Goal: Task Accomplishment & Management: Complete application form

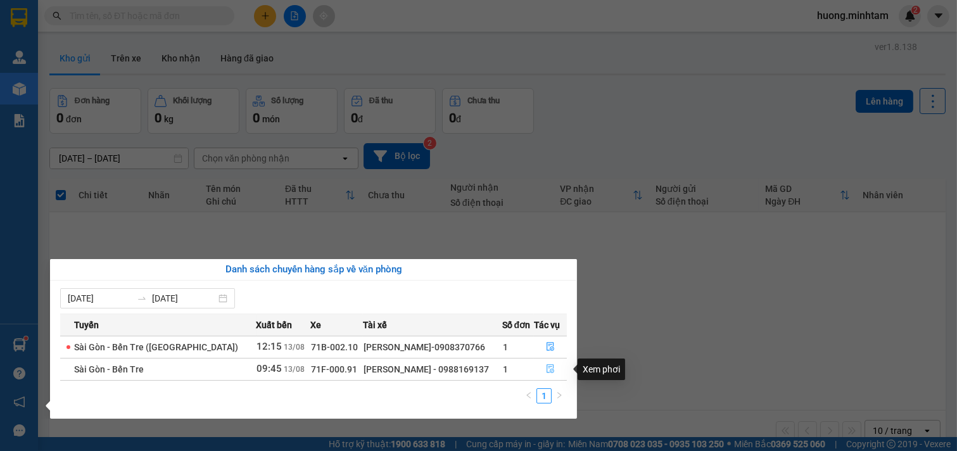
click at [547, 371] on icon "file-done" at bounding box center [550, 368] width 9 height 9
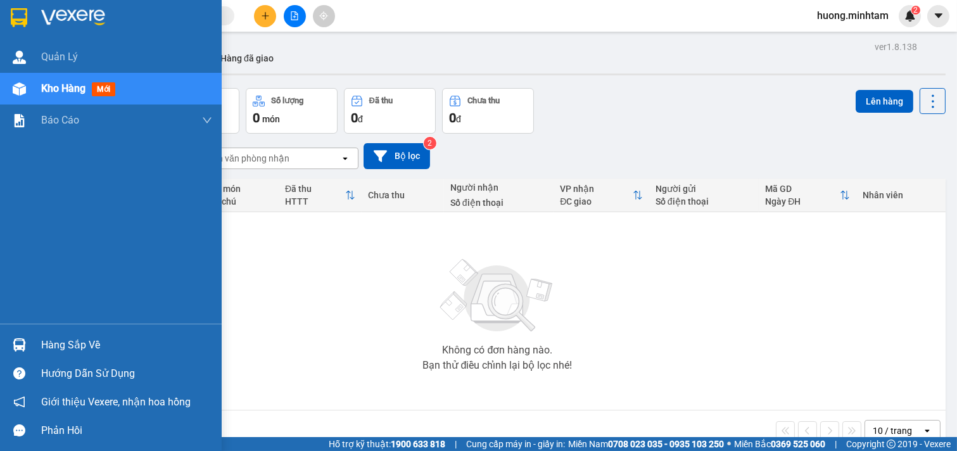
click at [91, 351] on div "Hàng sắp về" at bounding box center [126, 345] width 171 height 19
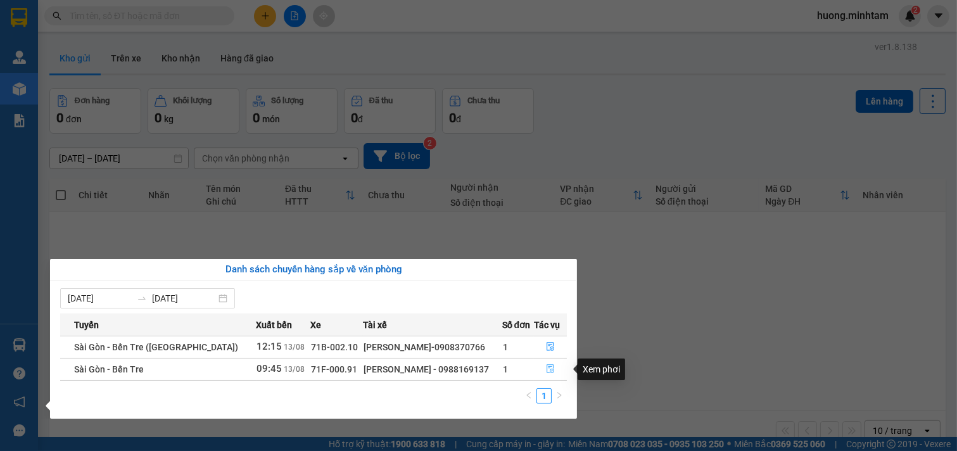
click at [547, 372] on icon "file-done" at bounding box center [551, 368] width 8 height 9
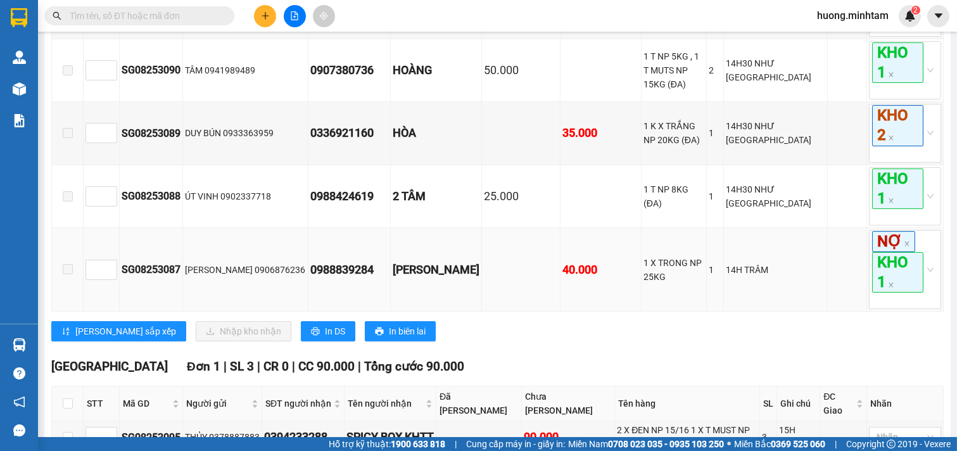
scroll to position [725, 0]
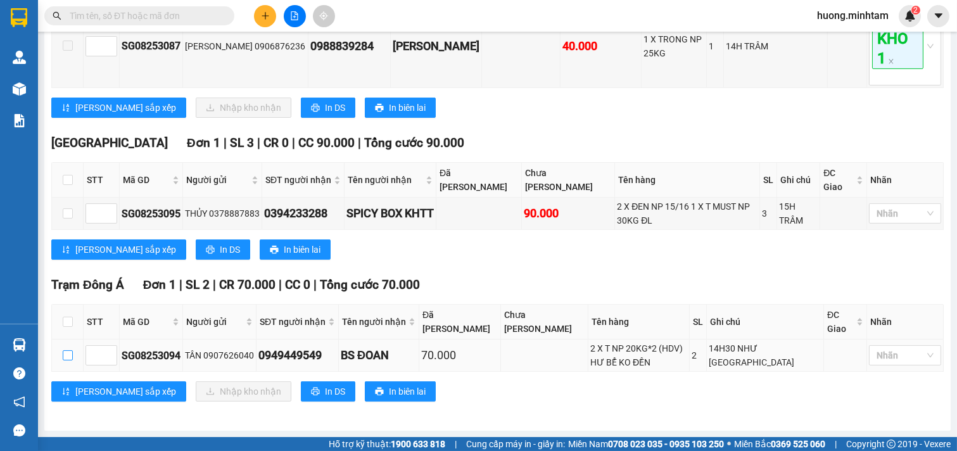
click at [68, 360] on input "checkbox" at bounding box center [68, 355] width 10 height 10
checkbox input "true"
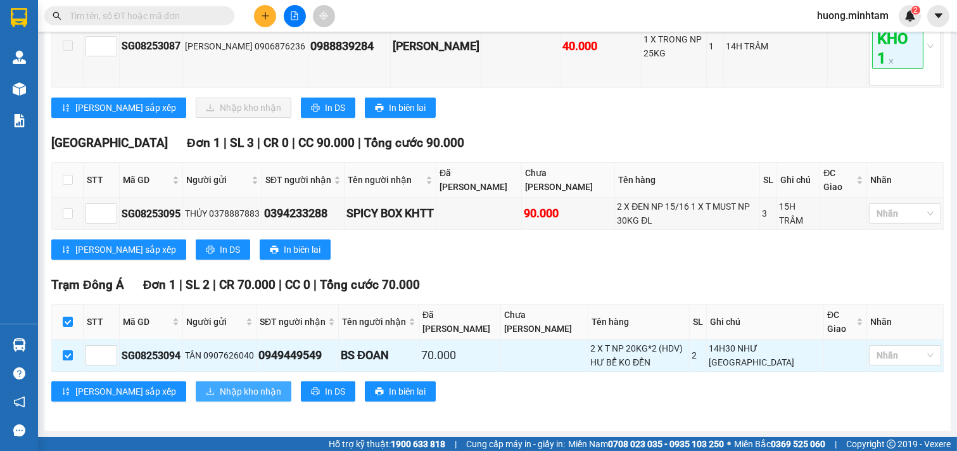
click at [220, 388] on span "Nhập kho nhận" at bounding box center [250, 391] width 61 height 14
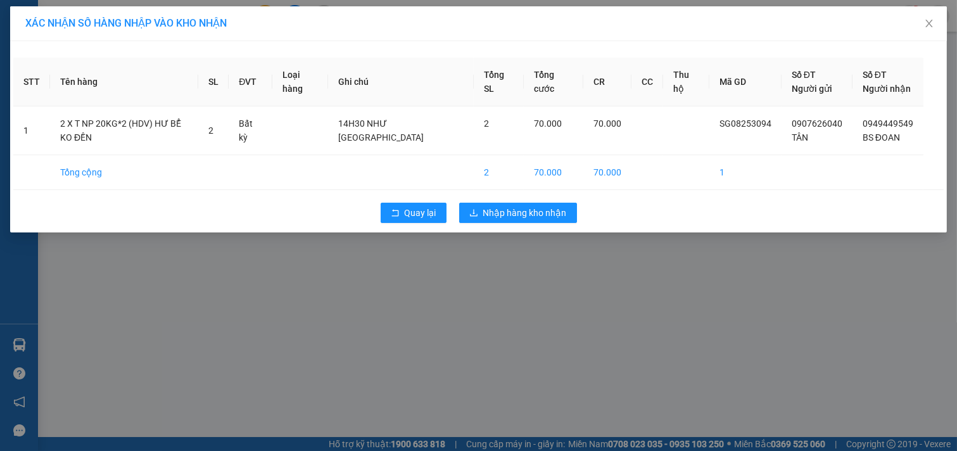
click at [543, 201] on div "Quay lại Nhập hàng kho nhận" at bounding box center [478, 212] width 930 height 33
click at [542, 203] on button "Nhập hàng kho nhận" at bounding box center [518, 213] width 118 height 20
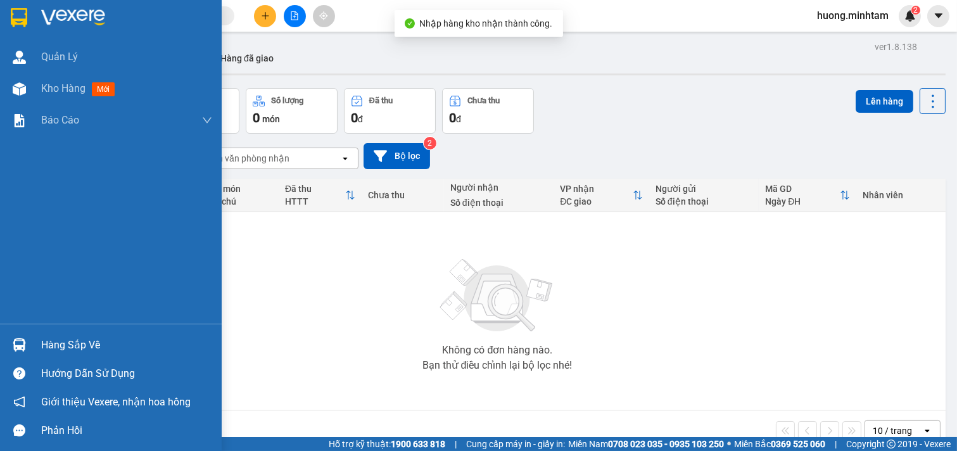
click at [71, 342] on div "Hàng sắp về" at bounding box center [126, 345] width 171 height 19
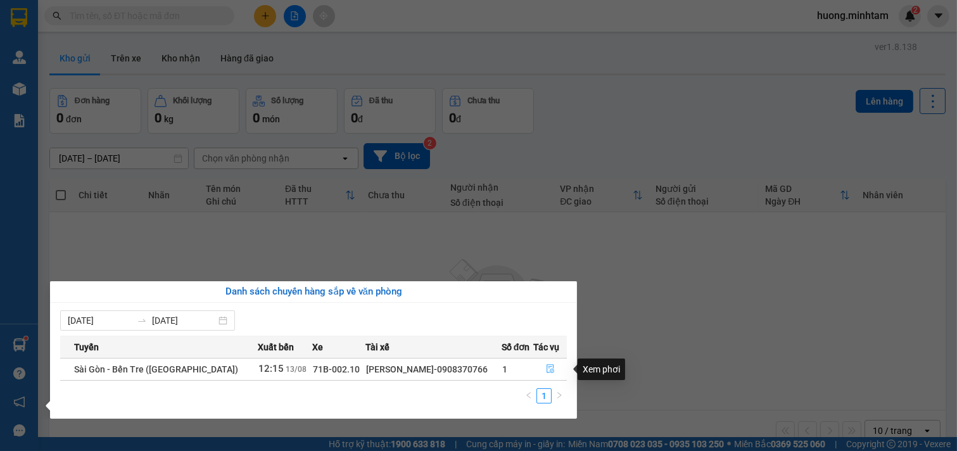
click at [548, 370] on icon "file-done" at bounding box center [551, 368] width 8 height 9
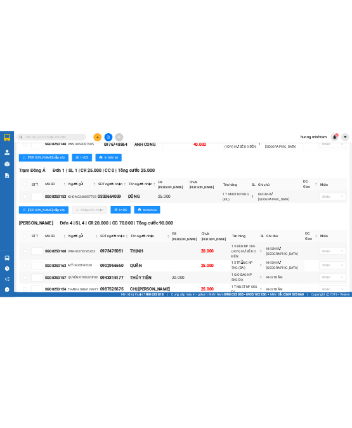
scroll to position [498, 0]
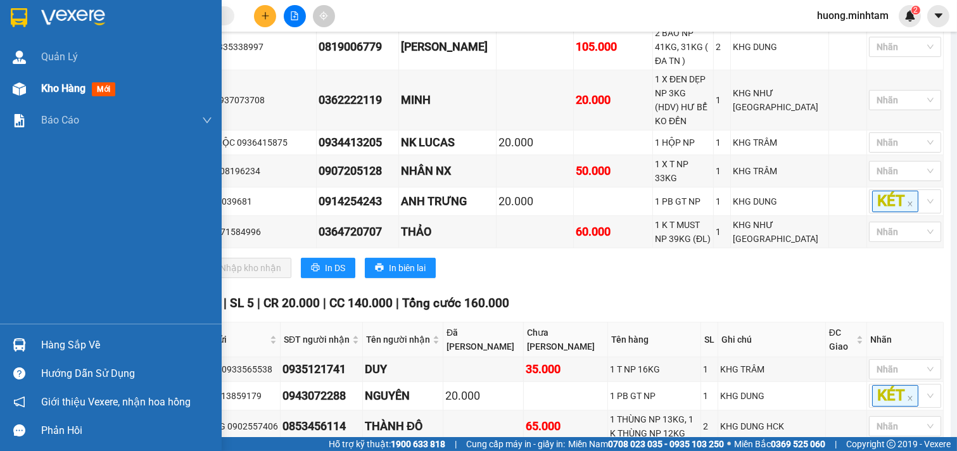
click at [45, 80] on div "Kho hàng mới" at bounding box center [126, 89] width 171 height 32
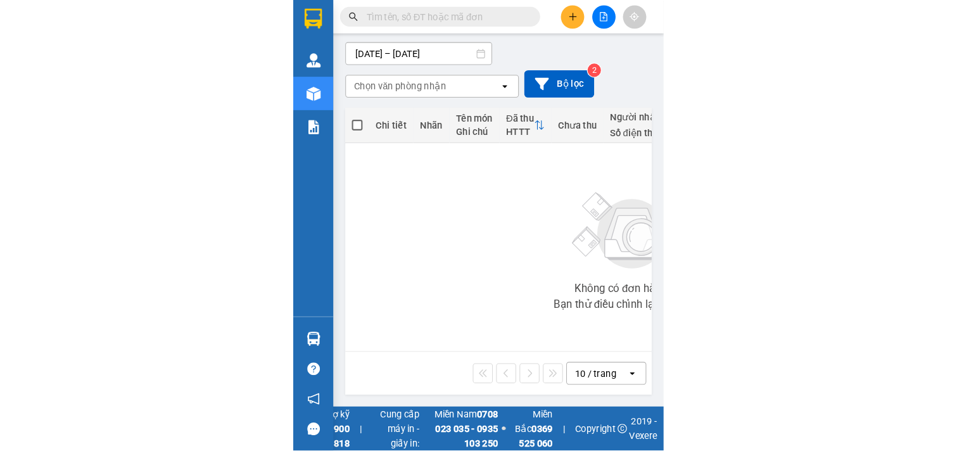
scroll to position [58, 0]
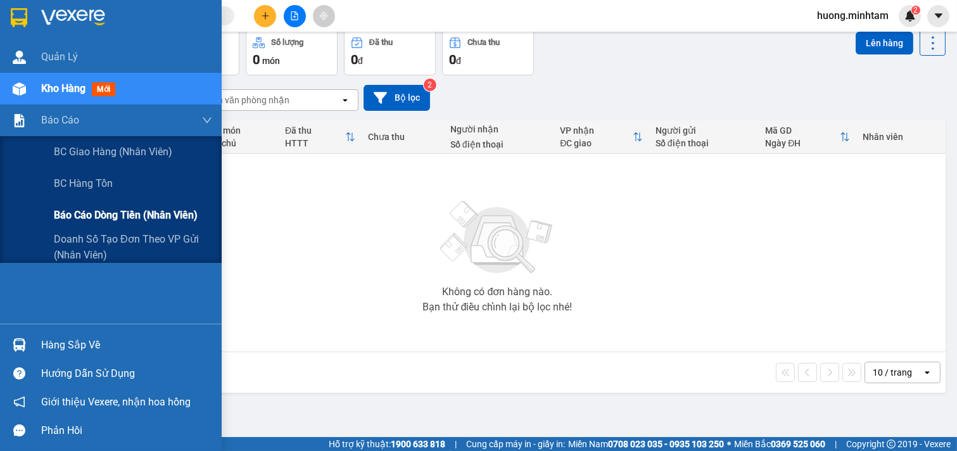
click at [106, 211] on span "Báo cáo dòng tiền (nhân viên)" at bounding box center [126, 215] width 144 height 16
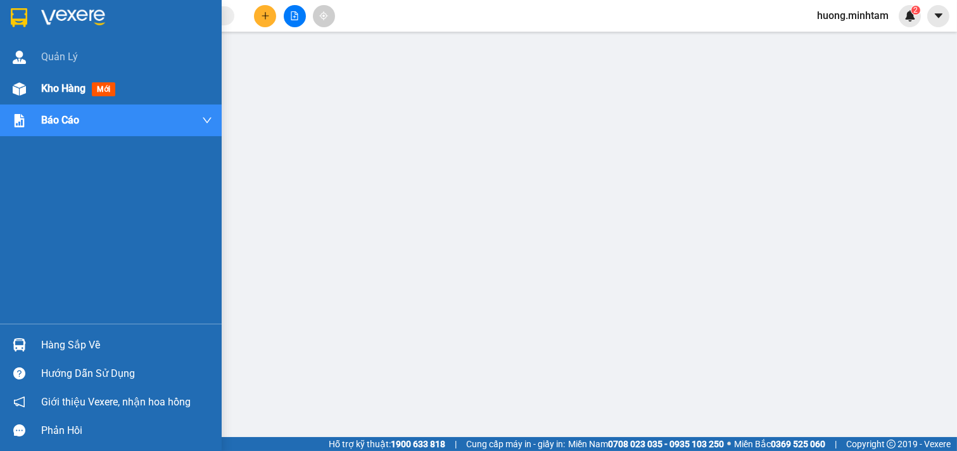
click at [73, 94] on span "Kho hàng" at bounding box center [63, 88] width 44 height 12
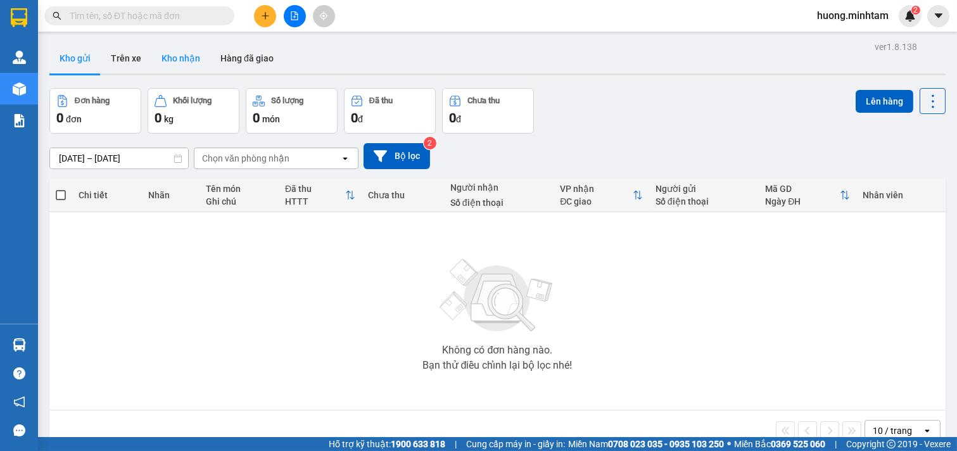
click at [189, 65] on button "Kho nhận" at bounding box center [180, 58] width 59 height 30
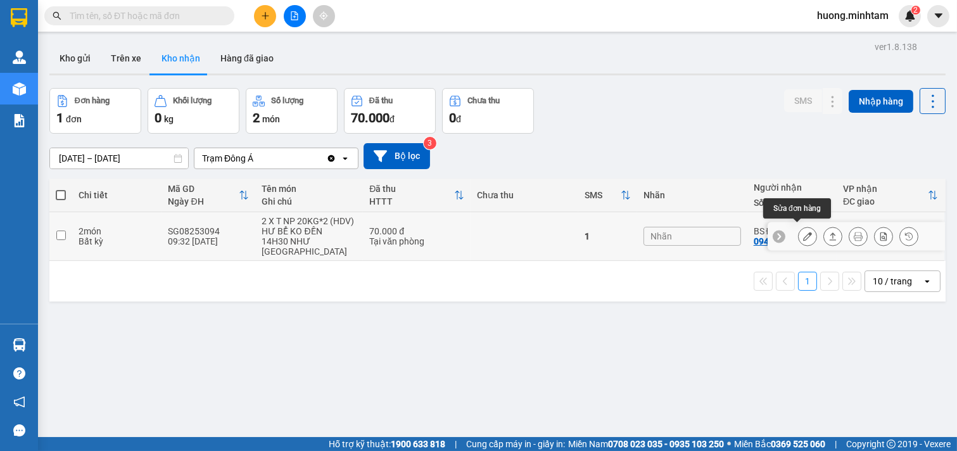
click at [803, 232] on icon at bounding box center [807, 236] width 9 height 9
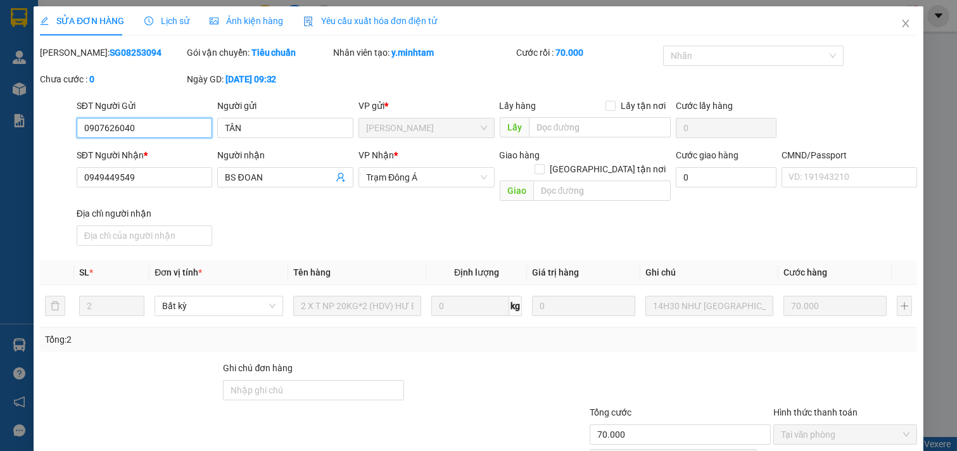
type input "0907626040"
type input "TÂN"
type input "0949449549"
type input "BS ĐOAN"
type input "70.000"
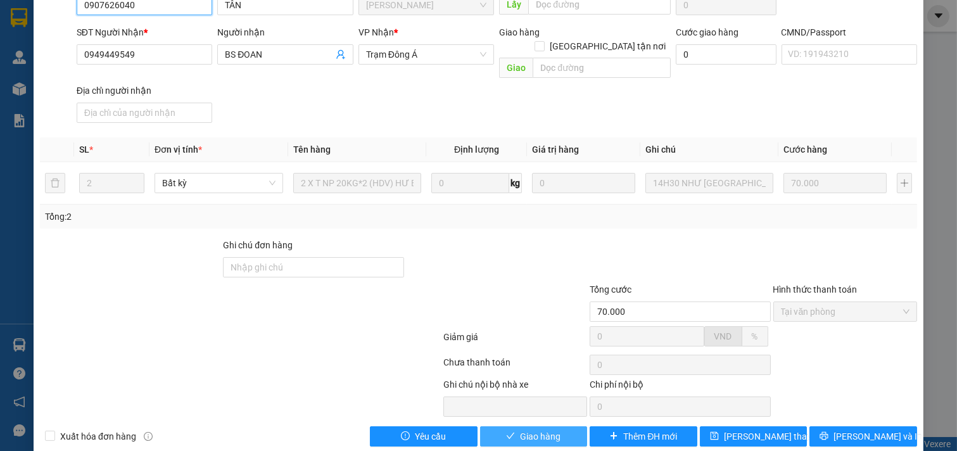
scroll to position [129, 0]
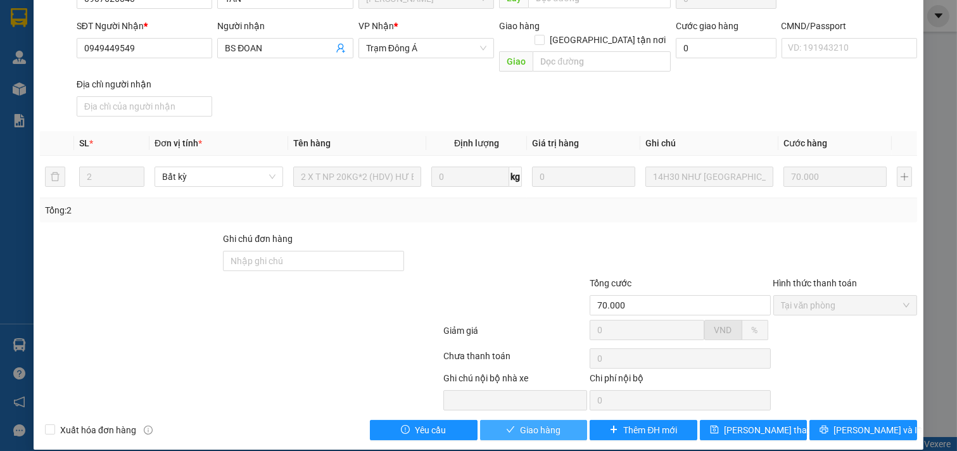
click at [543, 423] on span "Giao hàng" at bounding box center [540, 430] width 41 height 14
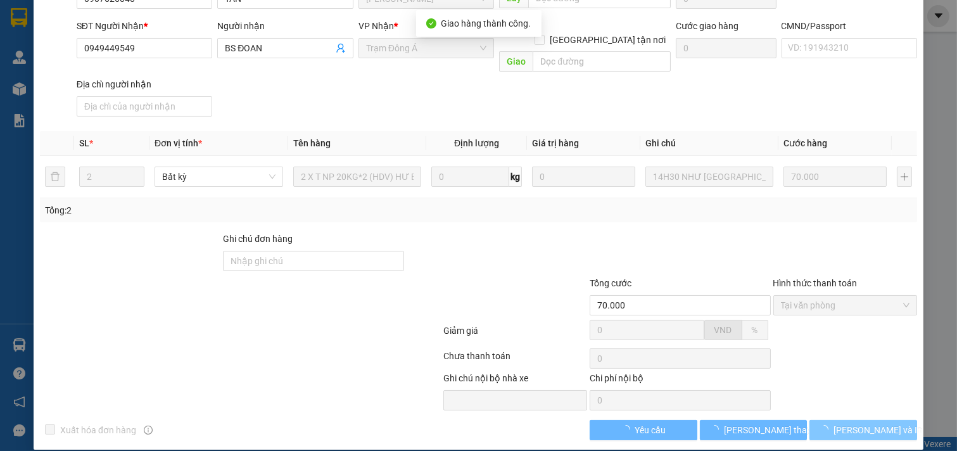
click at [870, 423] on span "[PERSON_NAME] và In" at bounding box center [877, 430] width 89 height 14
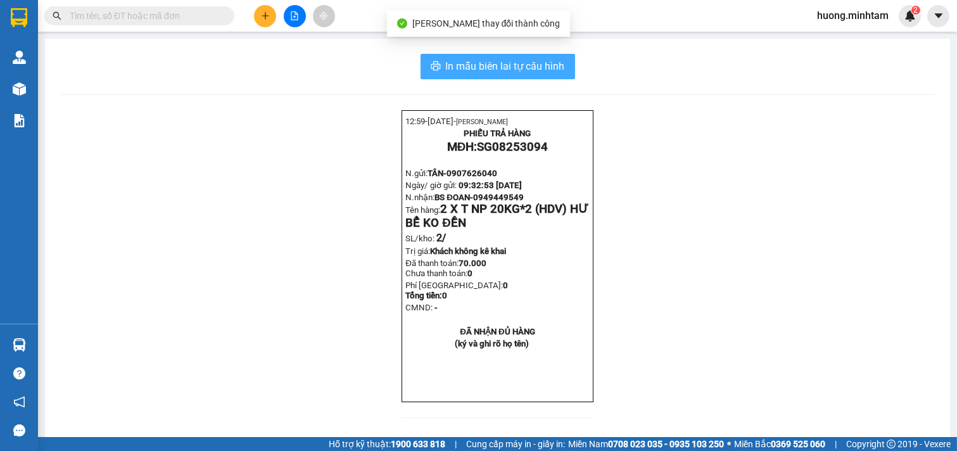
click at [489, 76] on button "In mẫu biên lai tự cấu hình" at bounding box center [498, 66] width 155 height 25
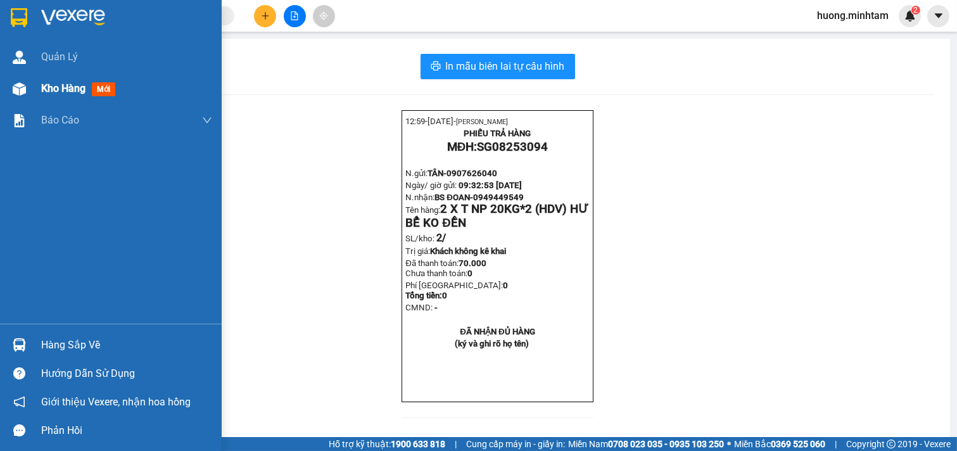
click at [53, 85] on span "Kho hàng" at bounding box center [63, 88] width 44 height 12
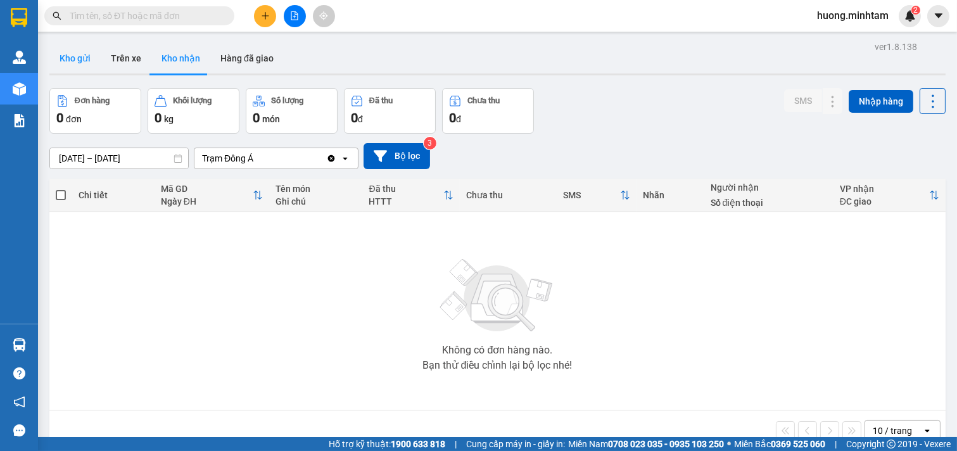
click at [68, 55] on button "Kho gửi" at bounding box center [74, 58] width 51 height 30
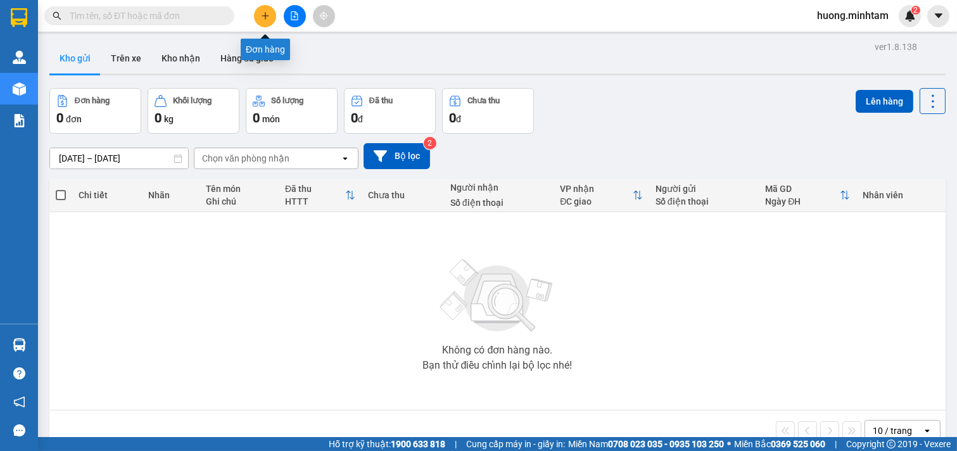
click at [269, 15] on icon "plus" at bounding box center [265, 15] width 9 height 9
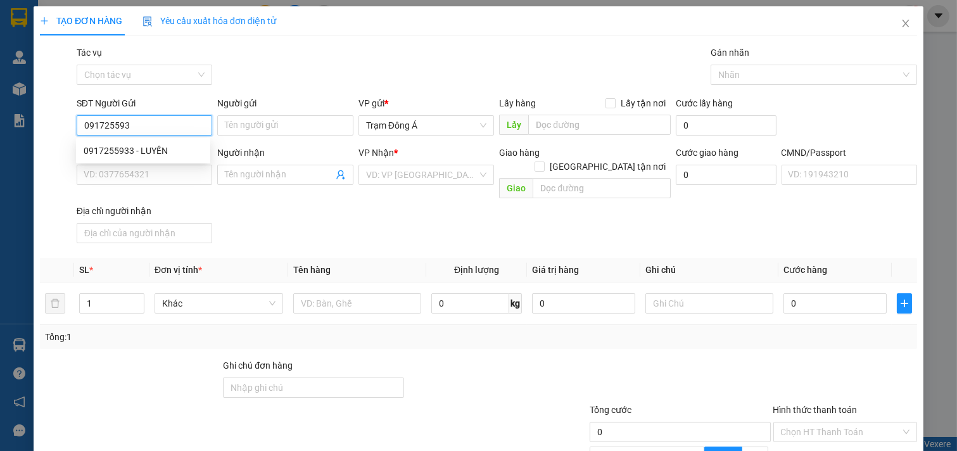
type input "0917255933"
click at [147, 148] on div "0917255933 - LUYẾN" at bounding box center [143, 151] width 119 height 14
type input "LUYẾN"
type input "0918397970"
type input "NHÂN"
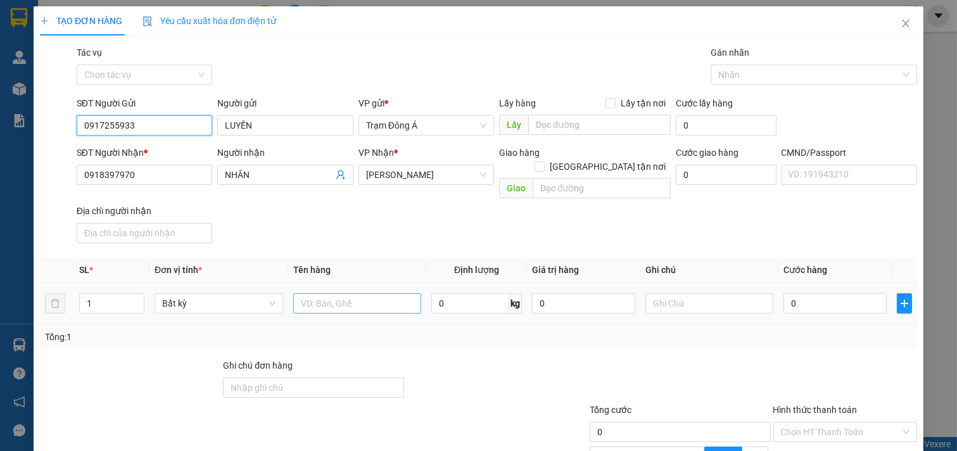
type input "0917255933"
click at [384, 296] on input "text" at bounding box center [357, 303] width 129 height 20
type input "1T 4KG NP"
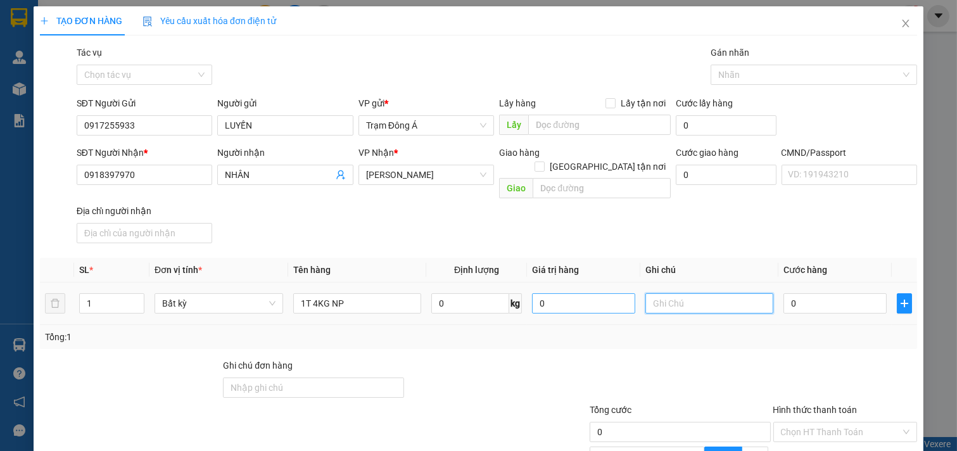
drag, startPoint x: 654, startPoint y: 296, endPoint x: 625, endPoint y: 286, distance: 30.6
click at [655, 295] on input "text" at bounding box center [709, 303] width 129 height 20
type input "HUONG"
type input "2"
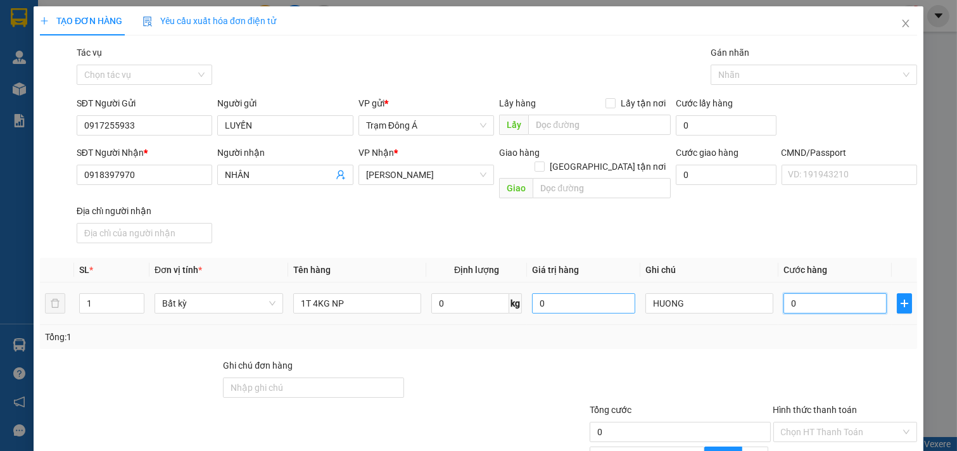
type input "2"
type input "20"
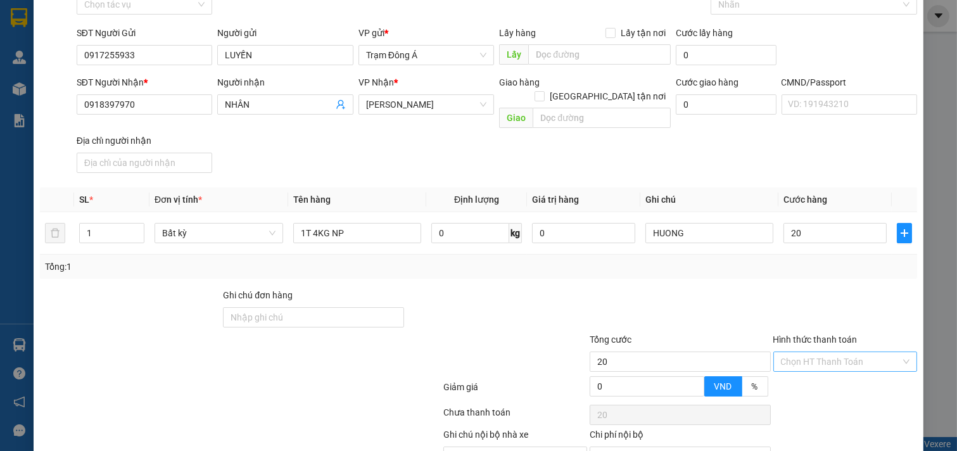
click at [830, 352] on input "Hình thức thanh toán" at bounding box center [841, 361] width 120 height 19
type input "20.000"
click at [821, 379] on div "Tại văn phòng" at bounding box center [836, 373] width 127 height 14
type input "0"
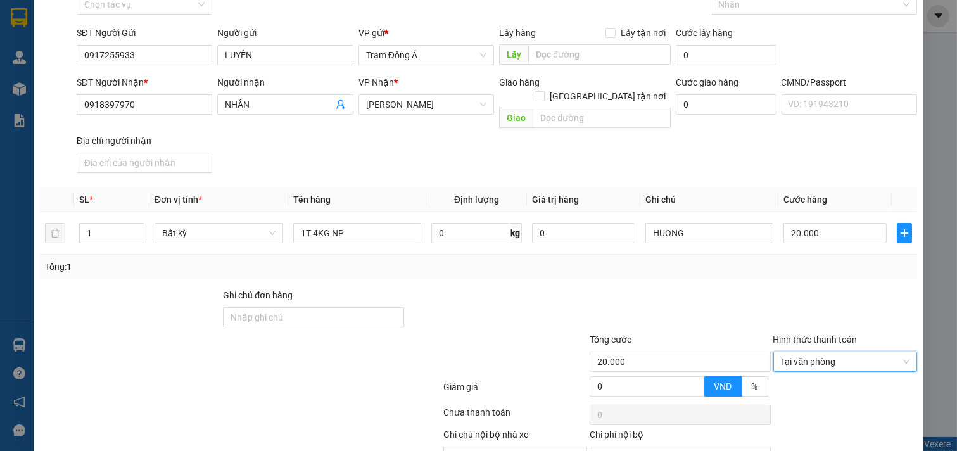
scroll to position [127, 0]
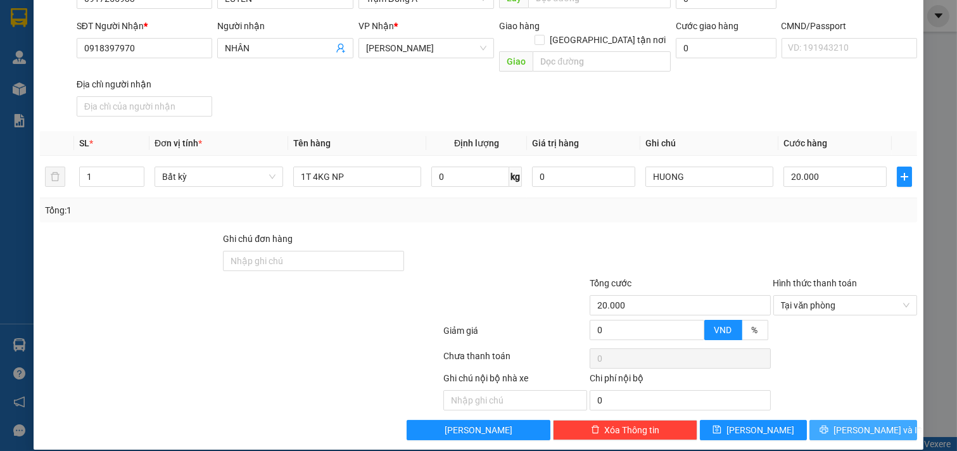
click at [859, 423] on span "[PERSON_NAME] và In" at bounding box center [877, 430] width 89 height 14
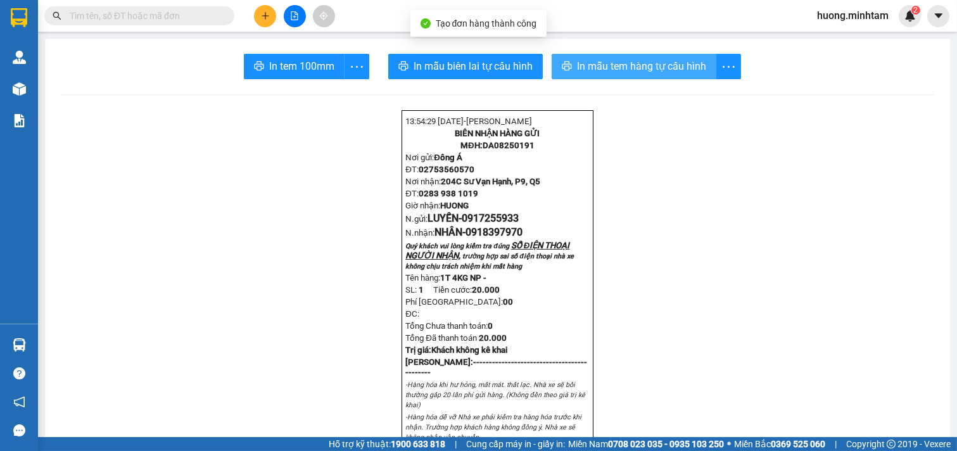
click at [613, 68] on span "In mẫu tem hàng tự cấu hình" at bounding box center [641, 66] width 129 height 16
click at [303, 70] on div "In tem 100mm" at bounding box center [306, 66] width 125 height 25
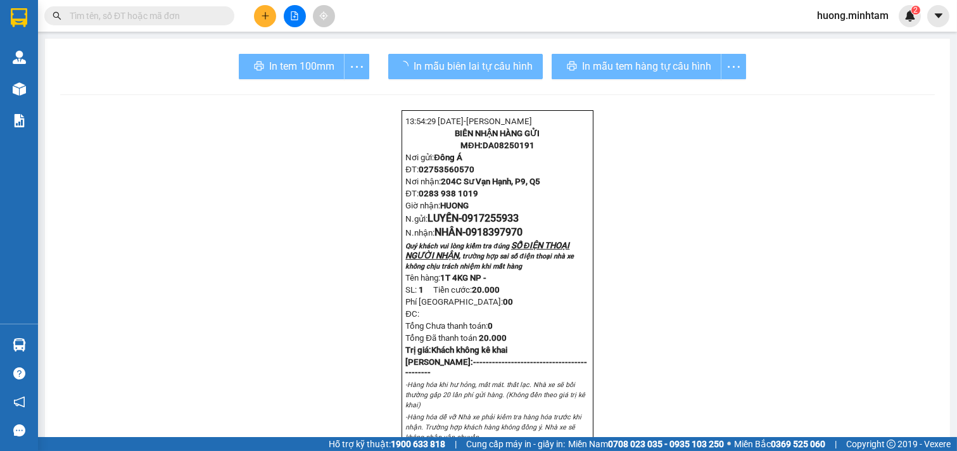
click at [303, 70] on div "In tem 100mm" at bounding box center [304, 66] width 130 height 25
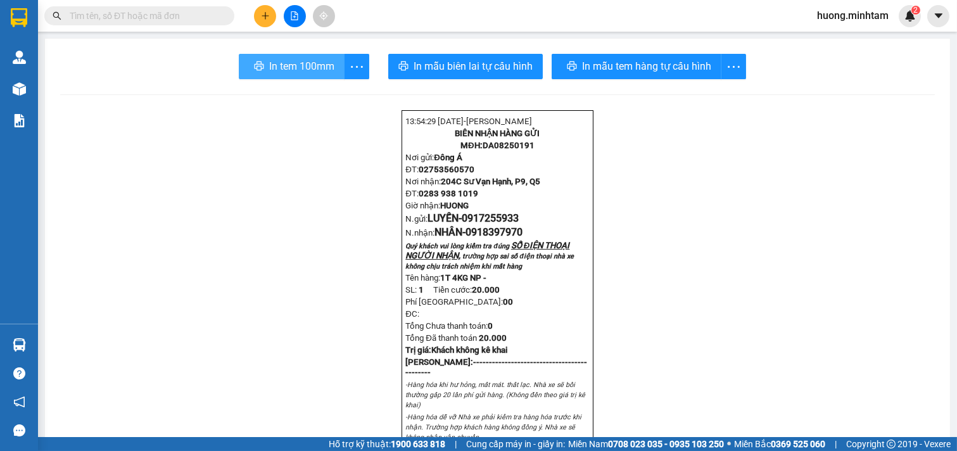
click at [303, 70] on span "In tem 100mm" at bounding box center [301, 66] width 65 height 16
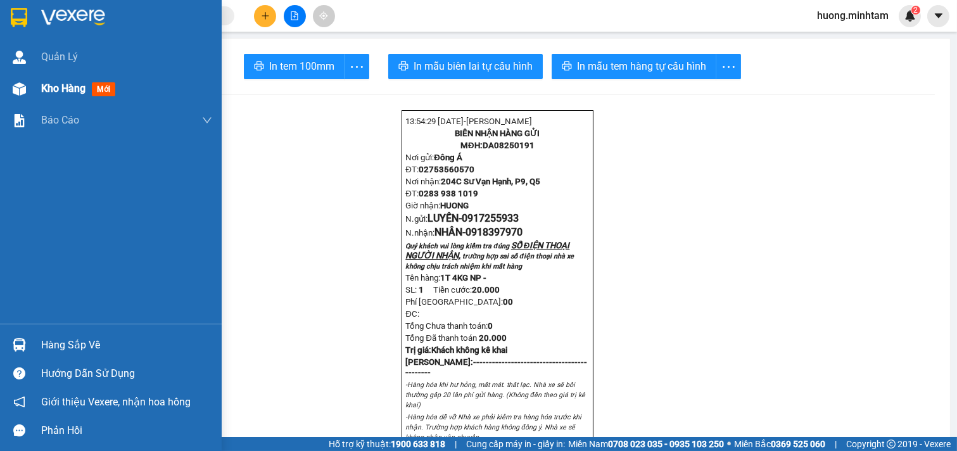
click at [86, 91] on span "Kho hàng" at bounding box center [63, 88] width 44 height 12
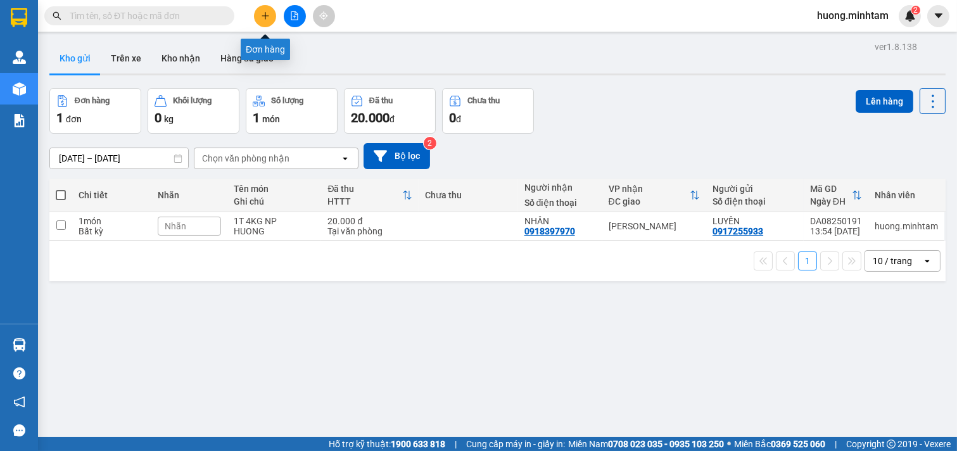
click at [267, 15] on icon "plus" at bounding box center [265, 15] width 9 height 9
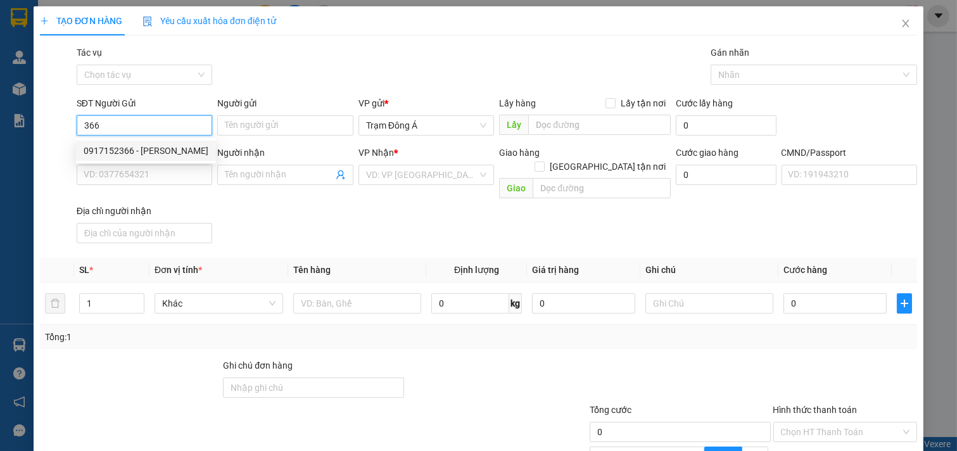
click at [115, 152] on div "0917152366 - [PERSON_NAME]" at bounding box center [146, 151] width 125 height 14
type input "0917152366"
type input "[PERSON_NAME]"
type input "0906657162"
type input "ÁO CƯỚI T VÀ B"
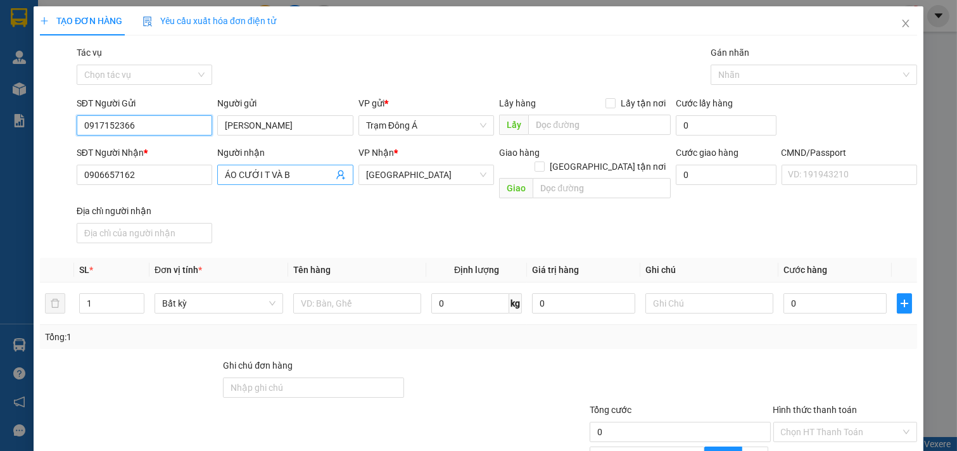
type input "0917152366"
click at [339, 175] on icon "user-add" at bounding box center [340, 175] width 8 height 10
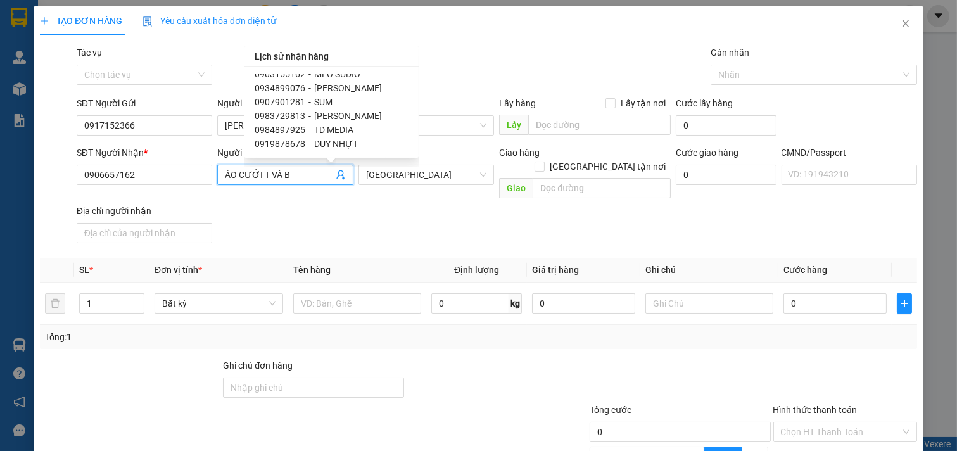
scroll to position [367, 0]
click at [333, 116] on span "NHÀN" at bounding box center [326, 118] width 25 height 10
type input "0902818119"
type input "NHÀN"
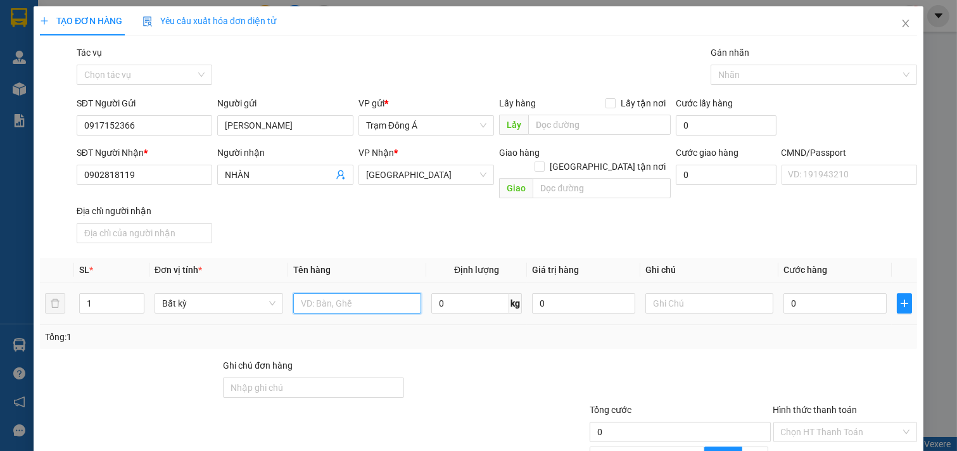
click at [358, 294] on input "text" at bounding box center [357, 303] width 129 height 20
type input "1 ỐNG HÌNH"
click at [695, 293] on input "text" at bounding box center [709, 303] width 129 height 20
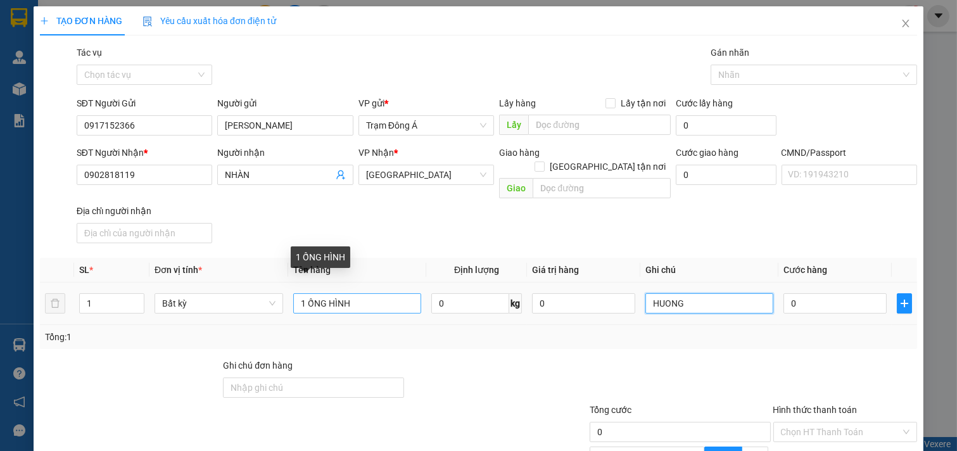
type input "HUONG"
click at [384, 293] on input "1 ỐNG HÌNH" at bounding box center [357, 303] width 129 height 20
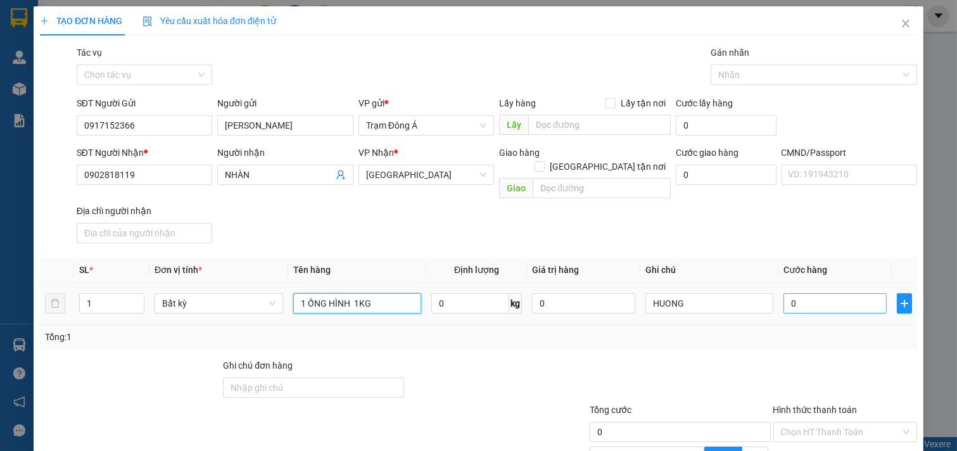
type input "1 ỐNG HÌNH 1KG"
click at [802, 295] on input "0" at bounding box center [834, 303] width 103 height 20
type input "2"
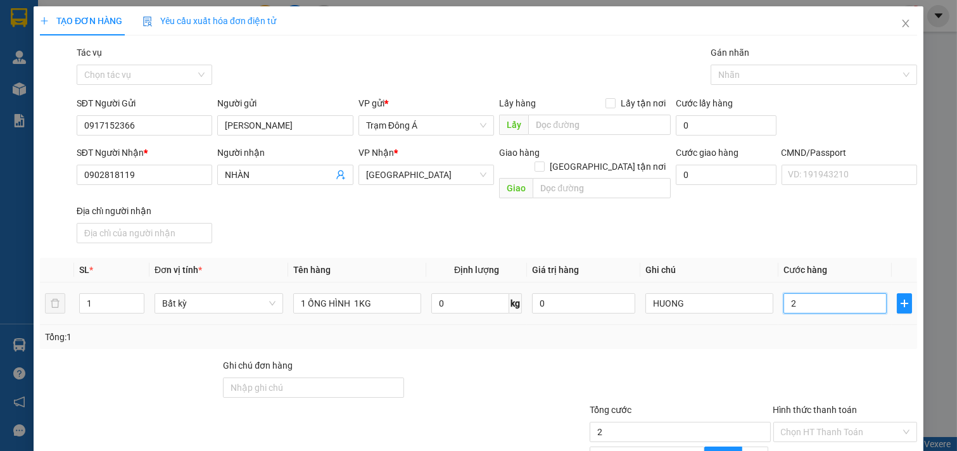
type input "20"
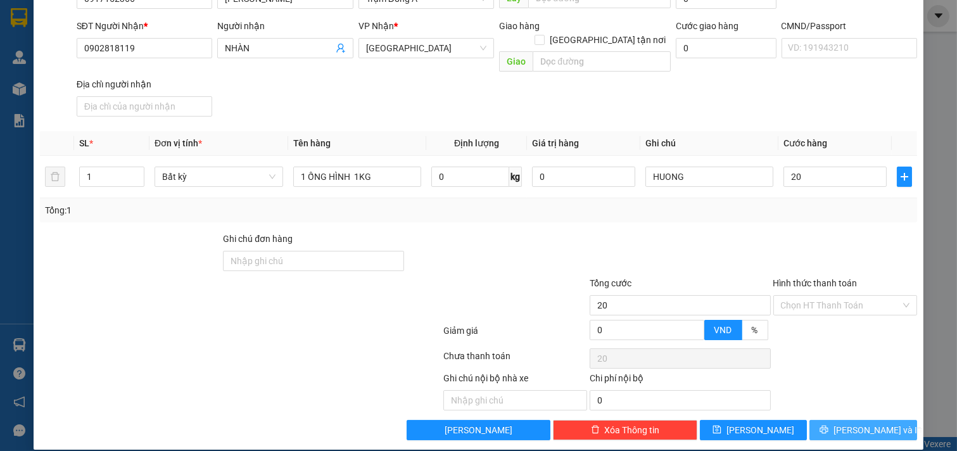
type input "20.000"
click at [879, 420] on button "[PERSON_NAME] và In" at bounding box center [863, 430] width 108 height 20
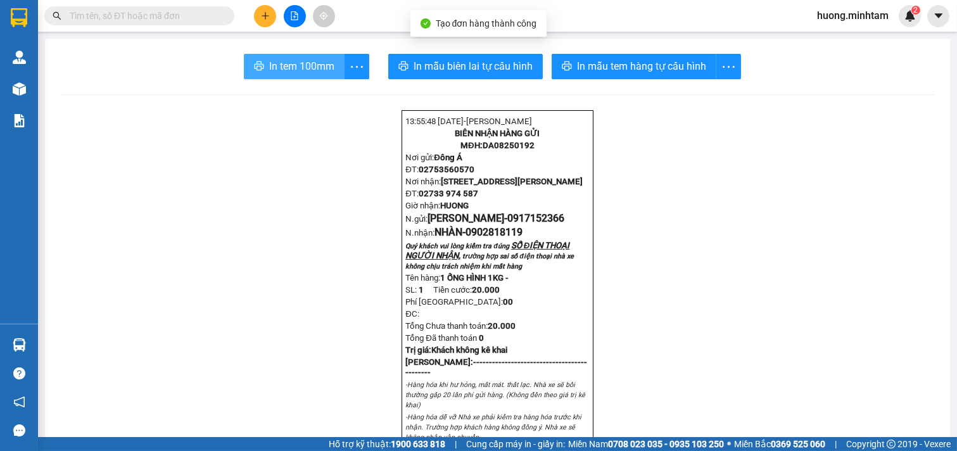
click at [277, 67] on span "In tem 100mm" at bounding box center [301, 66] width 65 height 16
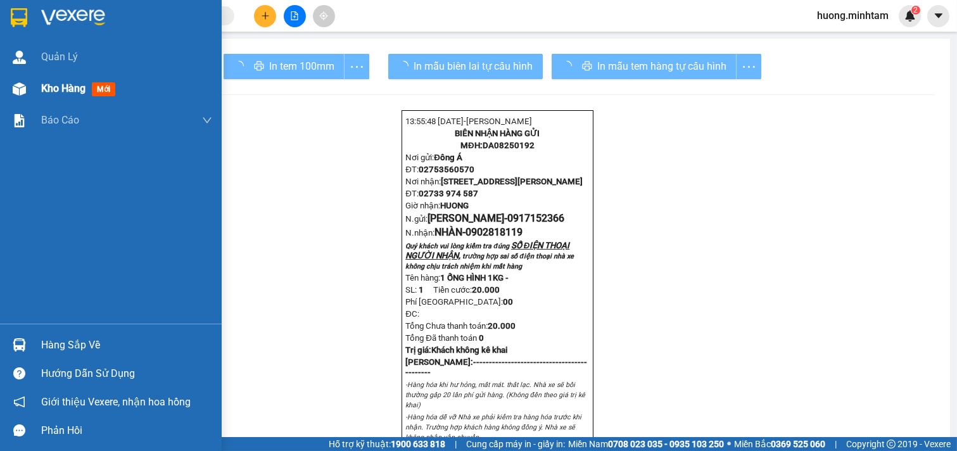
click at [48, 85] on span "Kho hàng" at bounding box center [63, 88] width 44 height 12
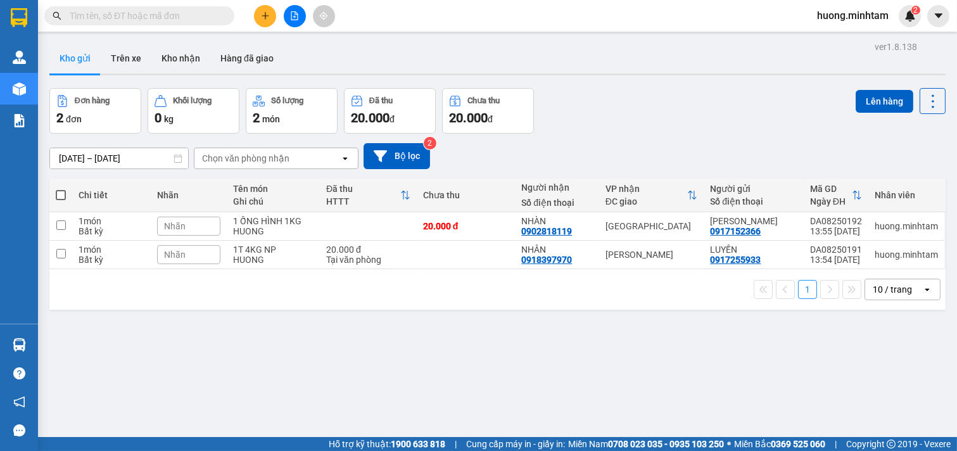
click at [62, 198] on span at bounding box center [61, 195] width 10 height 10
click at [61, 189] on input "checkbox" at bounding box center [61, 189] width 0 height 0
checkbox input "true"
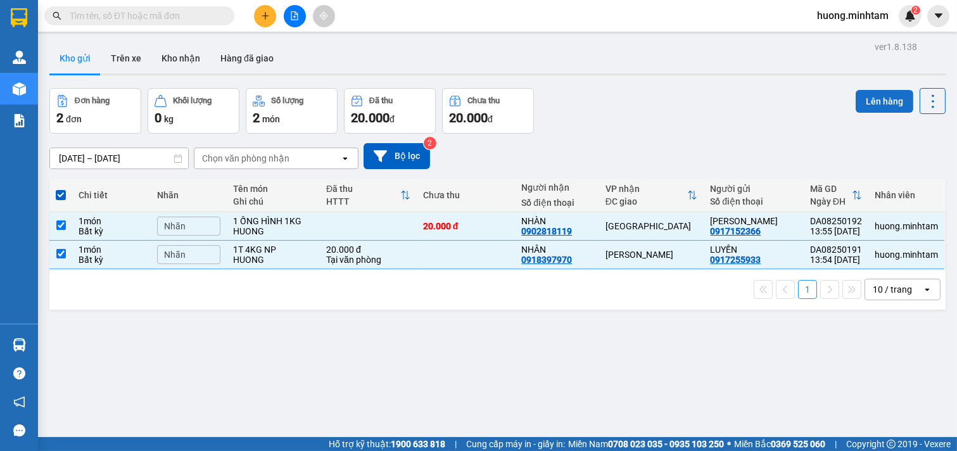
click at [873, 96] on button "Lên hàng" at bounding box center [885, 101] width 58 height 23
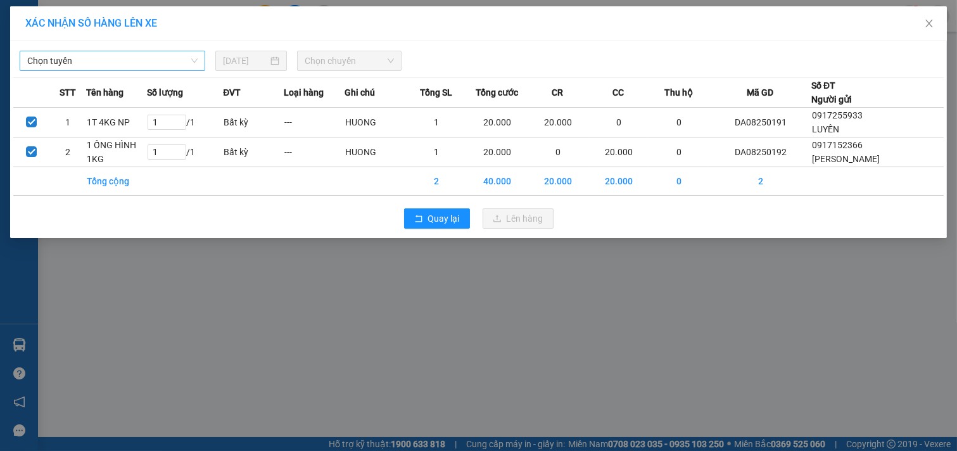
click at [182, 65] on span "Chọn tuyến" at bounding box center [112, 60] width 170 height 19
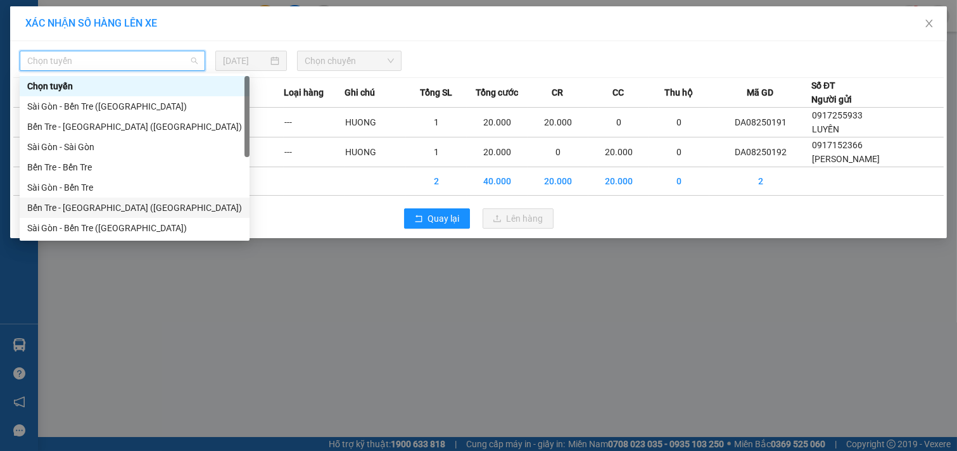
click at [110, 212] on div "Bến Tre - [GEOGRAPHIC_DATA] ([GEOGRAPHIC_DATA])" at bounding box center [134, 208] width 215 height 14
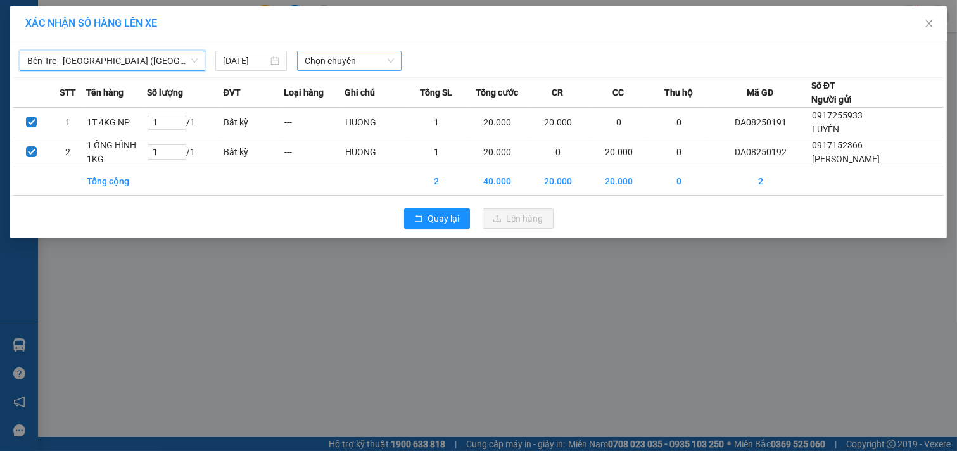
click at [362, 61] on span "Chọn chuyến" at bounding box center [349, 60] width 89 height 19
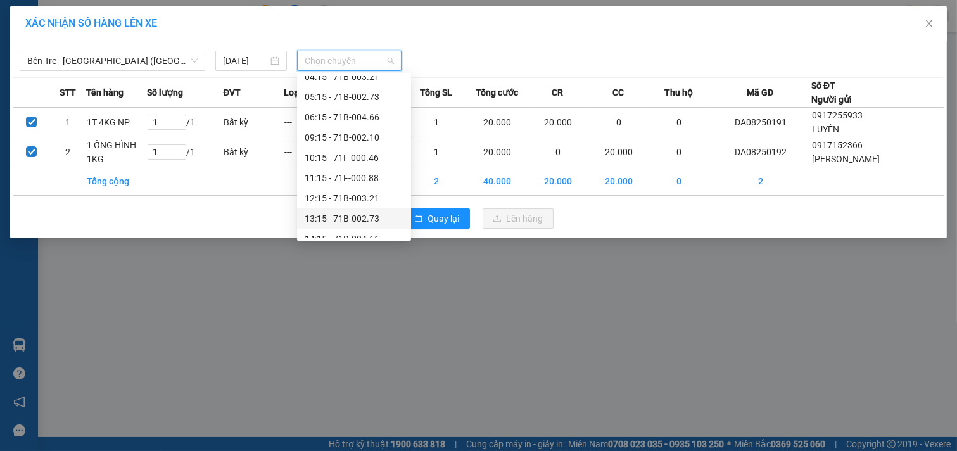
scroll to position [101, 0]
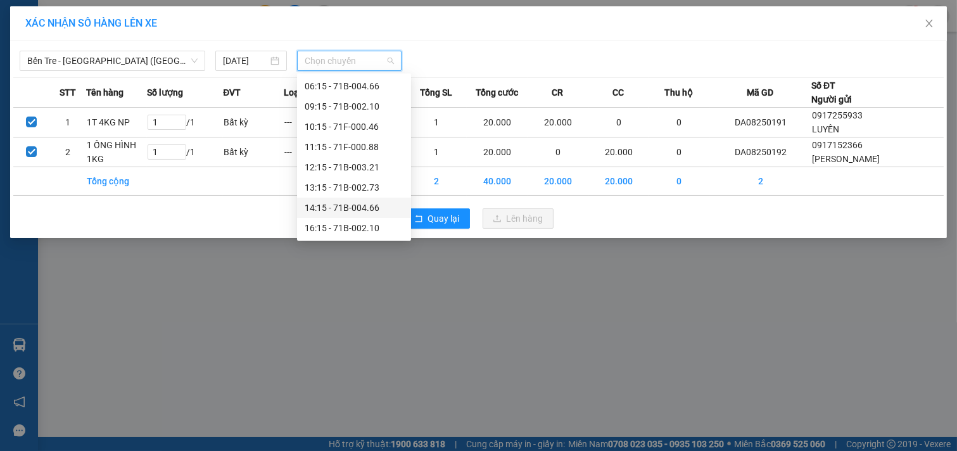
click at [349, 207] on div "14:15 - 71B-004.66" at bounding box center [354, 208] width 99 height 14
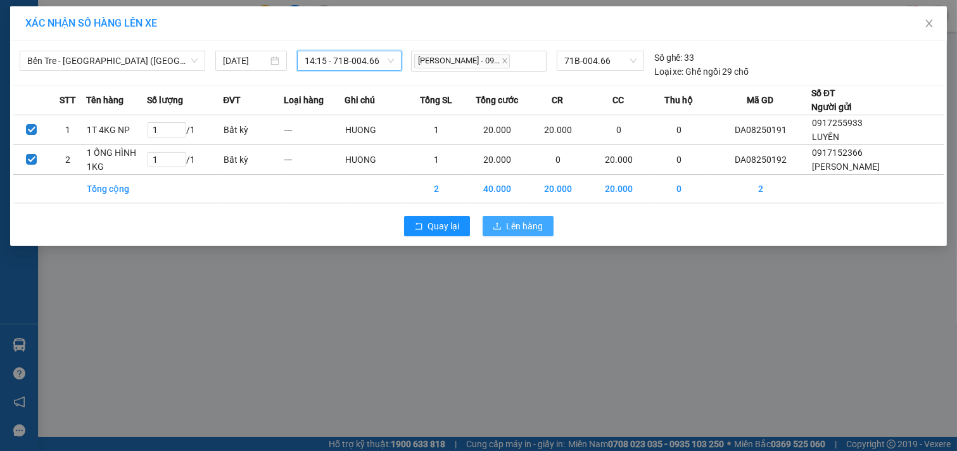
click at [510, 224] on span "Lên hàng" at bounding box center [525, 226] width 37 height 14
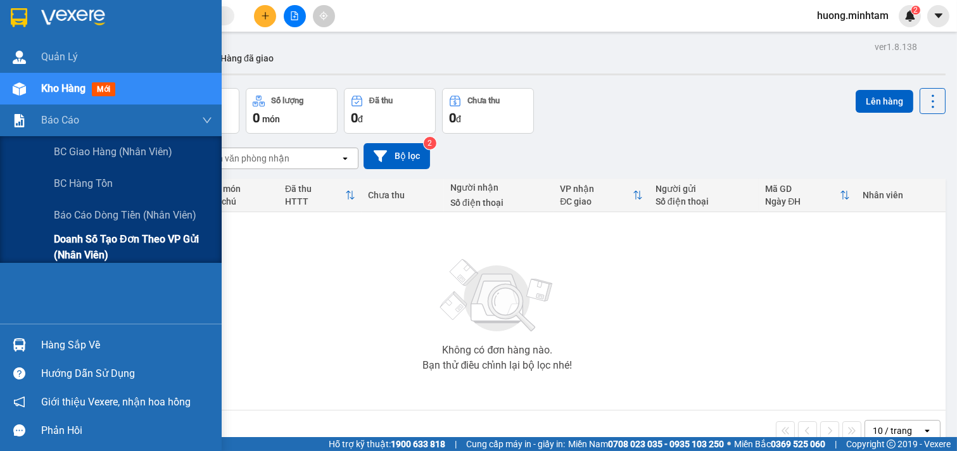
click at [141, 239] on span "Doanh số tạo đơn theo VP gửi (nhân viên)" at bounding box center [133, 247] width 158 height 32
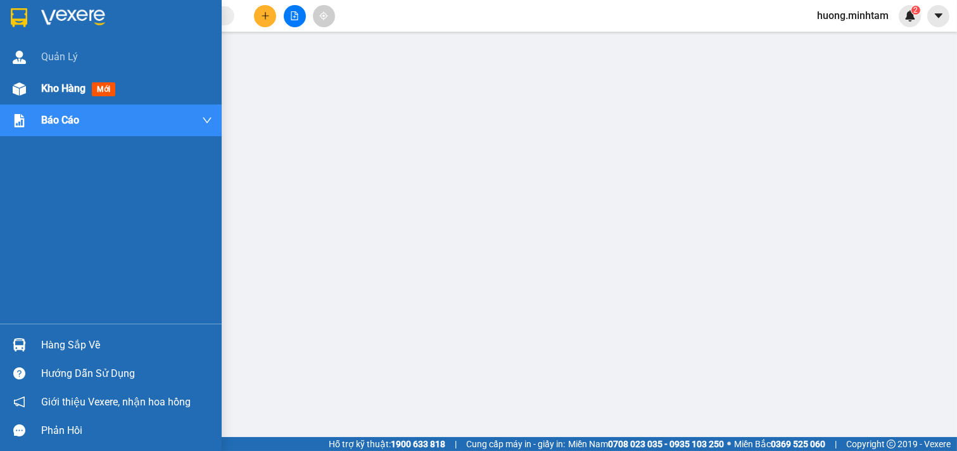
drag, startPoint x: 72, startPoint y: 89, endPoint x: 98, endPoint y: 91, distance: 26.1
click at [73, 89] on span "Kho hàng" at bounding box center [63, 88] width 44 height 12
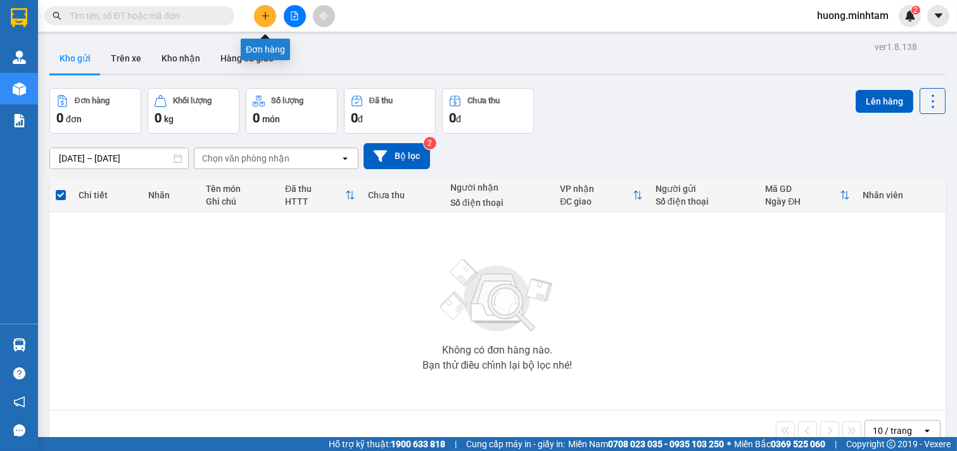
click at [267, 14] on icon "plus" at bounding box center [265, 15] width 9 height 9
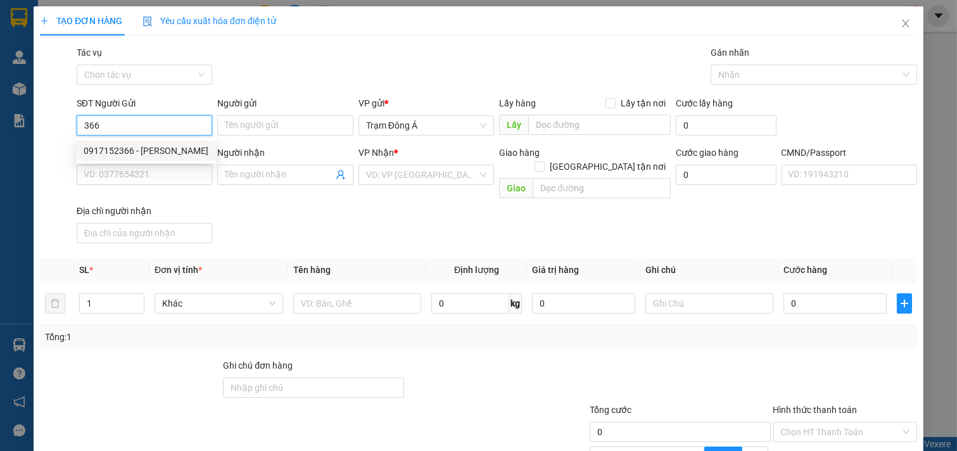
click at [162, 146] on div "0917152366 - [PERSON_NAME]" at bounding box center [146, 151] width 125 height 14
type input "0917152366"
type input "[PERSON_NAME]"
type input "0902818119"
type input "NHÀN"
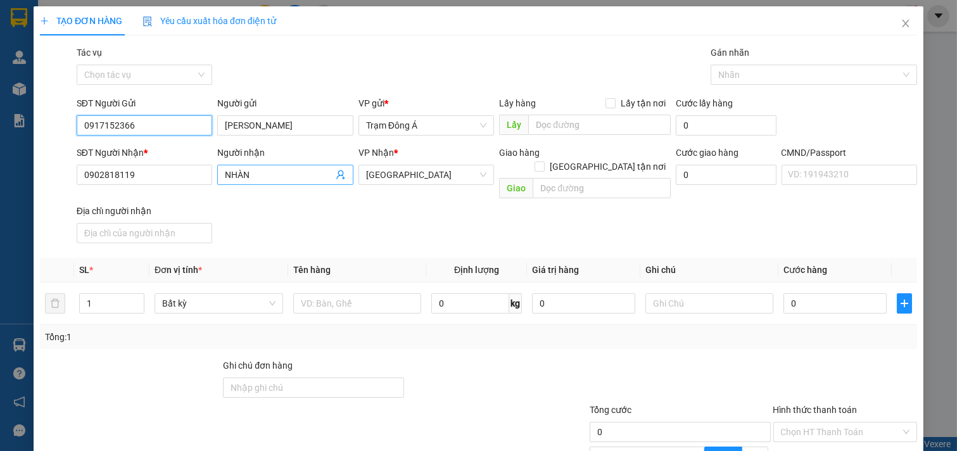
type input "0917152366"
click at [336, 174] on icon "user-add" at bounding box center [341, 175] width 10 height 10
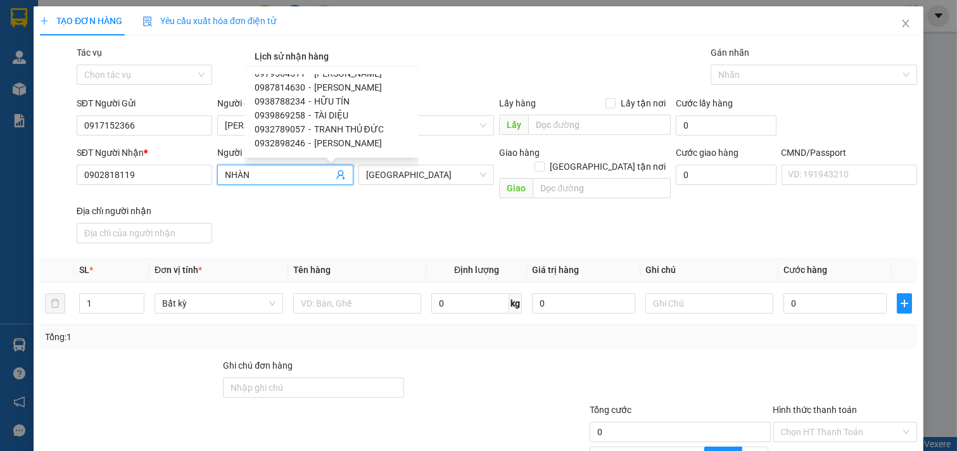
scroll to position [523, 0]
click at [369, 115] on span "TRANH THỦ ĐỨC" at bounding box center [349, 115] width 70 height 10
type input "0932789057"
type input "TRANH THỦ ĐỨC"
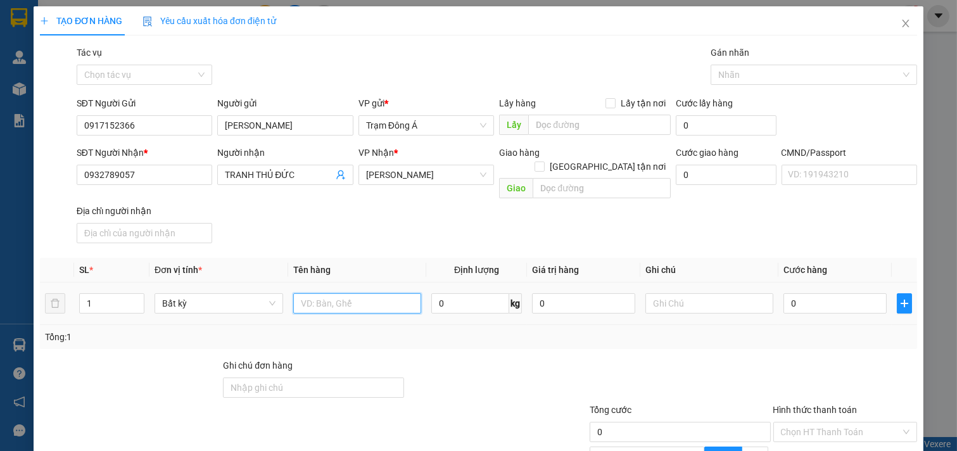
drag, startPoint x: 353, startPoint y: 288, endPoint x: 370, endPoint y: 287, distance: 17.1
click at [353, 293] on input "text" at bounding box center [357, 303] width 129 height 20
type input "1K GIẤY 4KG NP"
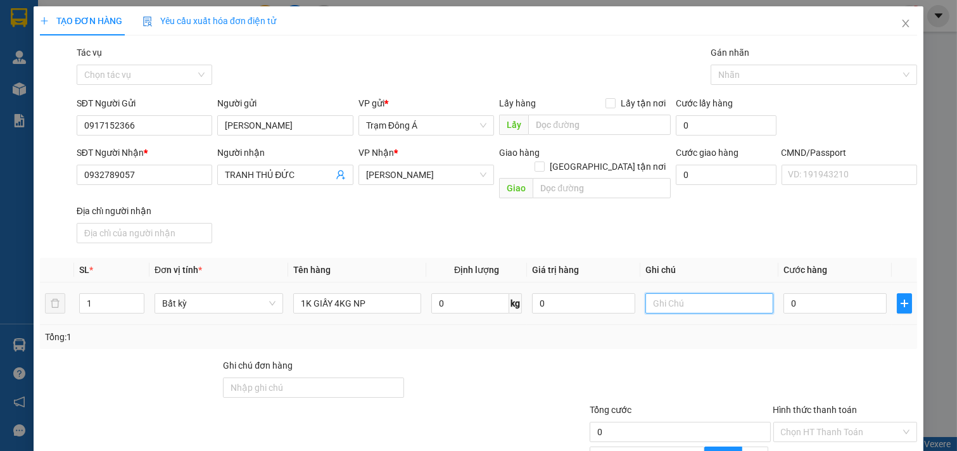
click at [675, 293] on input "text" at bounding box center [709, 303] width 129 height 20
type input "HUONG CK"
click at [813, 296] on input "0" at bounding box center [834, 303] width 103 height 20
type input "2"
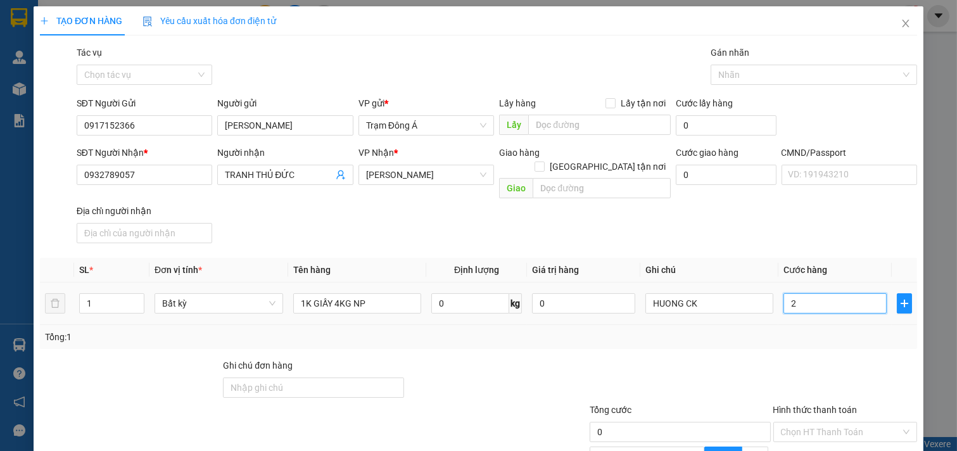
type input "2"
type input "25"
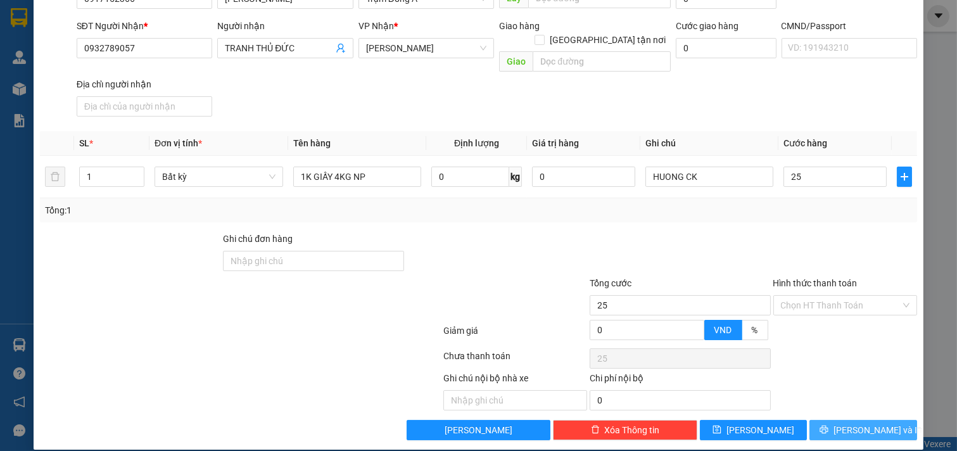
type input "25.000"
drag, startPoint x: 844, startPoint y: 419, endPoint x: 806, endPoint y: 393, distance: 45.5
click at [844, 423] on span "[PERSON_NAME] và In" at bounding box center [877, 430] width 89 height 14
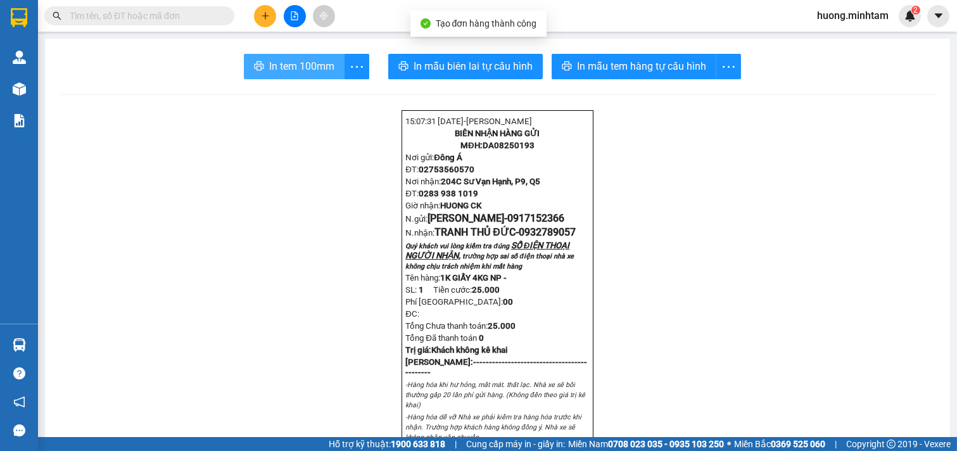
click at [270, 68] on span "In tem 100mm" at bounding box center [301, 66] width 65 height 16
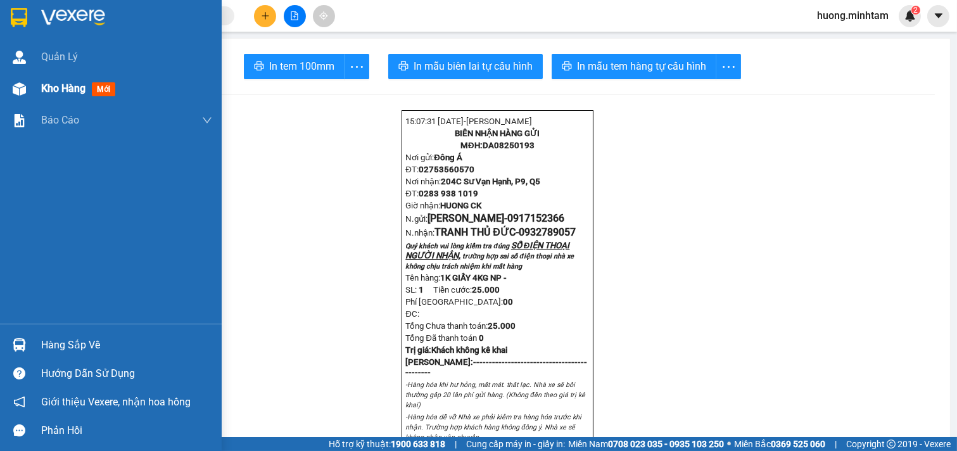
click at [63, 87] on span "Kho hàng" at bounding box center [63, 88] width 44 height 12
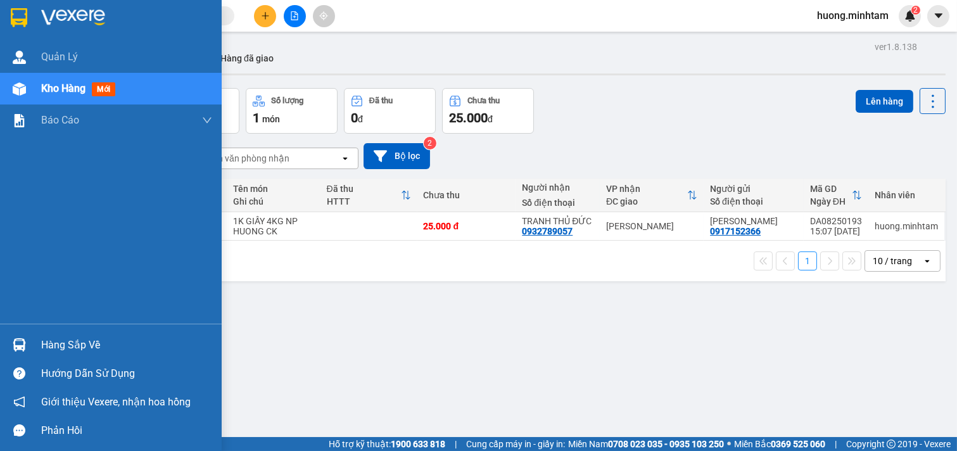
click at [72, 344] on div "Hàng sắp về" at bounding box center [126, 345] width 171 height 19
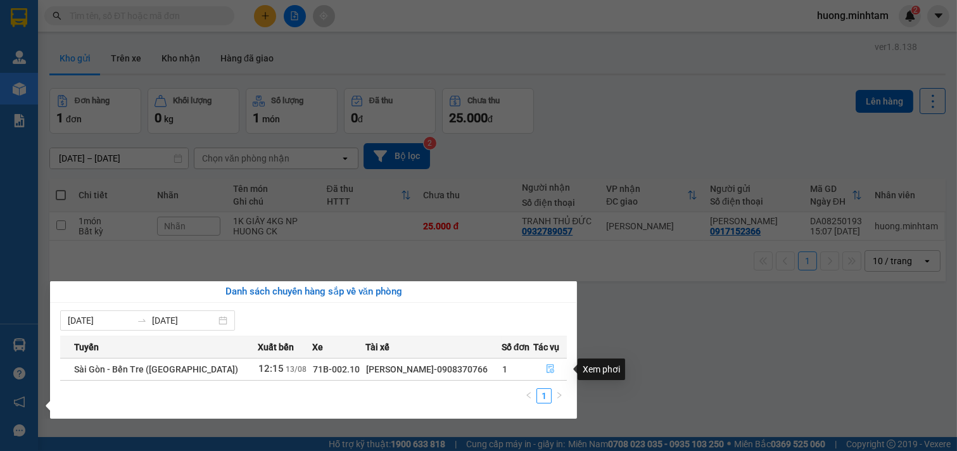
click at [546, 372] on icon "file-done" at bounding box center [550, 368] width 9 height 9
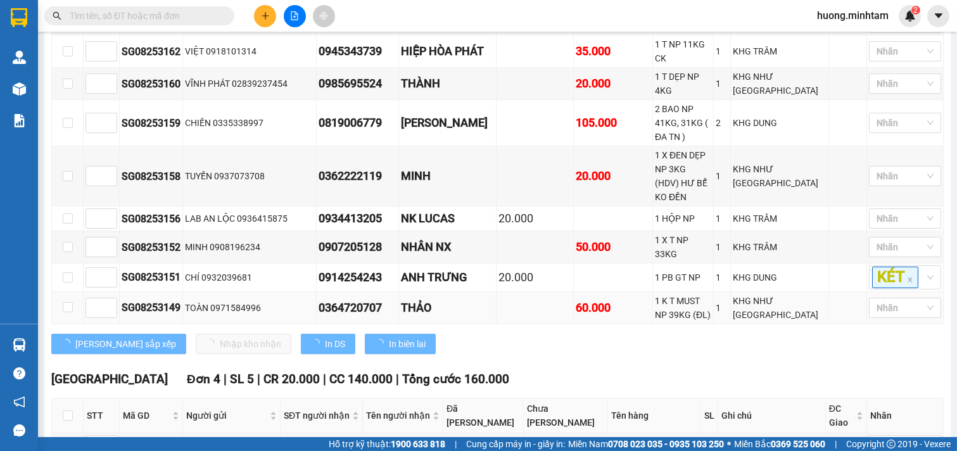
scroll to position [915, 0]
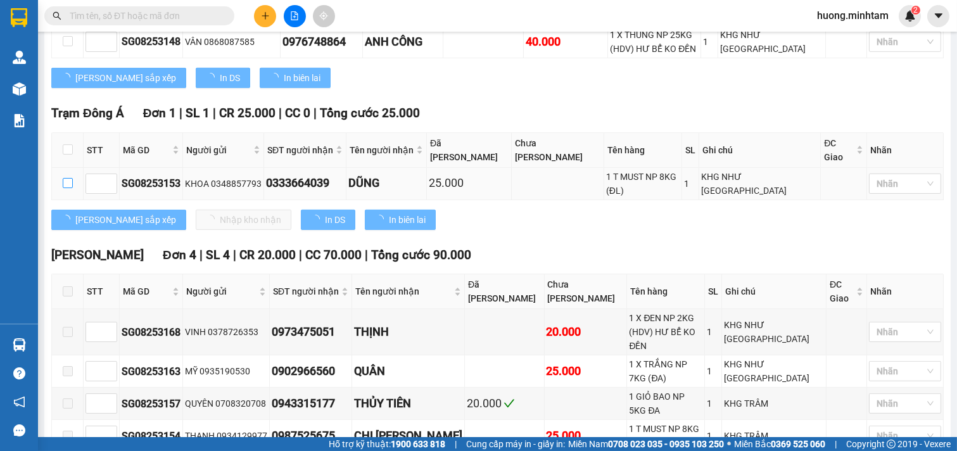
click at [66, 178] on input "checkbox" at bounding box center [68, 183] width 10 height 10
checkbox input "true"
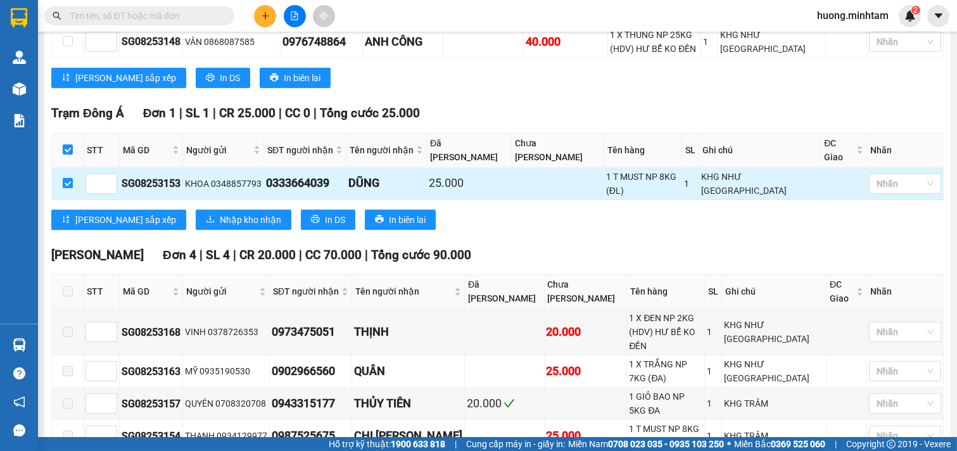
checkbox input "true"
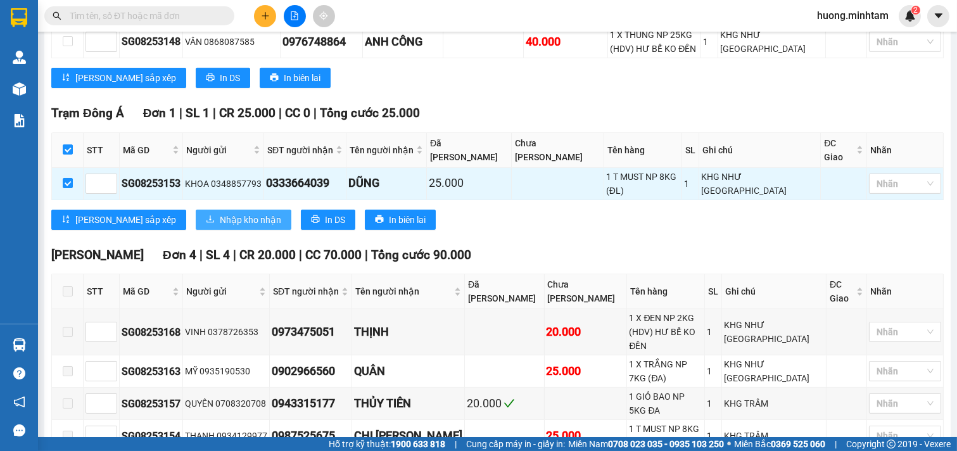
click at [220, 213] on span "Nhập kho nhận" at bounding box center [250, 220] width 61 height 14
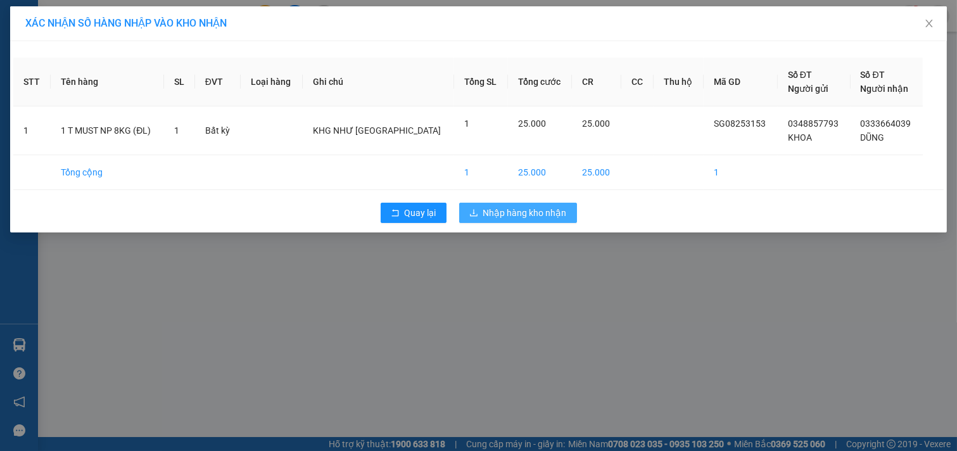
click at [542, 206] on span "Nhập hàng kho nhận" at bounding box center [525, 213] width 84 height 14
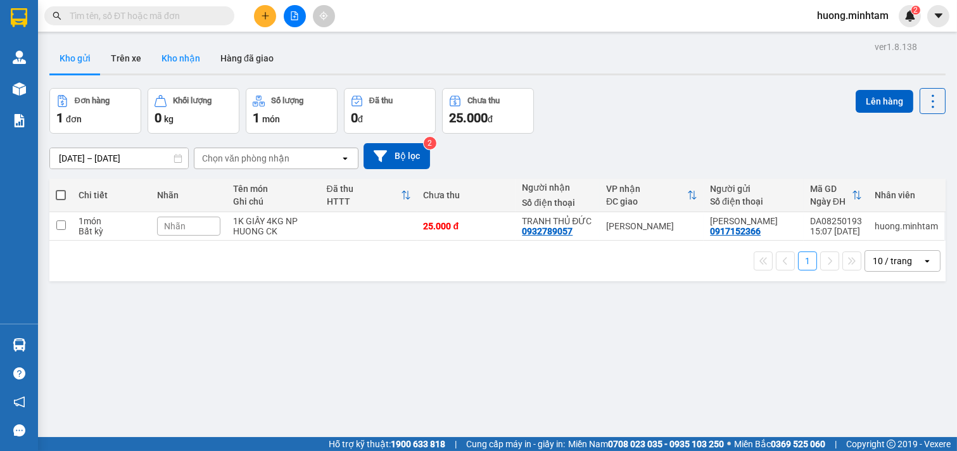
click at [175, 49] on button "Kho nhận" at bounding box center [180, 58] width 59 height 30
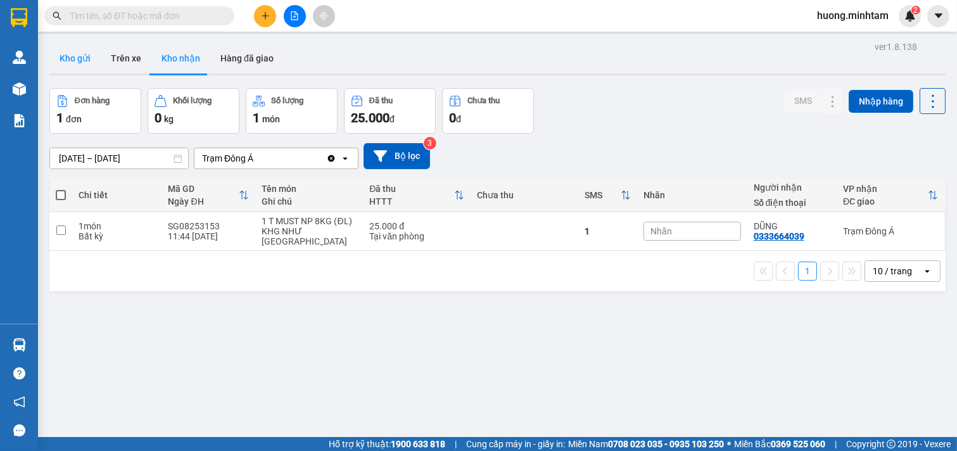
click at [79, 60] on button "Kho gửi" at bounding box center [74, 58] width 51 height 30
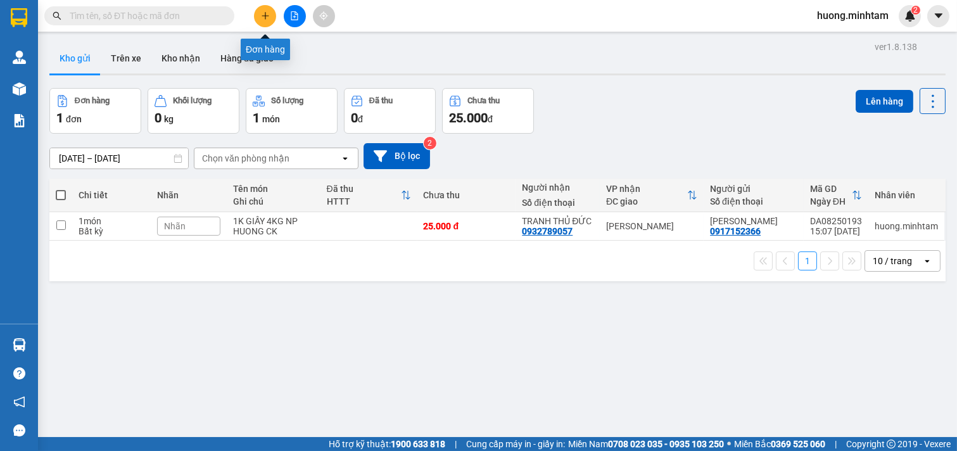
click at [266, 18] on icon "plus" at bounding box center [265, 15] width 9 height 9
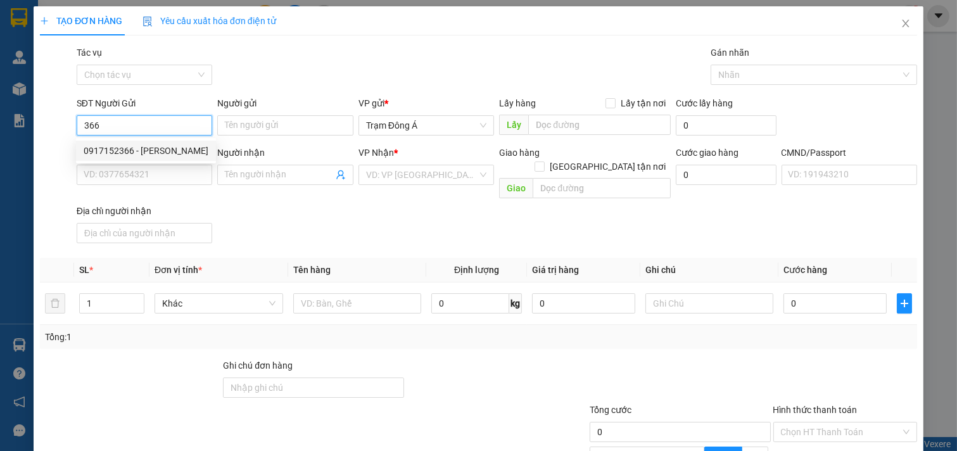
click at [123, 153] on div "0917152366 - [PERSON_NAME]" at bounding box center [146, 151] width 125 height 14
type input "0917152366"
type input "[PERSON_NAME]"
type input "0932789057"
type input "TRANH THỦ ĐỨC"
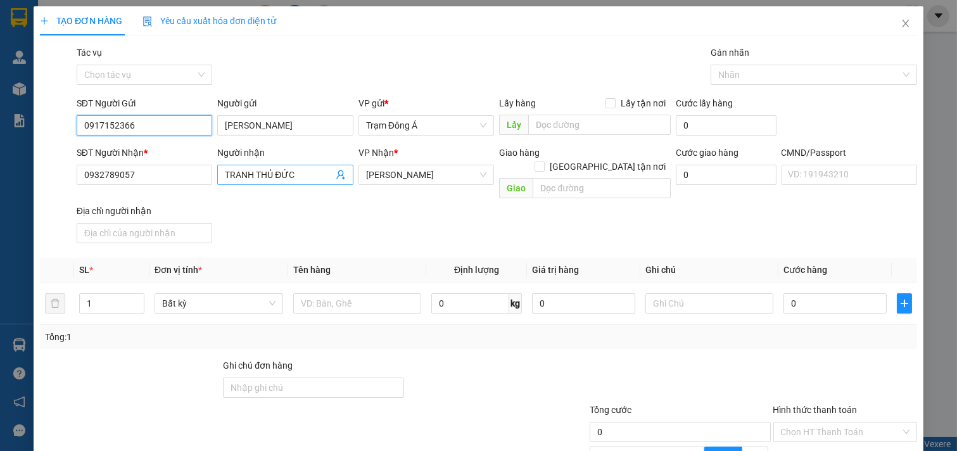
type input "0917152366"
click at [336, 172] on icon "user-add" at bounding box center [340, 175] width 8 height 10
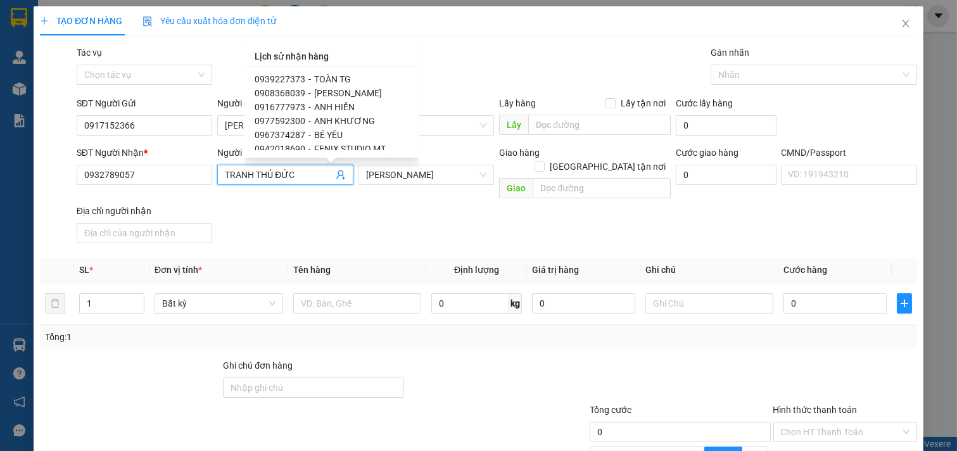
scroll to position [141, 0]
click at [332, 89] on span "ANH HIỂN" at bounding box center [334, 93] width 41 height 10
type input "0916777973"
type input "ANH HIỂN"
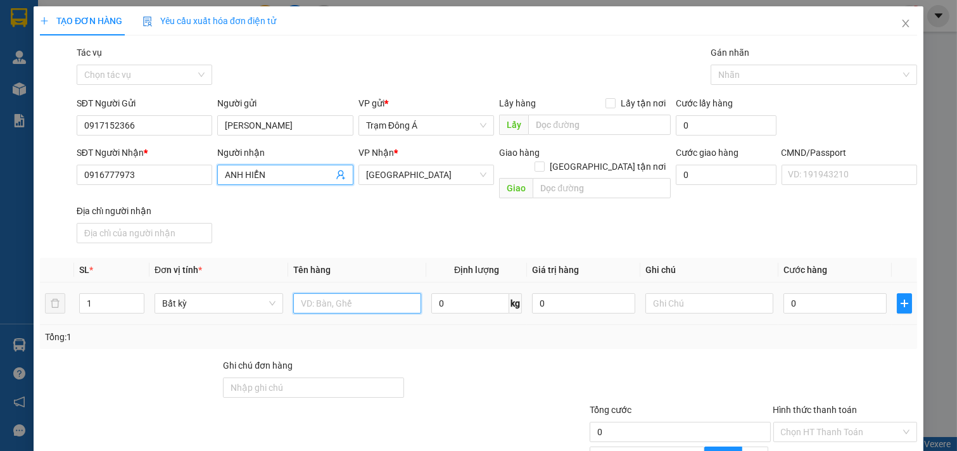
click at [339, 293] on input "text" at bounding box center [357, 303] width 129 height 20
click at [349, 293] on input "1K HÌNH 4KGNP" at bounding box center [357, 303] width 129 height 20
type input "1K HÌNH 4KG NP"
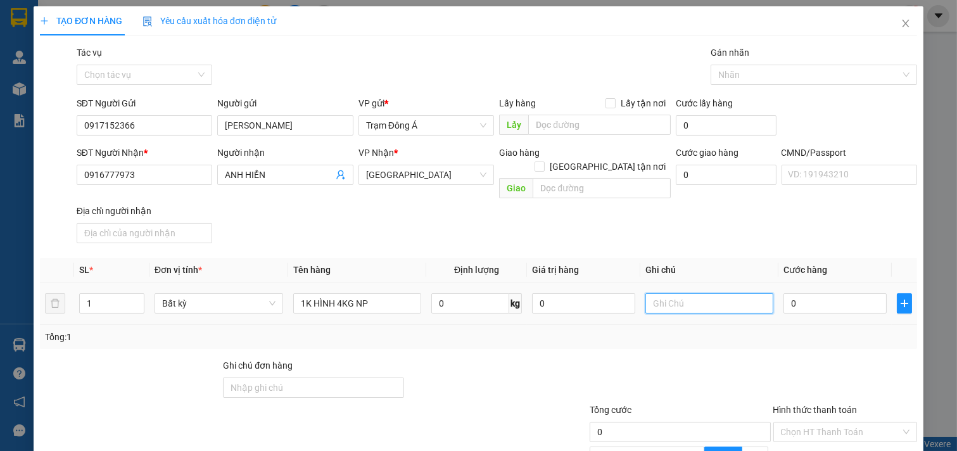
click at [718, 294] on input "text" at bounding box center [709, 303] width 129 height 20
type input "HUONG"
type input "2"
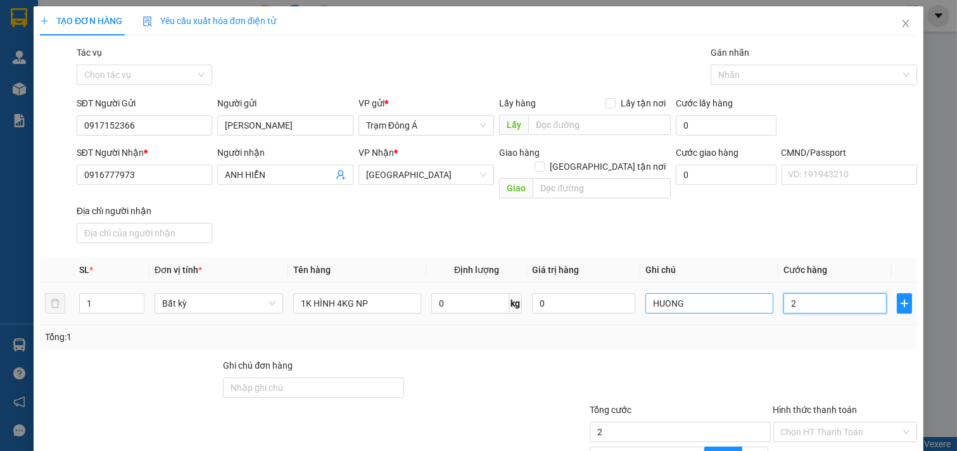
type input "20"
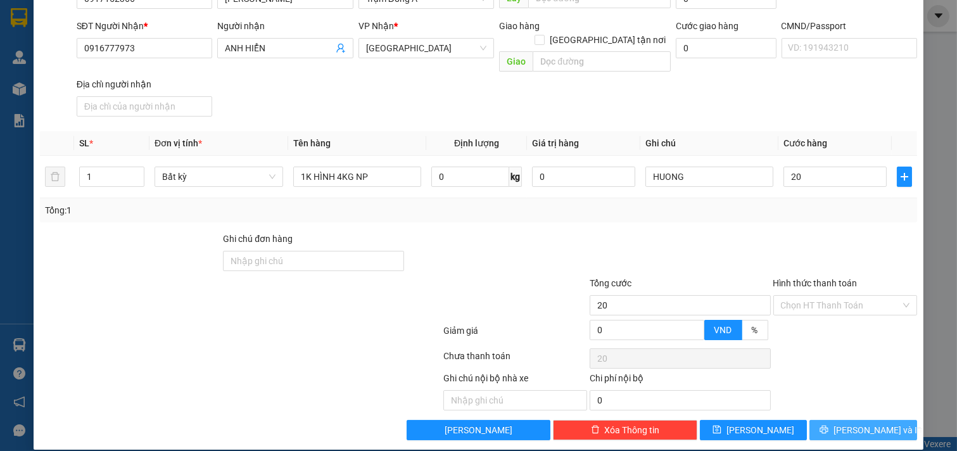
type input "20.000"
click at [865, 423] on span "[PERSON_NAME] và In" at bounding box center [877, 430] width 89 height 14
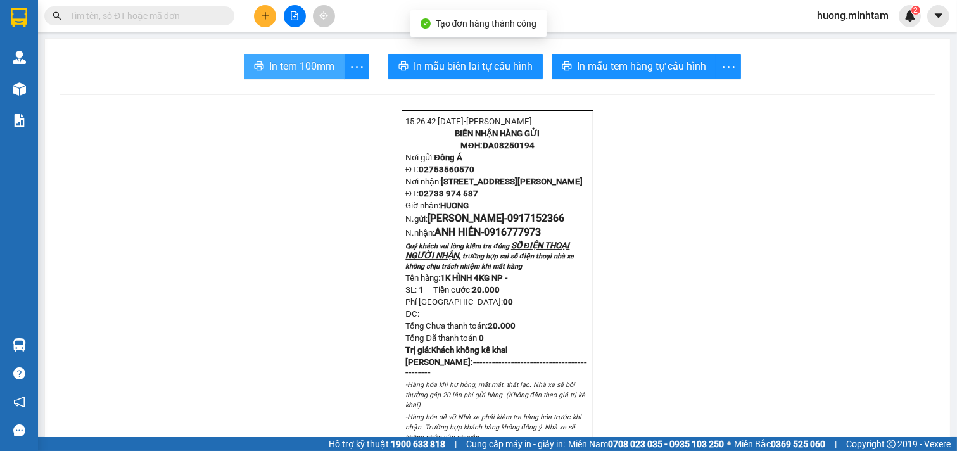
click at [289, 54] on button "In tem 100mm" at bounding box center [294, 66] width 101 height 25
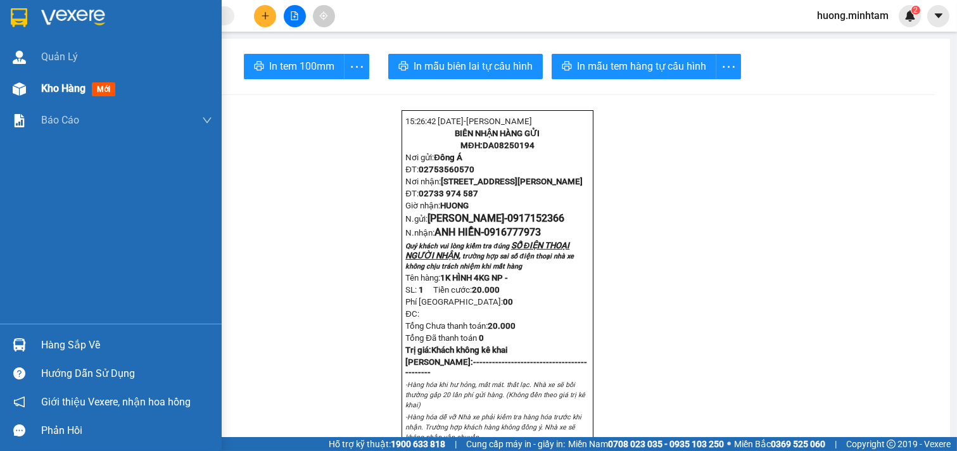
click at [70, 92] on span "Kho hàng" at bounding box center [63, 88] width 44 height 12
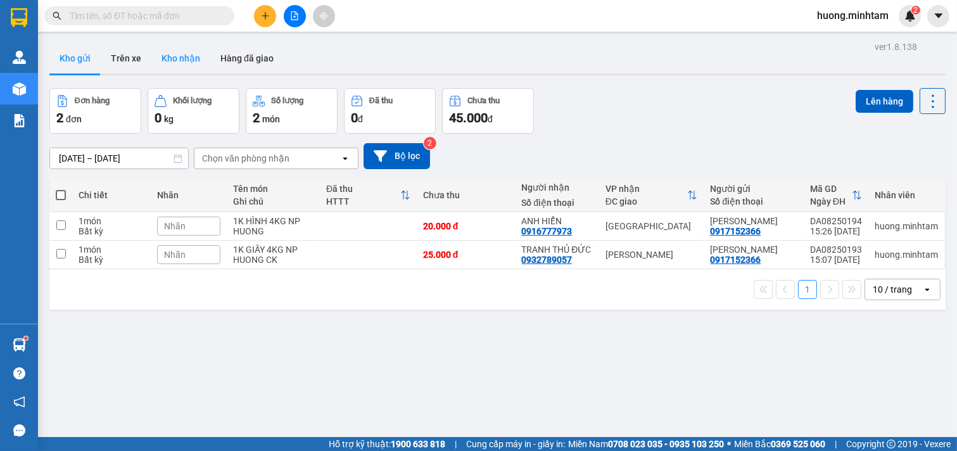
click at [175, 55] on button "Kho nhận" at bounding box center [180, 58] width 59 height 30
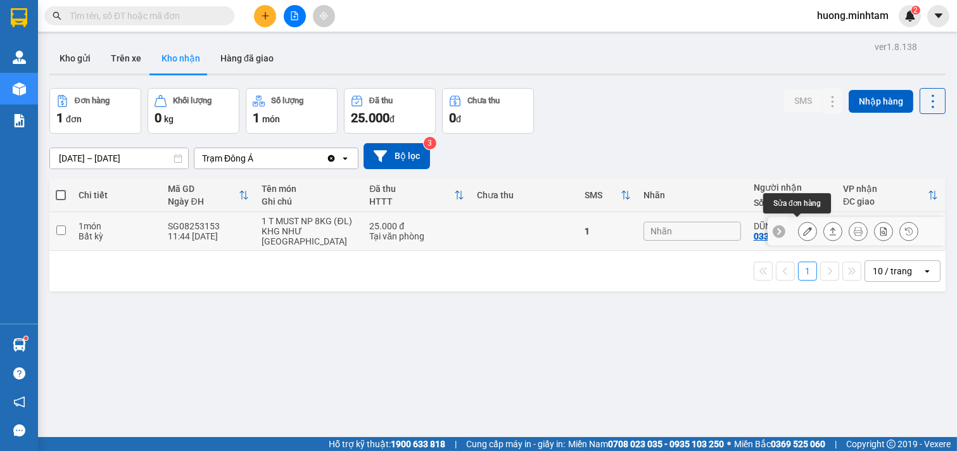
click at [803, 227] on icon at bounding box center [807, 231] width 9 height 9
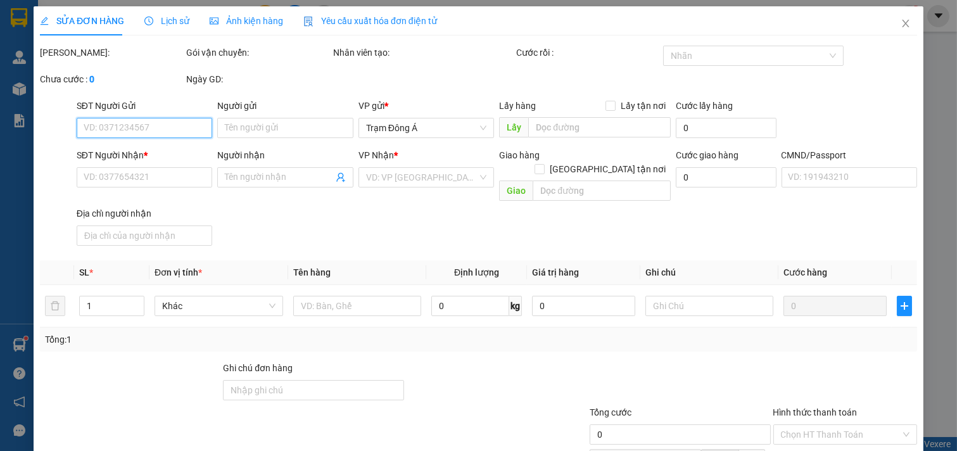
scroll to position [123, 0]
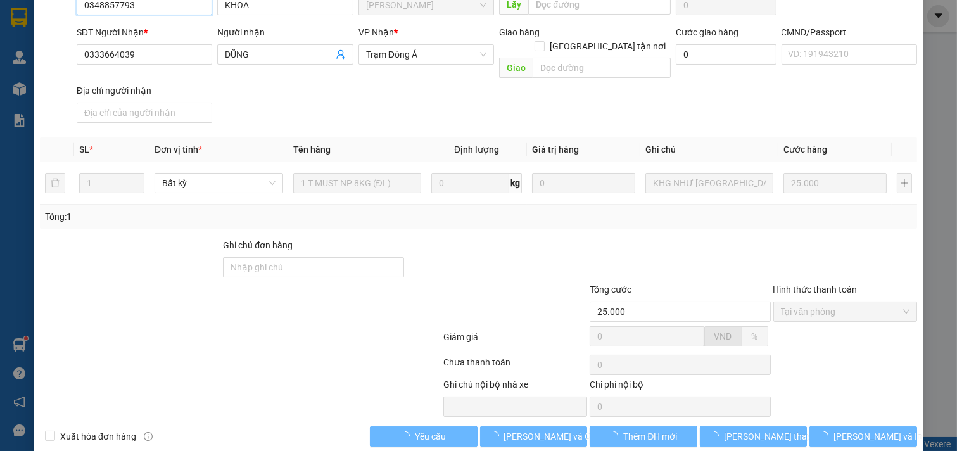
type input "0348857793"
type input "KHOA"
type input "0333664039"
type input "DŨNG"
type input "25.000"
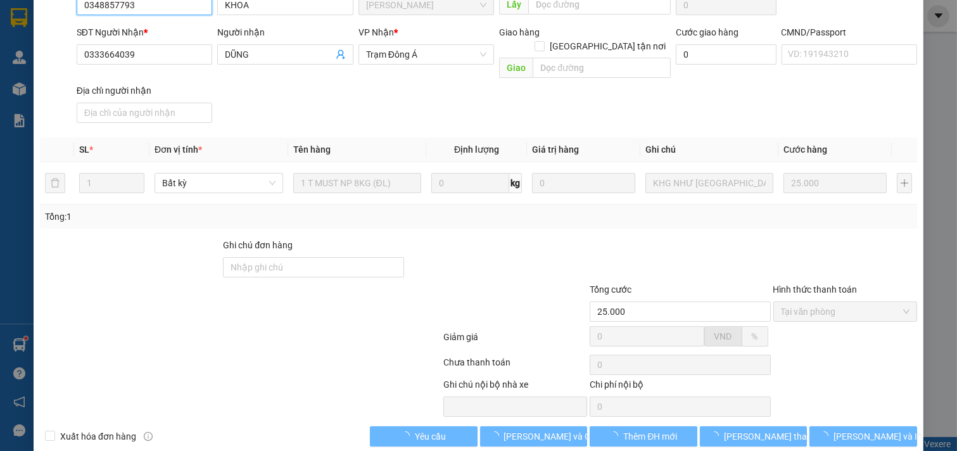
scroll to position [129, 0]
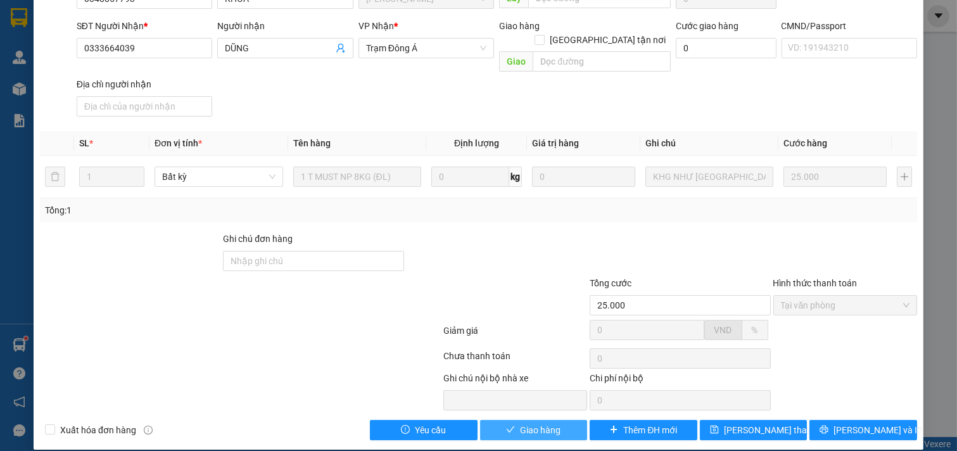
click at [531, 423] on span "Giao hàng" at bounding box center [540, 430] width 41 height 14
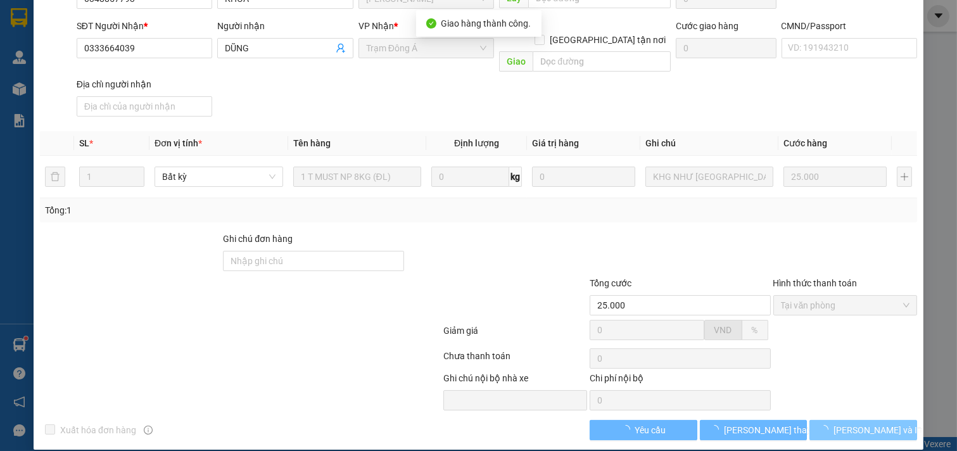
click at [866, 423] on span "[PERSON_NAME] và In" at bounding box center [877, 430] width 89 height 14
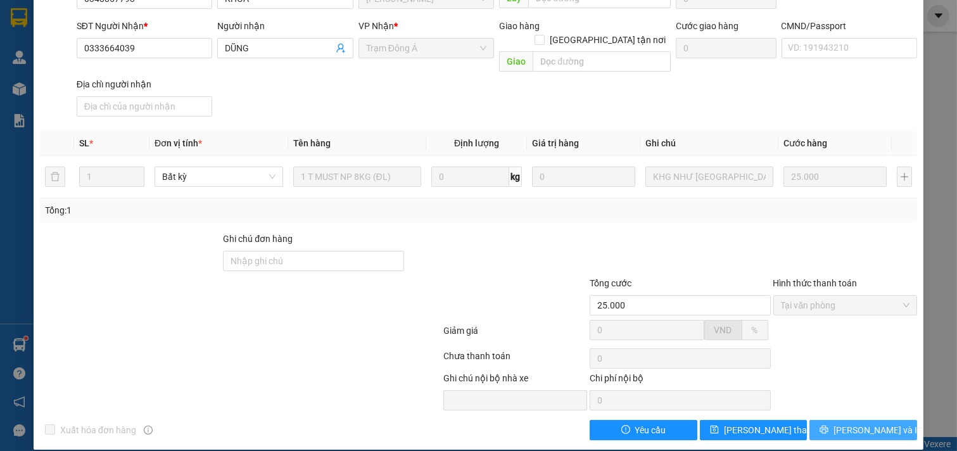
click at [864, 423] on span "[PERSON_NAME] và In" at bounding box center [877, 430] width 89 height 14
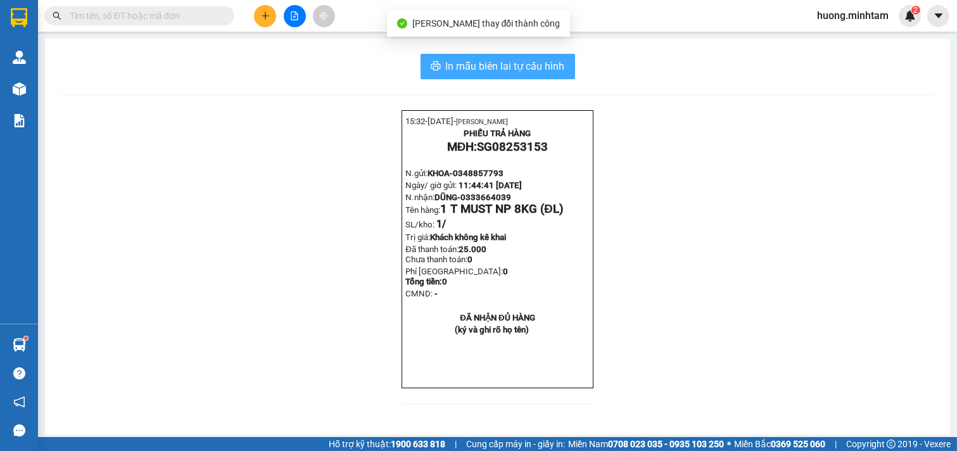
click at [476, 68] on span "In mẫu biên lai tự cấu hình" at bounding box center [505, 66] width 119 height 16
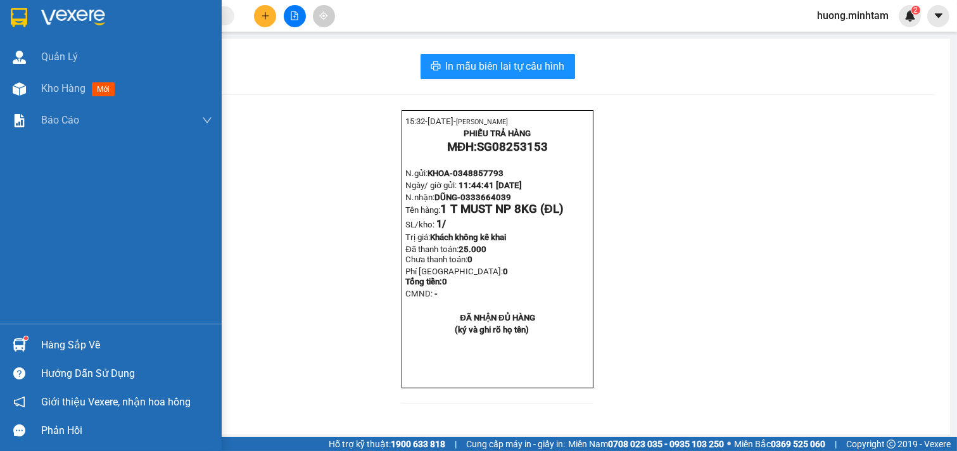
drag, startPoint x: 51, startPoint y: 87, endPoint x: 353, endPoint y: 8, distance: 311.9
click at [52, 87] on span "Kho hàng" at bounding box center [63, 88] width 44 height 12
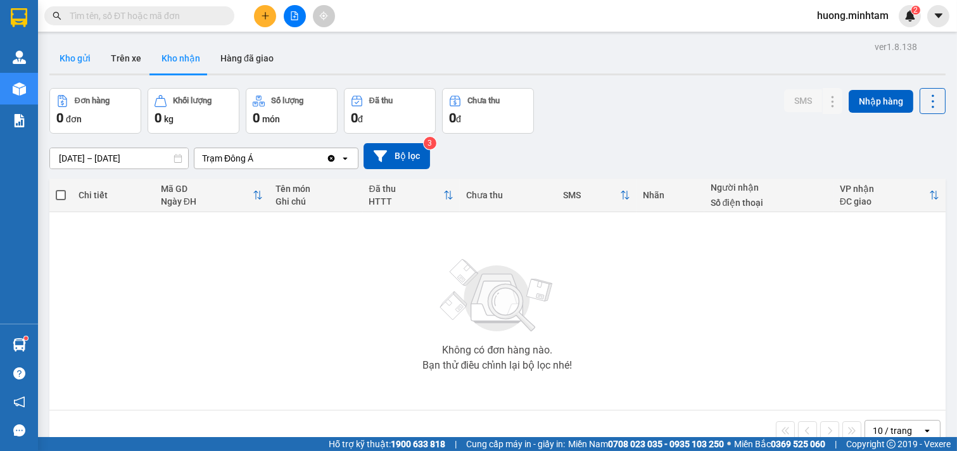
click at [86, 58] on button "Kho gửi" at bounding box center [74, 58] width 51 height 30
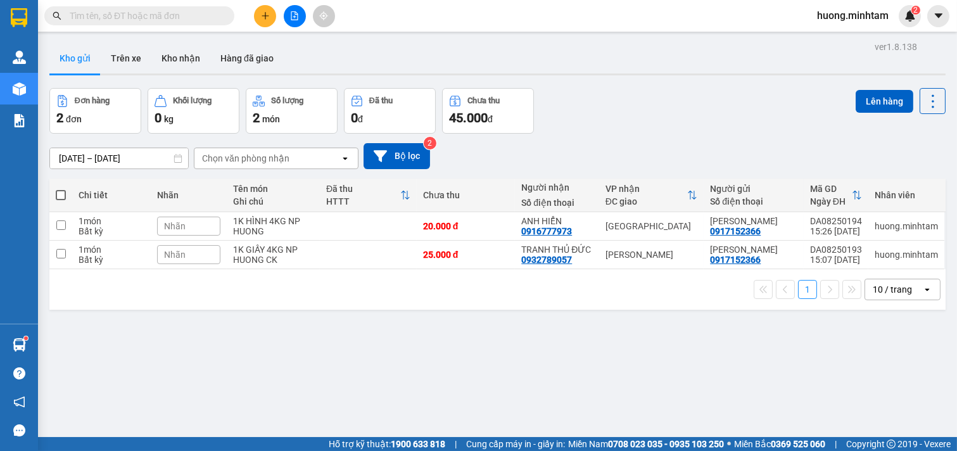
click at [60, 197] on span at bounding box center [61, 195] width 10 height 10
click at [61, 189] on input "checkbox" at bounding box center [61, 189] width 0 height 0
checkbox input "true"
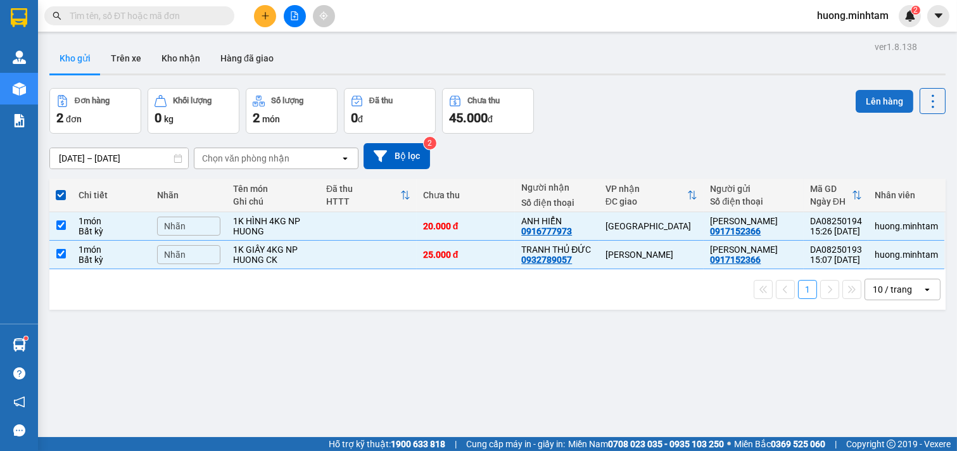
click at [871, 99] on button "Lên hàng" at bounding box center [885, 101] width 58 height 23
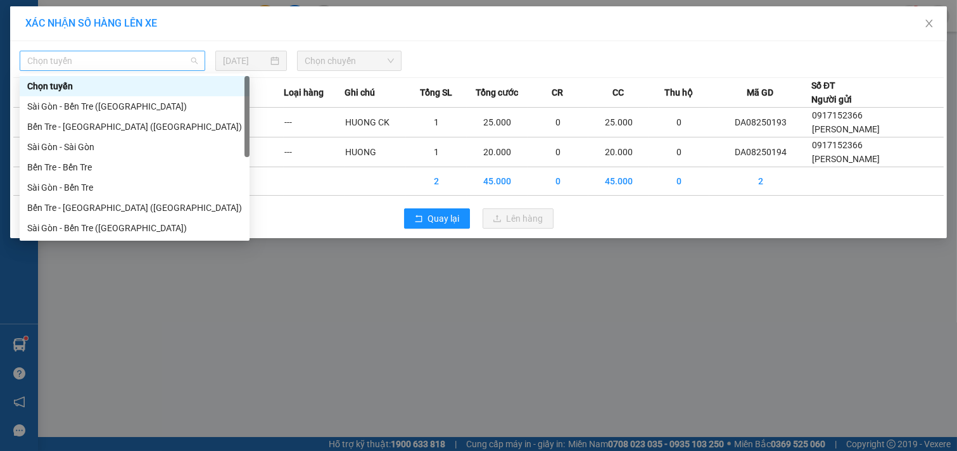
click at [176, 53] on span "Chọn tuyến" at bounding box center [112, 60] width 170 height 19
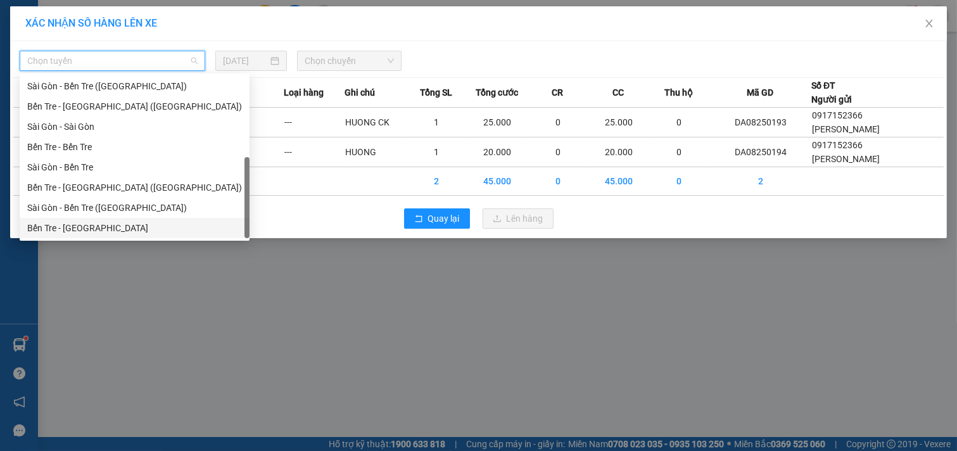
click at [95, 233] on div "Bến Tre - [GEOGRAPHIC_DATA]" at bounding box center [134, 228] width 215 height 14
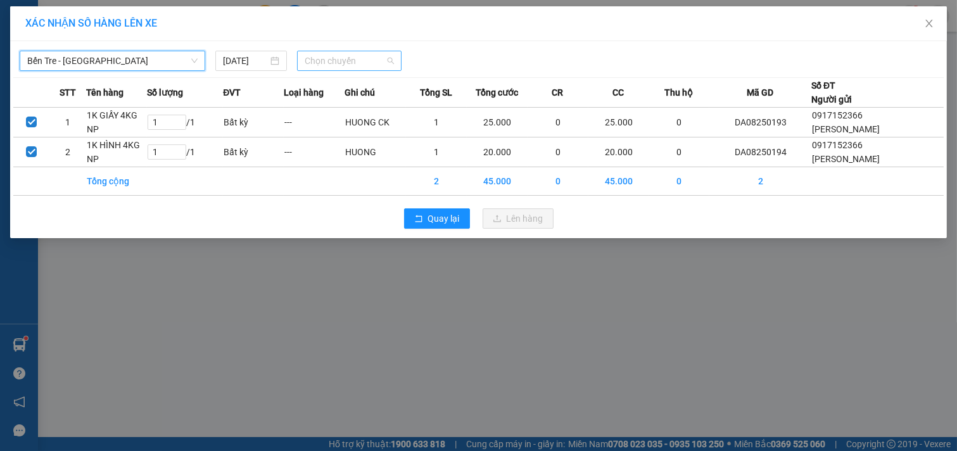
click at [353, 54] on span "Chọn chuyến" at bounding box center [349, 60] width 89 height 19
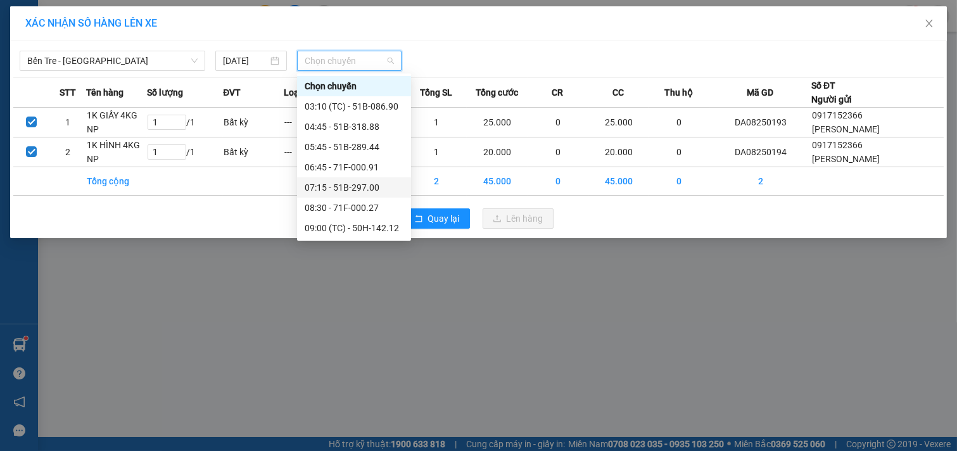
scroll to position [211, 0]
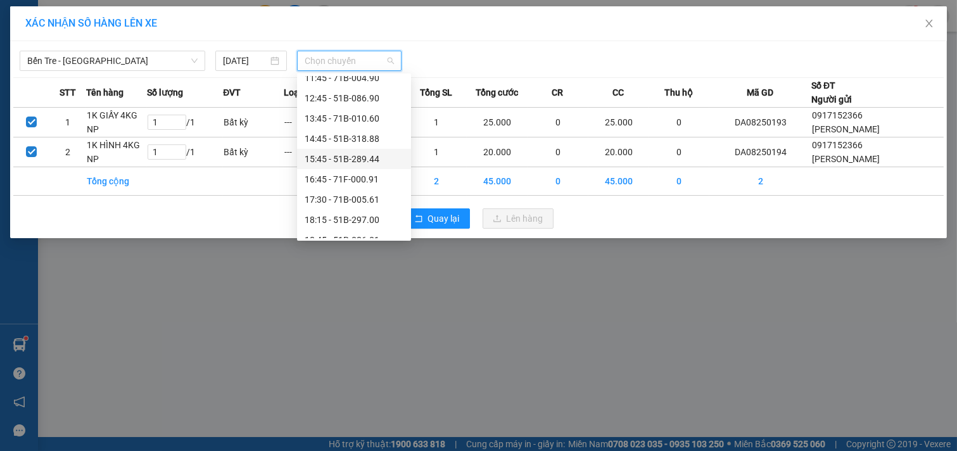
click at [366, 161] on div "15:45 - 51B-289.44" at bounding box center [354, 159] width 99 height 14
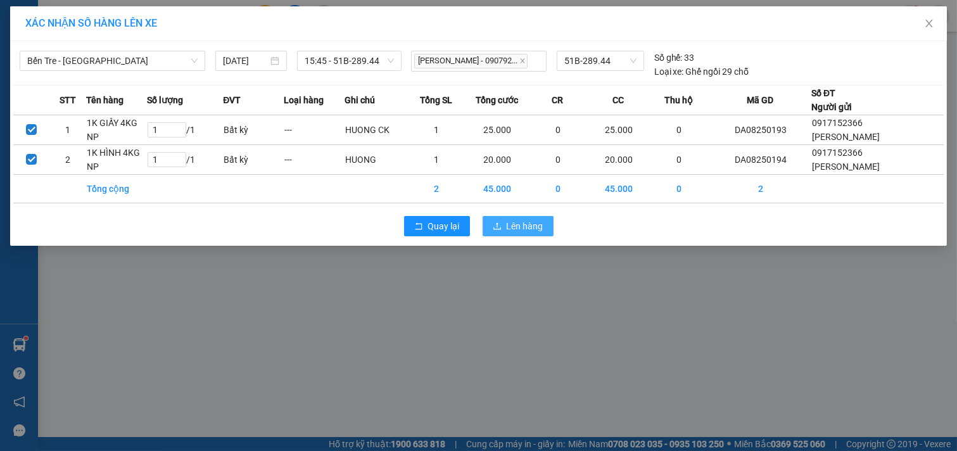
click at [528, 224] on span "Lên hàng" at bounding box center [525, 226] width 37 height 14
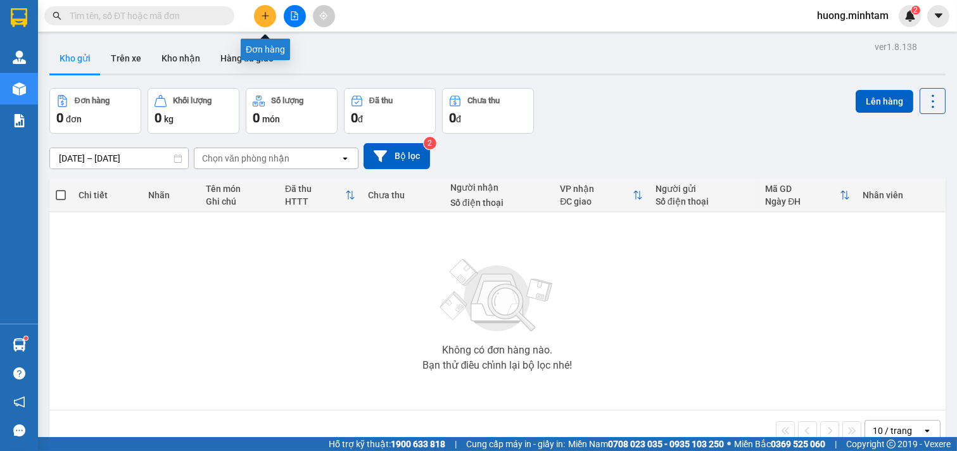
click at [269, 14] on icon "plus" at bounding box center [265, 15] width 9 height 9
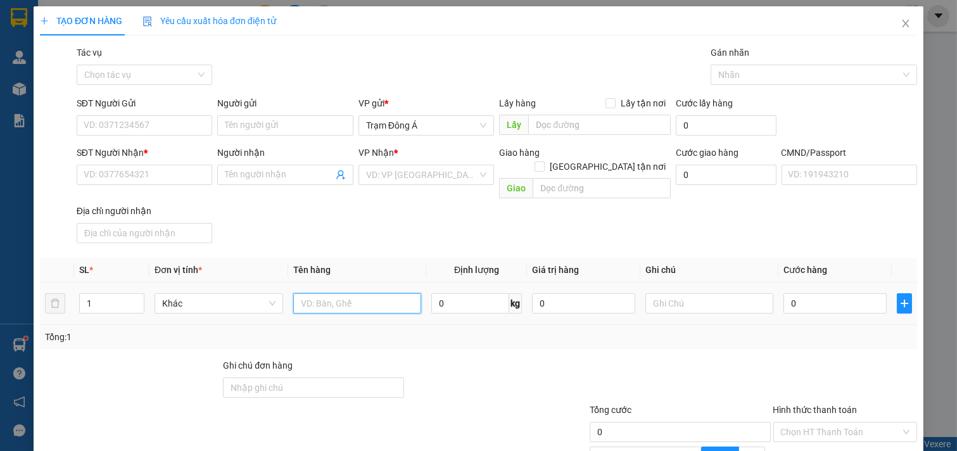
click at [327, 295] on input "text" at bounding box center [357, 303] width 129 height 20
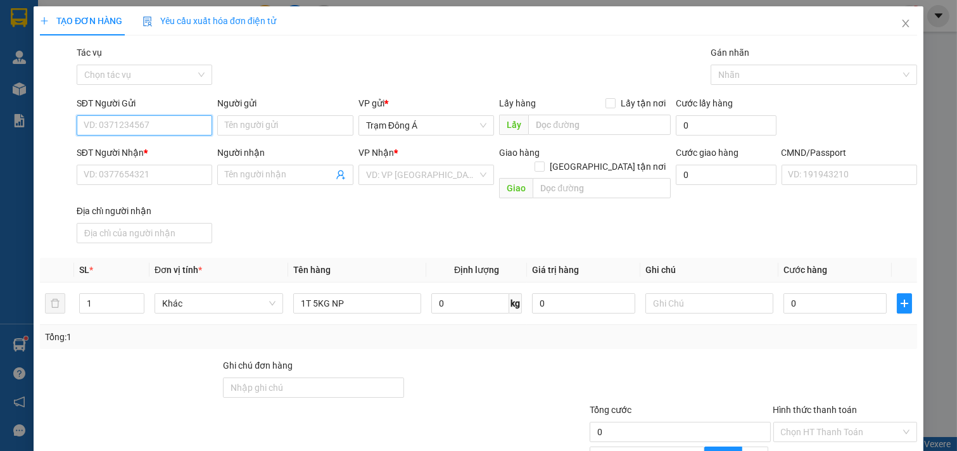
click at [191, 122] on input "SĐT Người Gửi" at bounding box center [145, 125] width 136 height 20
click at [389, 293] on input "1T 5KG NP" at bounding box center [357, 303] width 129 height 20
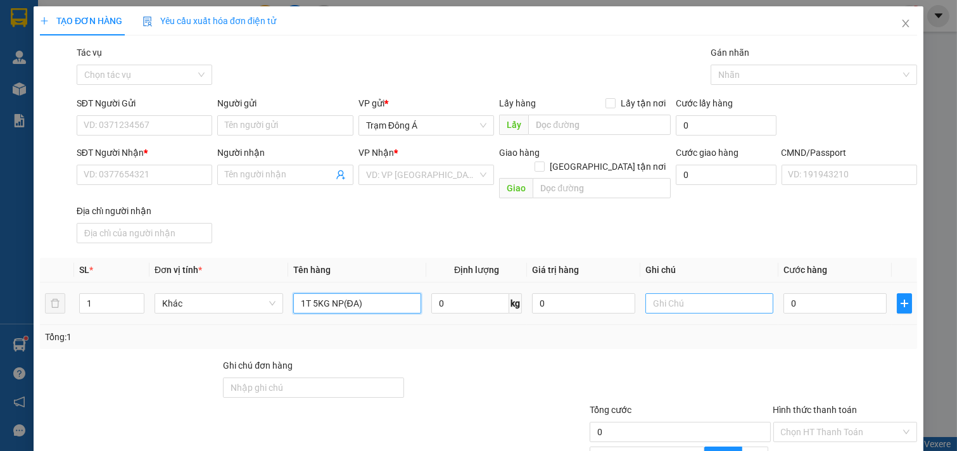
type input "1T 5KG NP(ĐA)"
click at [737, 293] on input "text" at bounding box center [709, 303] width 129 height 20
type input "19H30 HUONG"
type input "2"
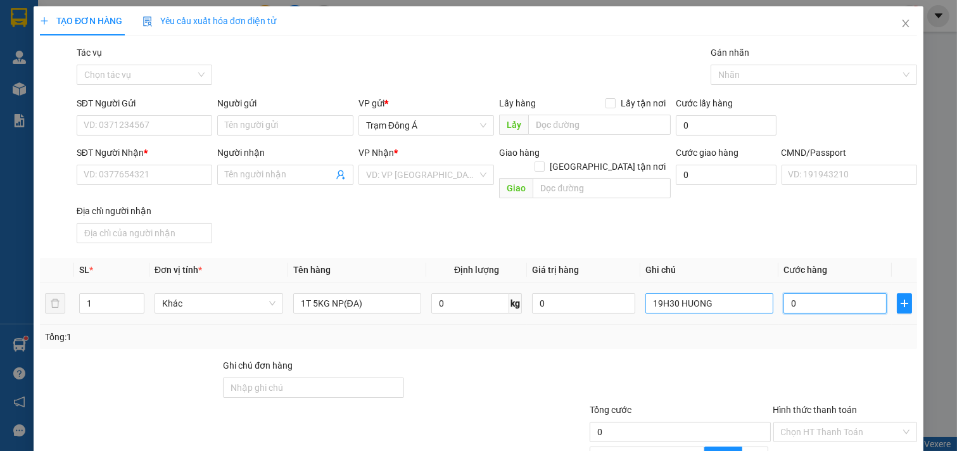
type input "2"
type input "20"
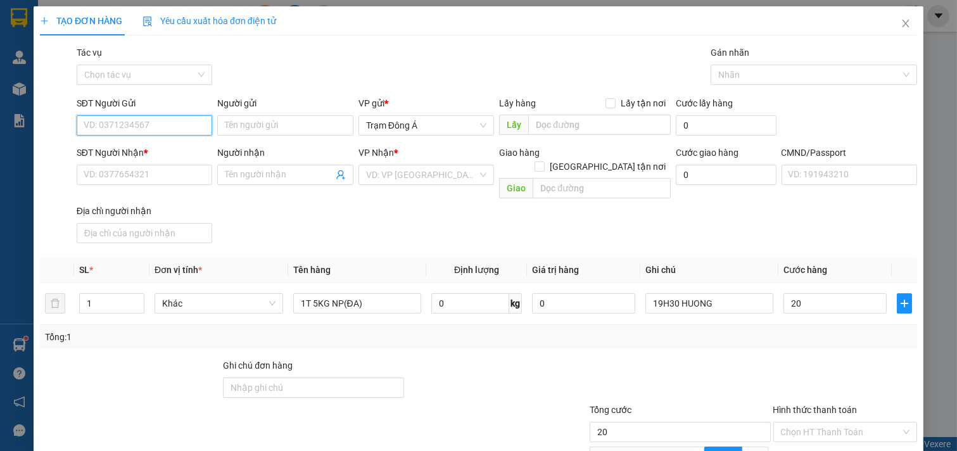
type input "20.000"
click at [167, 128] on input "SĐT Người Gửi" at bounding box center [145, 125] width 136 height 20
type input "0395525550"
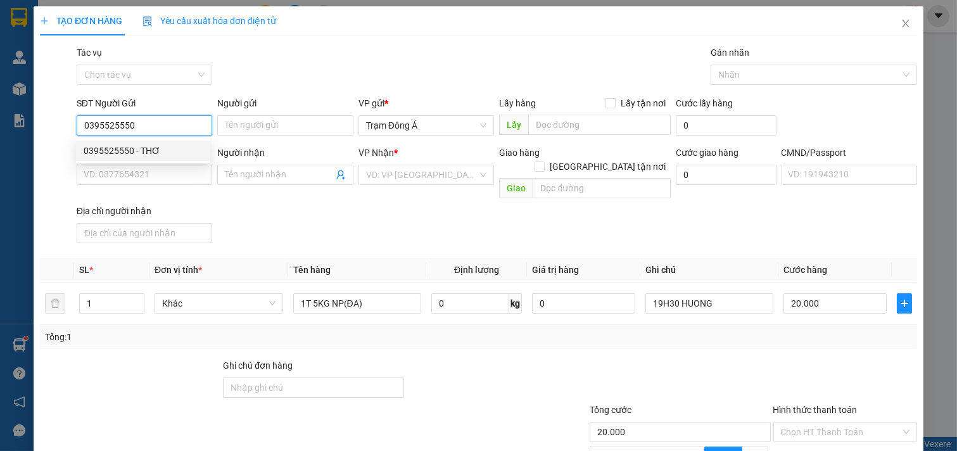
click at [148, 148] on div "0395525550 - THƠ" at bounding box center [143, 151] width 119 height 14
type input "THƠ"
type input "0865179281"
type input "PHƯƠNG"
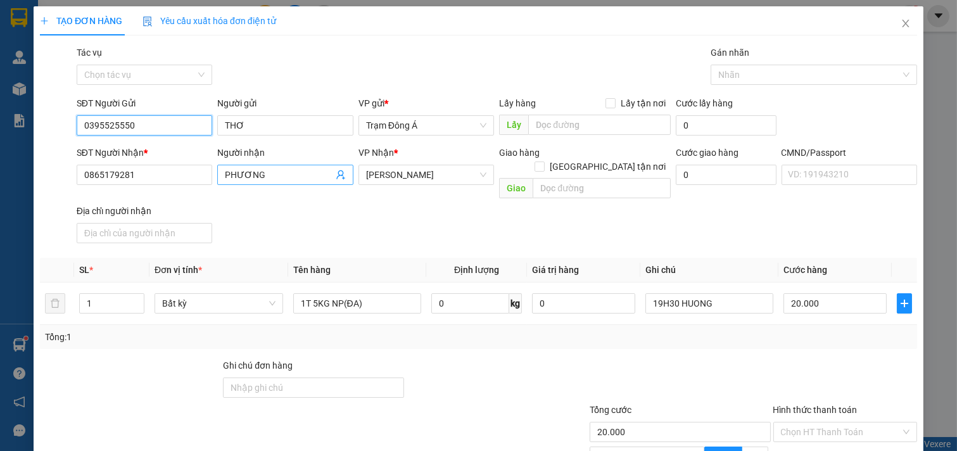
type input "0395525550"
click at [336, 175] on icon "user-add" at bounding box center [340, 175] width 8 height 10
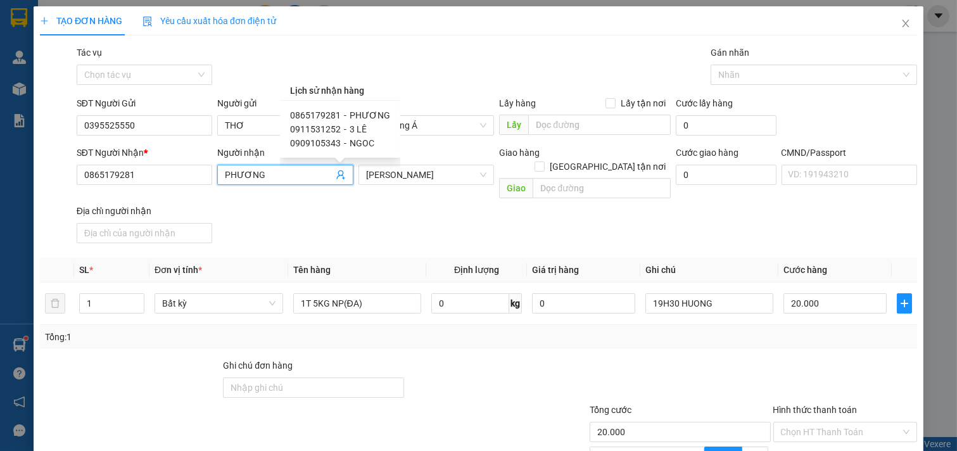
drag, startPoint x: 273, startPoint y: 174, endPoint x: 54, endPoint y: 173, distance: 219.1
click at [54, 173] on div "SĐT Người Nhận * 0865179281 Người nhận PHƯƠNG PHƯƠNG VP Nhận * [PERSON_NAME] hà…" at bounding box center [479, 197] width 880 height 103
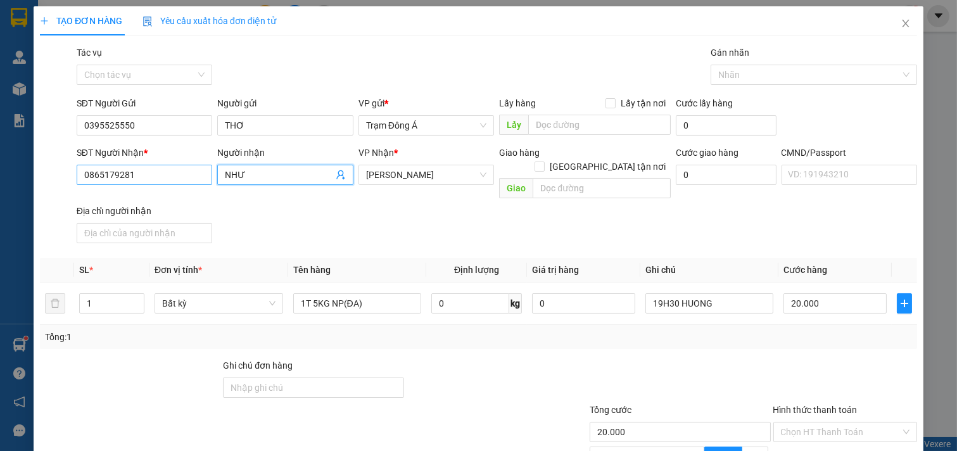
type input "NHƯ"
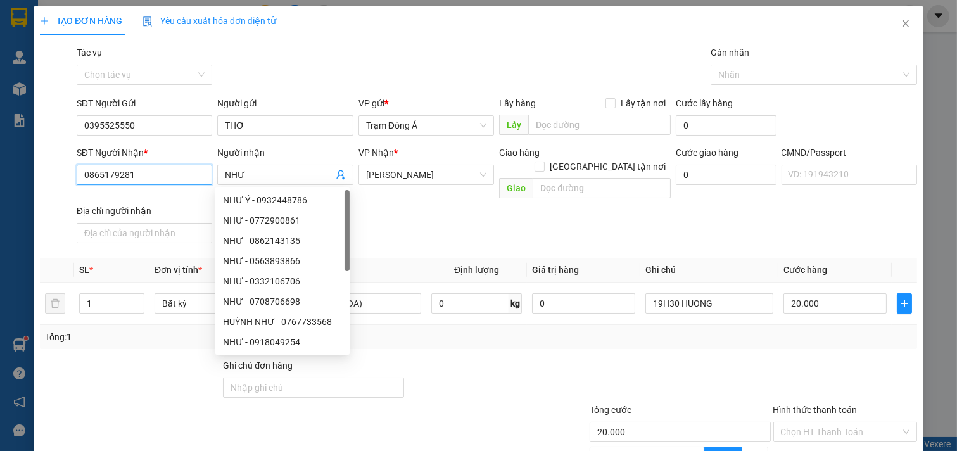
drag, startPoint x: 142, startPoint y: 174, endPoint x: 0, endPoint y: 174, distance: 141.9
click at [0, 174] on div "TẠO ĐƠN HÀNG Yêu cầu xuất hóa đơn điện tử Transit Pickup Surcharge Ids Transit …" at bounding box center [478, 225] width 957 height 451
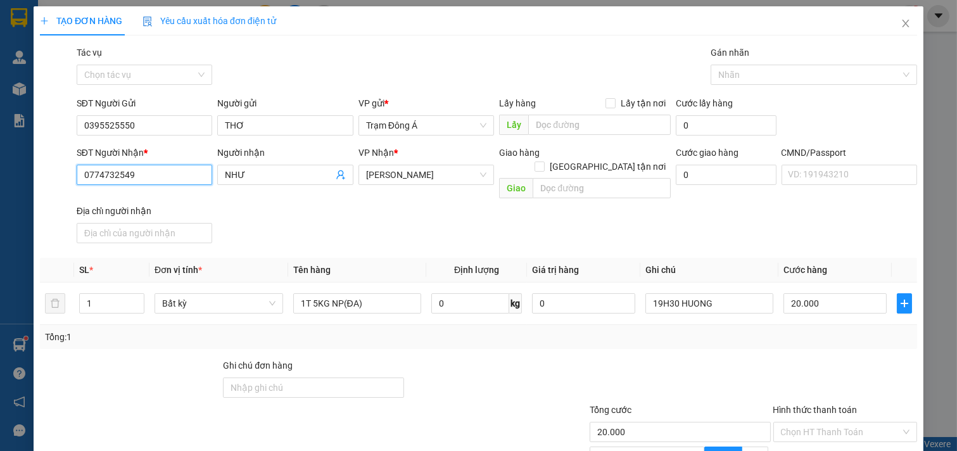
scroll to position [127, 0]
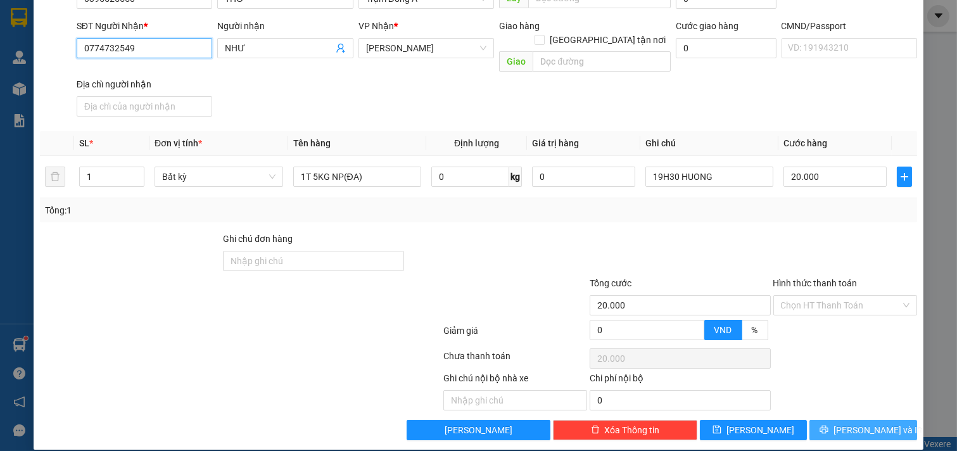
type input "0774732549"
click at [864, 423] on span "[PERSON_NAME] và In" at bounding box center [877, 430] width 89 height 14
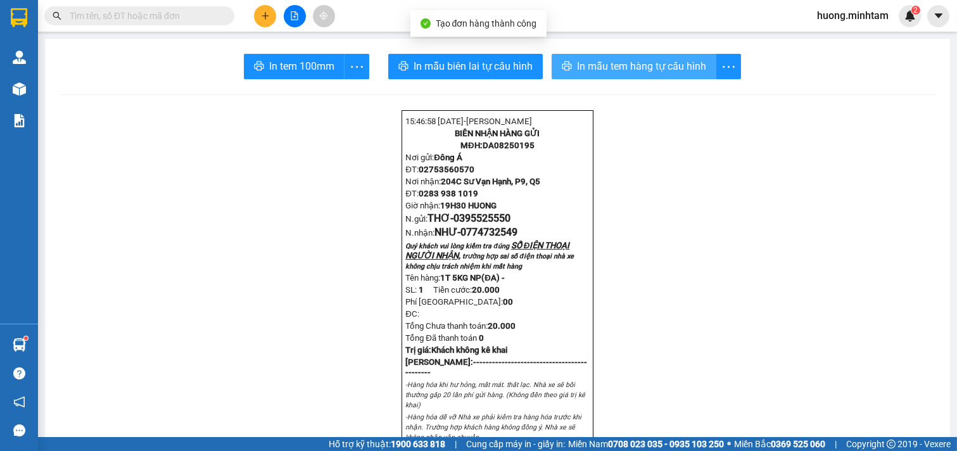
click at [655, 70] on span "In mẫu tem hàng tự cấu hình" at bounding box center [641, 66] width 129 height 16
click at [305, 70] on span "In tem 100mm" at bounding box center [301, 66] width 65 height 16
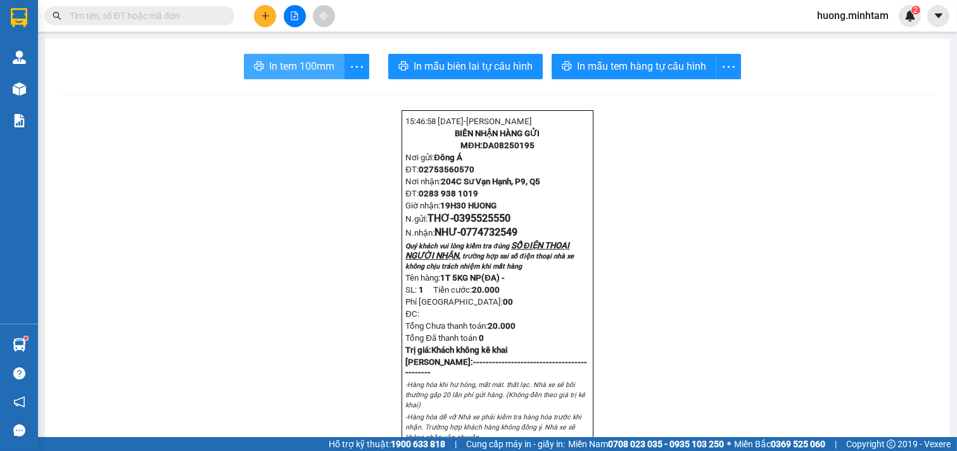
click at [309, 65] on span "In tem 100mm" at bounding box center [301, 66] width 65 height 16
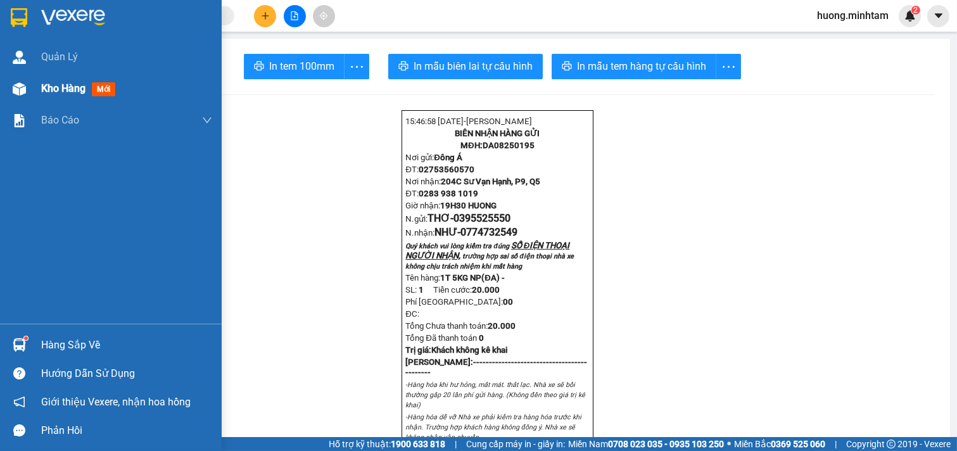
click at [58, 89] on span "Kho hàng" at bounding box center [63, 88] width 44 height 12
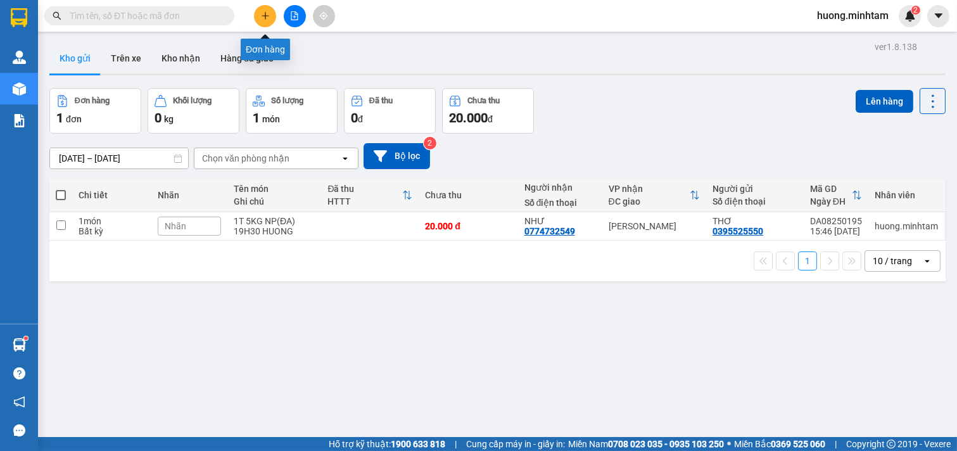
click at [267, 15] on icon "plus" at bounding box center [265, 15] width 7 height 1
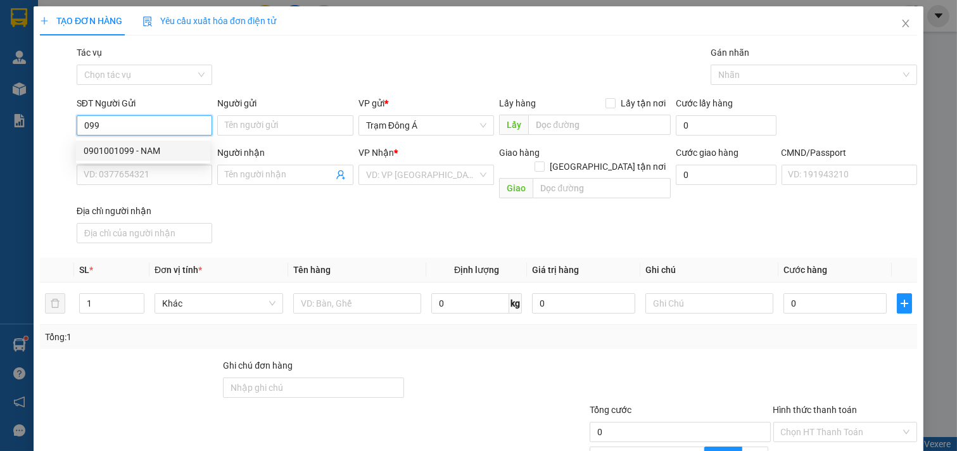
click at [152, 151] on div "0901001099 - NAM" at bounding box center [143, 151] width 119 height 14
type input "0901001099"
type input "NAM"
type input "0909864646"
type input "NHUNG"
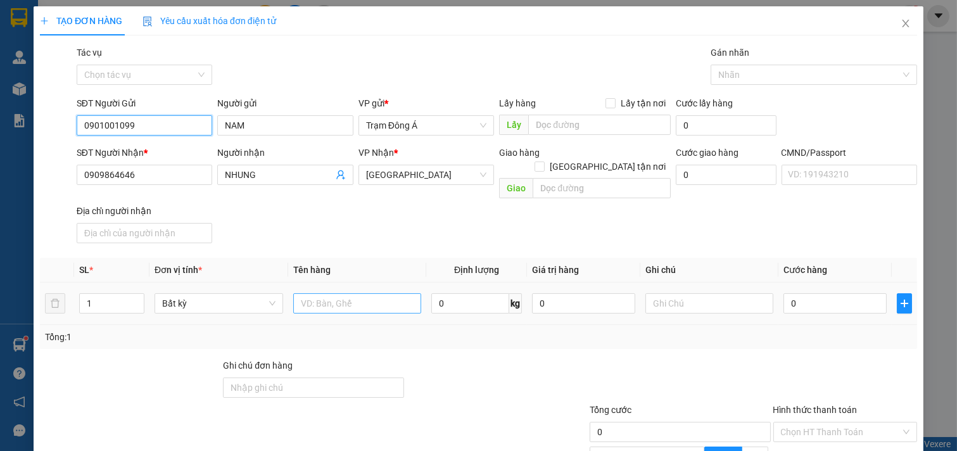
type input "0901001099"
click at [322, 295] on input "text" at bounding box center [357, 303] width 129 height 20
type input "1X TRẮNG 7KG"
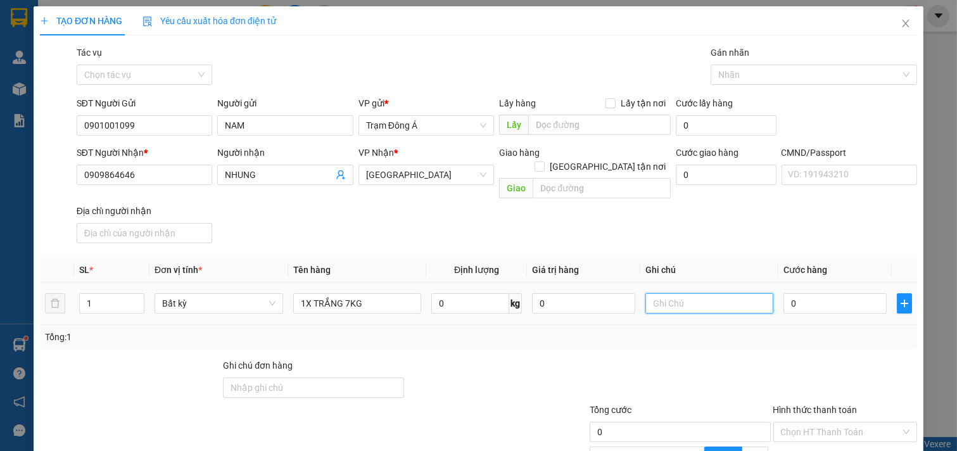
click at [716, 293] on input "text" at bounding box center [709, 303] width 129 height 20
type input "HUONG"
type input "2"
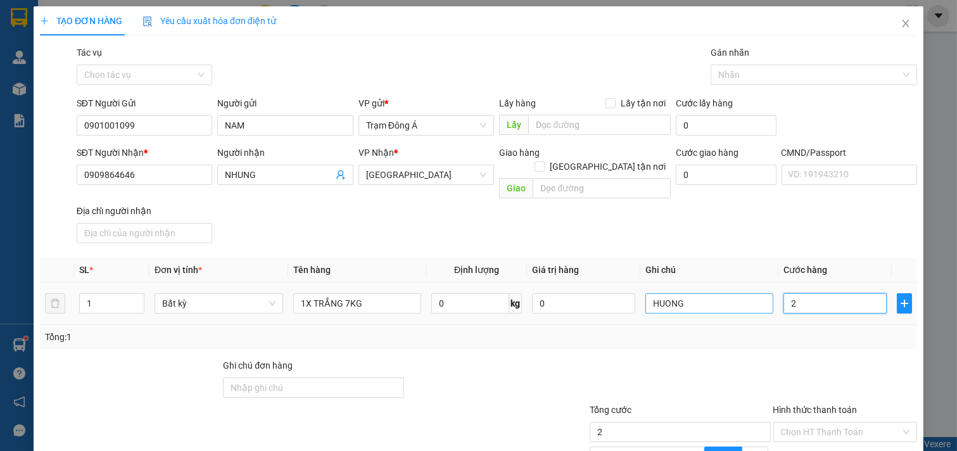
type input "25"
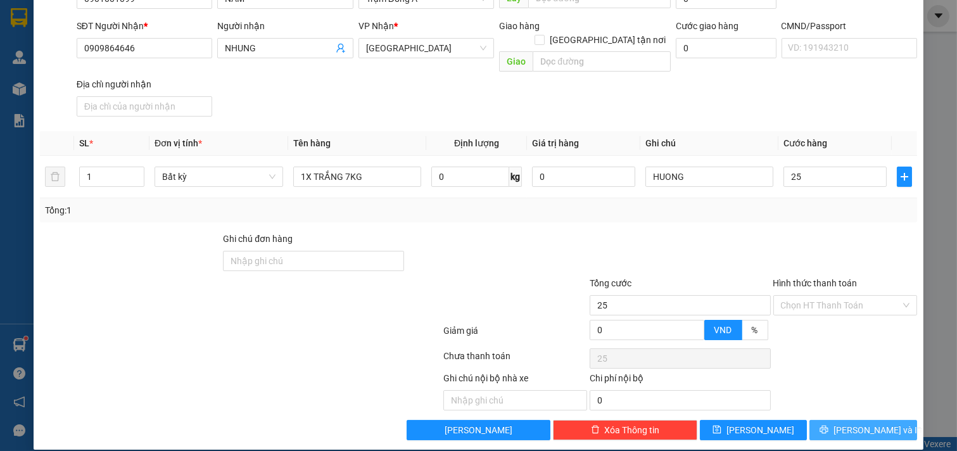
type input "25.000"
click at [871, 420] on button "[PERSON_NAME] và In" at bounding box center [863, 430] width 108 height 20
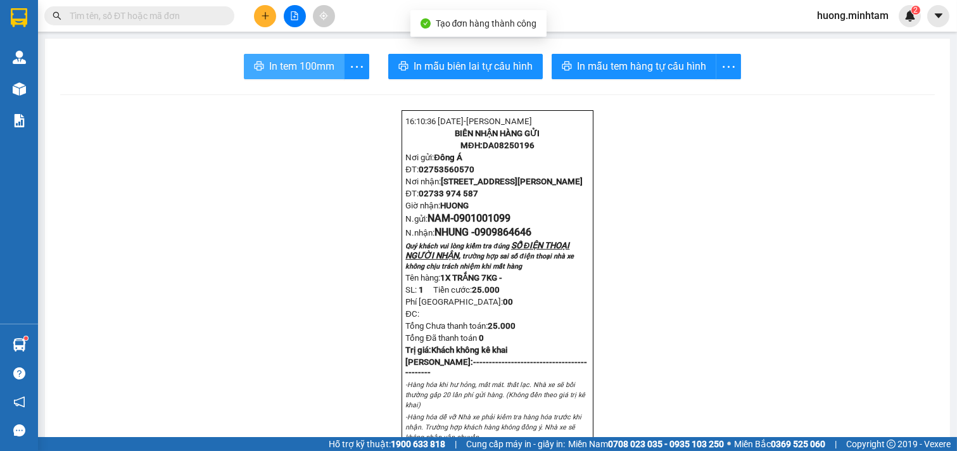
click at [280, 70] on span "In tem 100mm" at bounding box center [301, 66] width 65 height 16
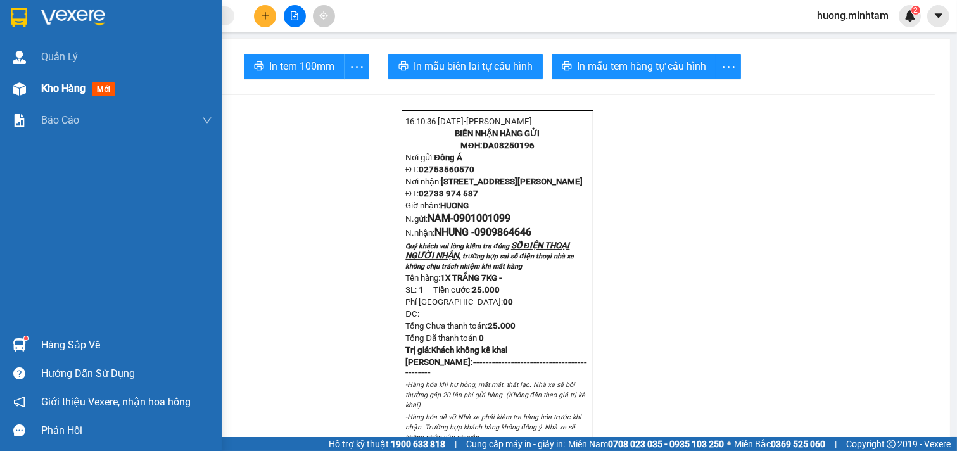
drag, startPoint x: 39, startPoint y: 86, endPoint x: 92, endPoint y: 86, distance: 53.2
click at [41, 86] on div "Kho hàng mới" at bounding box center [111, 89] width 222 height 32
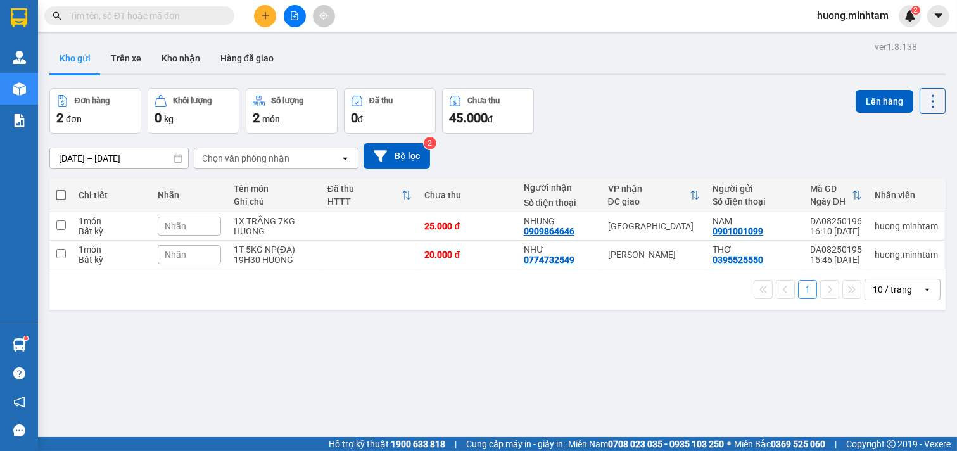
click at [61, 197] on span at bounding box center [61, 195] width 10 height 10
click at [61, 189] on input "checkbox" at bounding box center [61, 189] width 0 height 0
checkbox input "true"
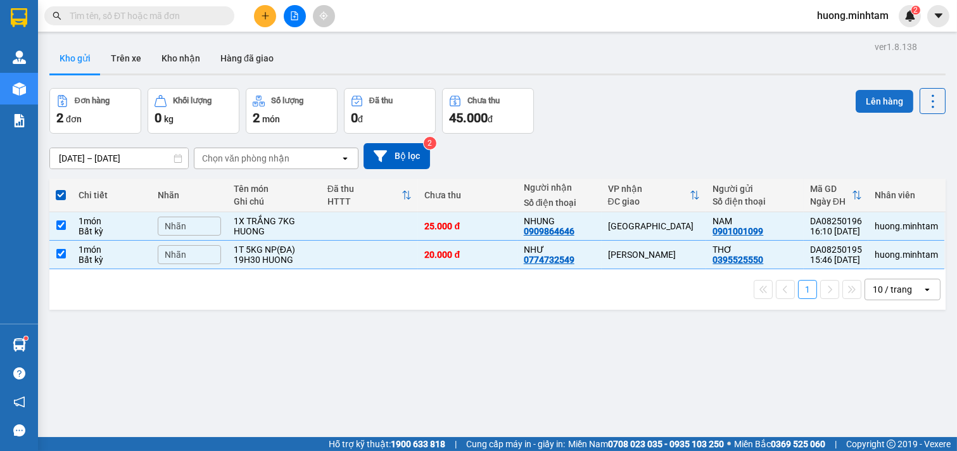
click at [880, 95] on button "Lên hàng" at bounding box center [885, 101] width 58 height 23
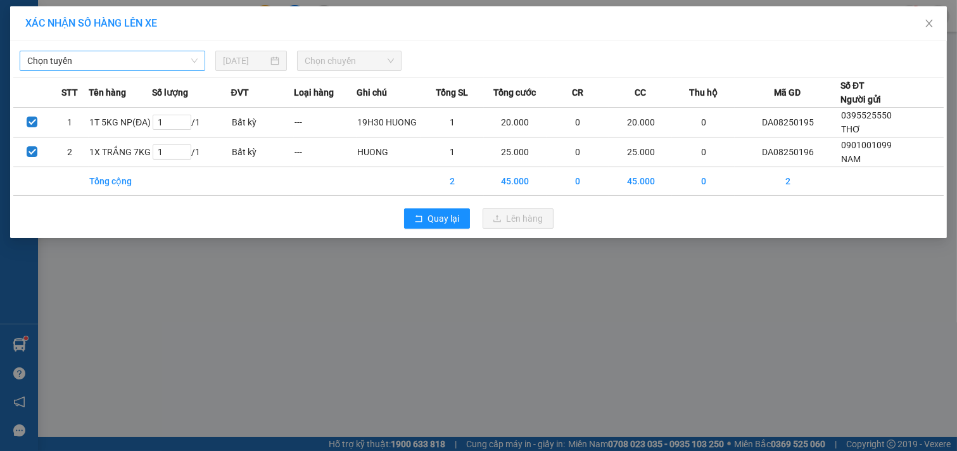
click at [181, 60] on span "Chọn tuyến" at bounding box center [112, 60] width 170 height 19
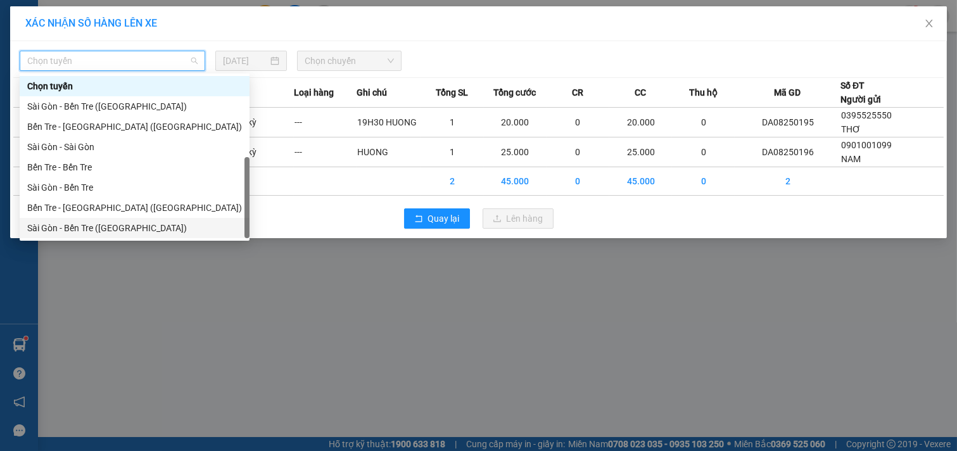
scroll to position [20, 0]
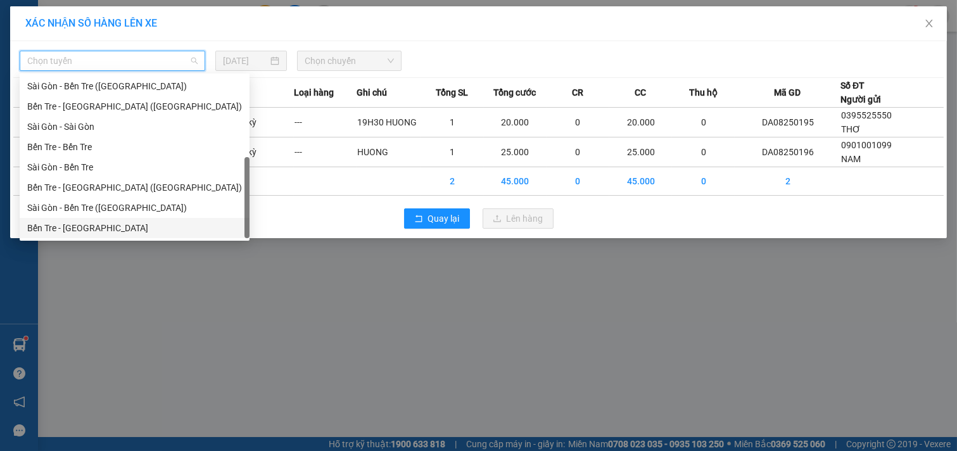
click at [84, 228] on div "Bến Tre - [GEOGRAPHIC_DATA]" at bounding box center [134, 228] width 215 height 14
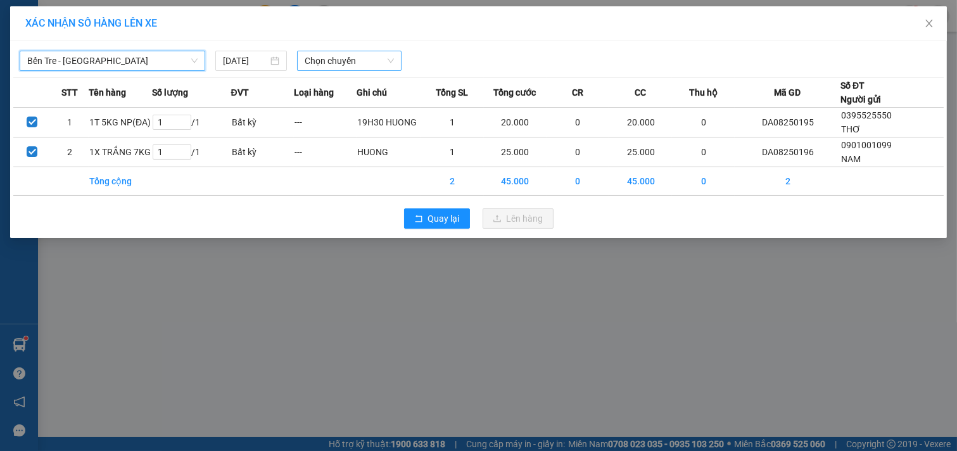
click at [367, 58] on span "Chọn chuyến" at bounding box center [349, 60] width 89 height 19
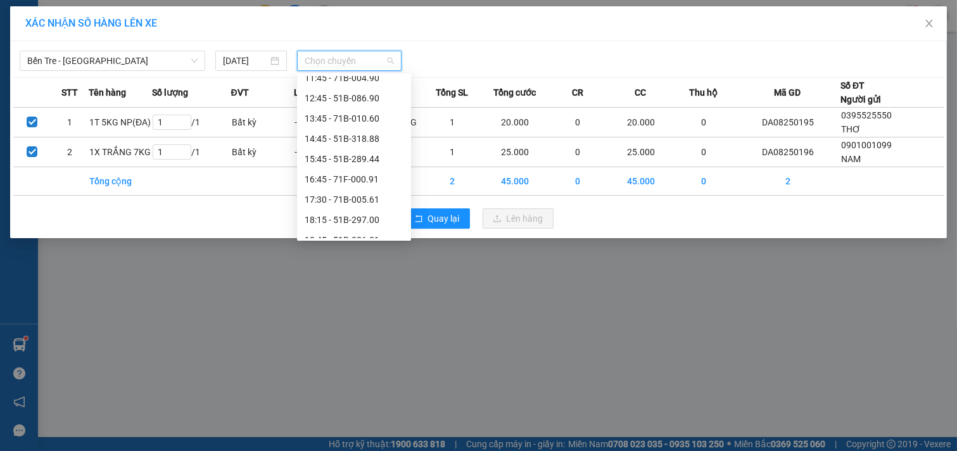
scroll to position [223, 0]
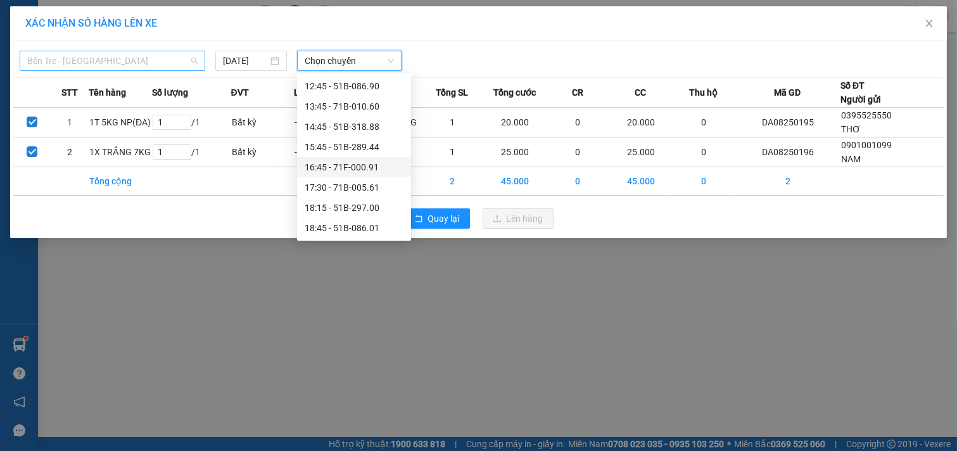
click at [162, 63] on span "Bến Tre - [GEOGRAPHIC_DATA]" at bounding box center [112, 60] width 170 height 19
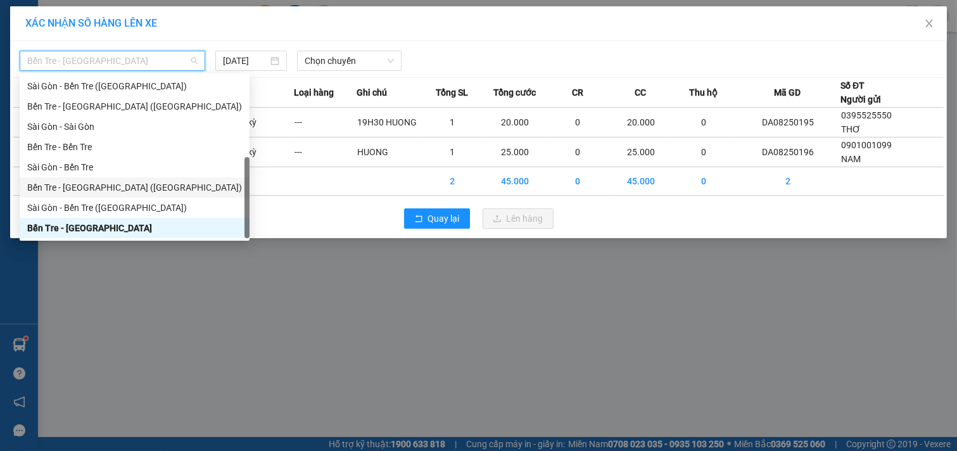
click at [87, 188] on div "Bến Tre - [GEOGRAPHIC_DATA] ([GEOGRAPHIC_DATA])" at bounding box center [134, 188] width 215 height 14
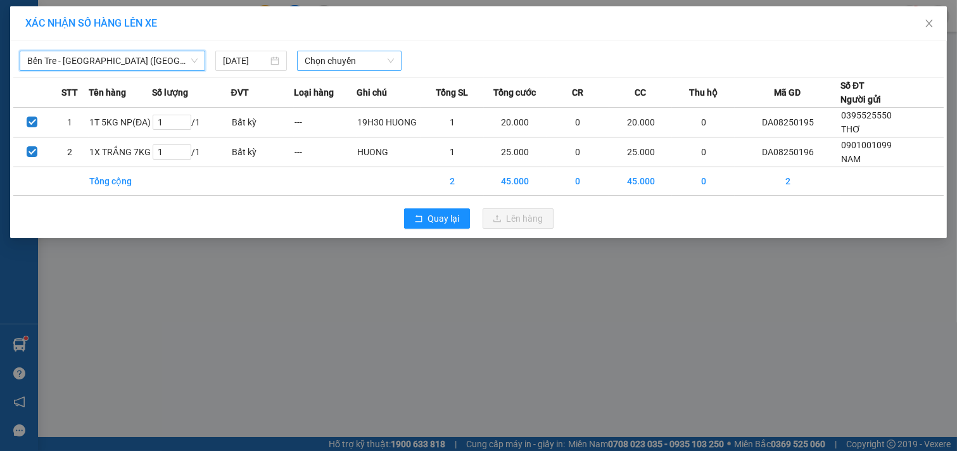
scroll to position [0, 0]
click at [376, 58] on span "Chọn chuyến" at bounding box center [349, 60] width 89 height 19
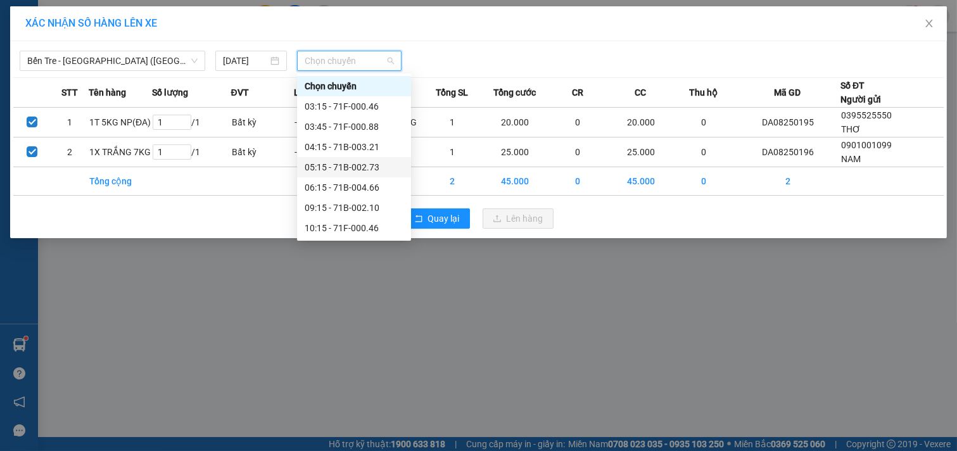
scroll to position [101, 0]
click at [355, 229] on div "16:15 - 71B-002.10" at bounding box center [354, 228] width 99 height 14
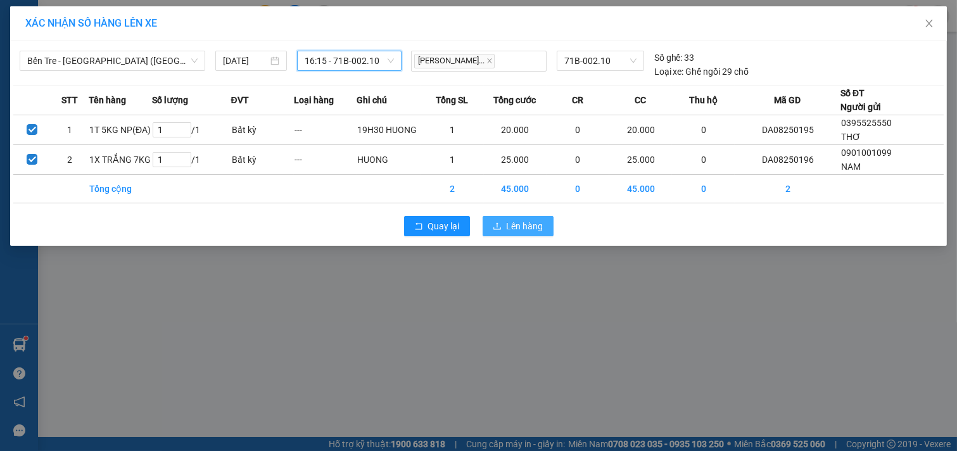
click at [521, 225] on span "Lên hàng" at bounding box center [525, 226] width 37 height 14
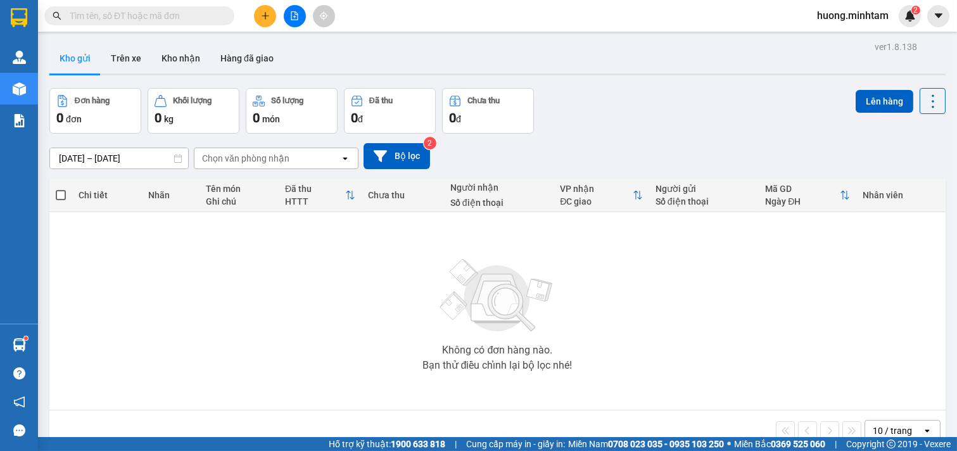
click at [255, 15] on button at bounding box center [265, 16] width 22 height 22
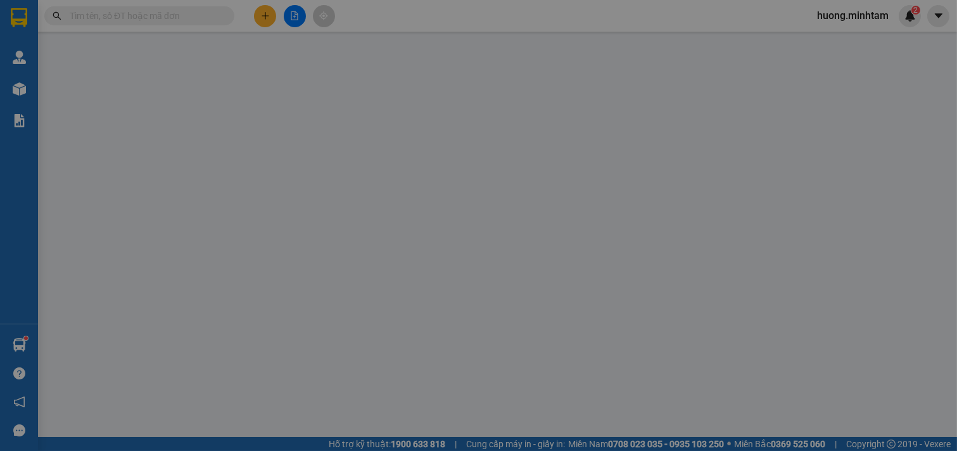
click at [260, 15] on div "TẠO ĐƠN HÀNG Yêu cầu xuất hóa đơn điện tử" at bounding box center [478, 20] width 877 height 29
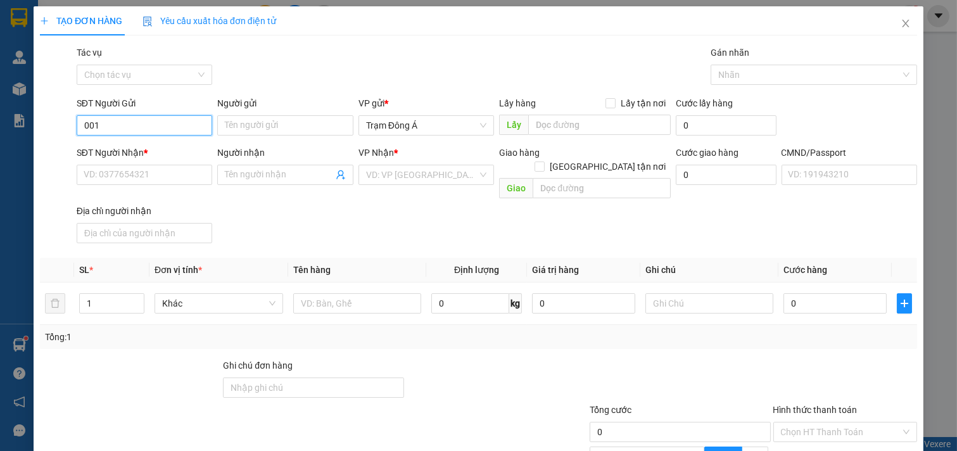
click at [111, 127] on input "001" at bounding box center [145, 125] width 136 height 20
click at [116, 148] on div "0000000001 - HUONG" at bounding box center [143, 151] width 119 height 14
type input "0000000001"
type input "HUONG"
type input "01000000000"
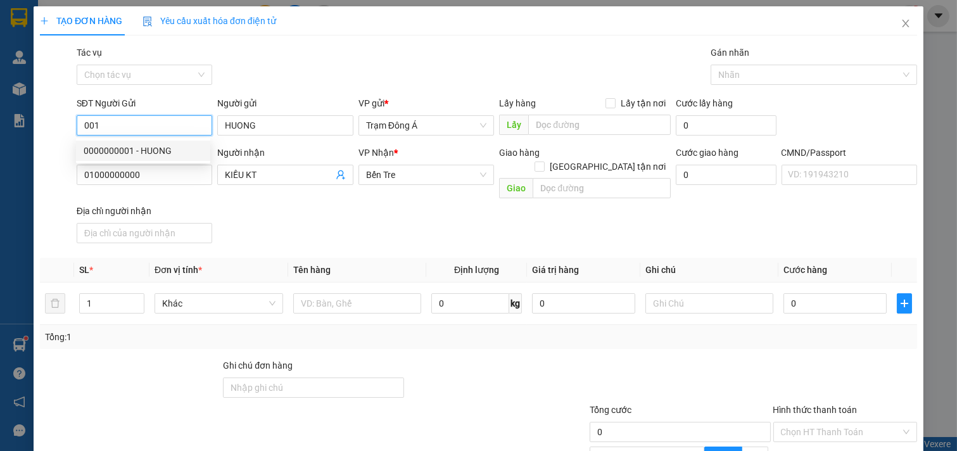
type input "KIỀU KT"
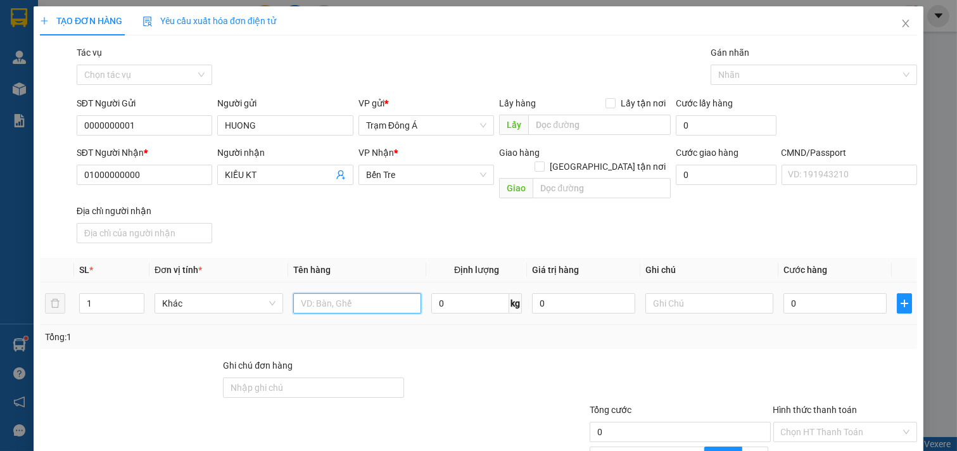
drag, startPoint x: 330, startPoint y: 289, endPoint x: 310, endPoint y: 282, distance: 20.8
click at [330, 293] on input "text" at bounding box center [357, 303] width 129 height 20
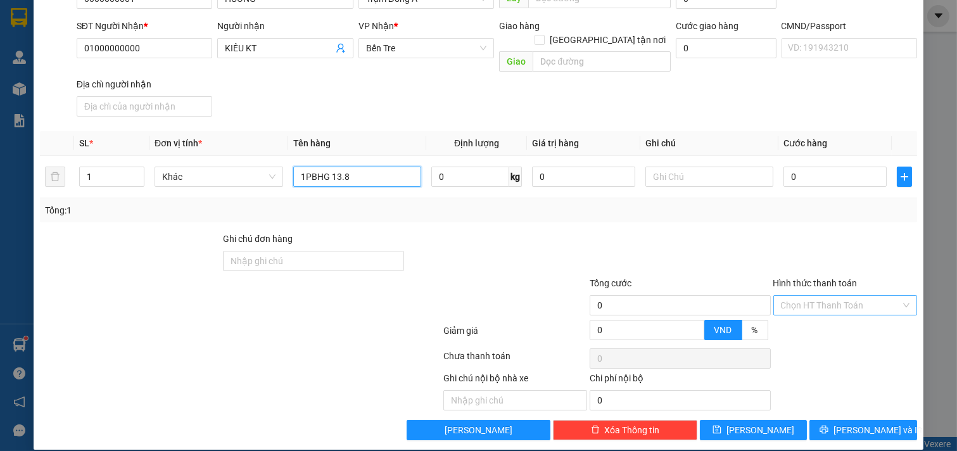
type input "1PBHG 13.8"
click at [849, 296] on input "Hình thức thanh toán" at bounding box center [841, 305] width 120 height 19
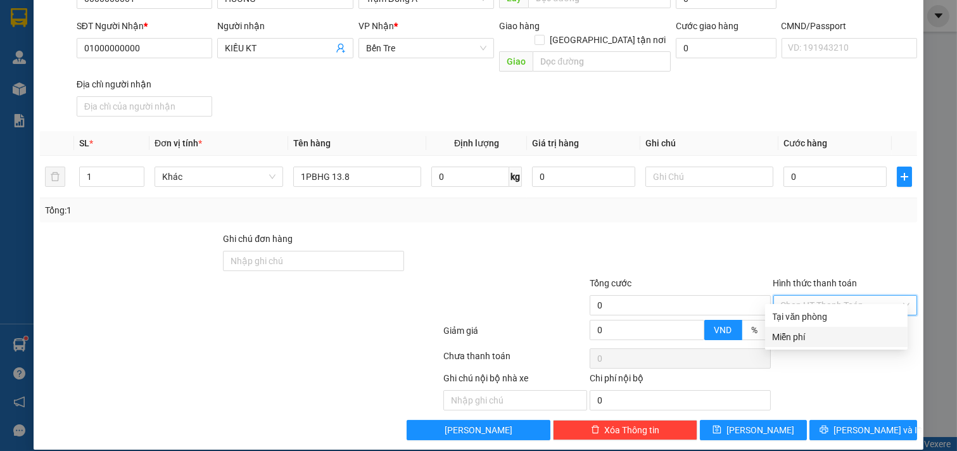
drag, startPoint x: 834, startPoint y: 334, endPoint x: 866, endPoint y: 384, distance: 59.6
click at [834, 334] on div "Miễn phí" at bounding box center [836, 337] width 127 height 14
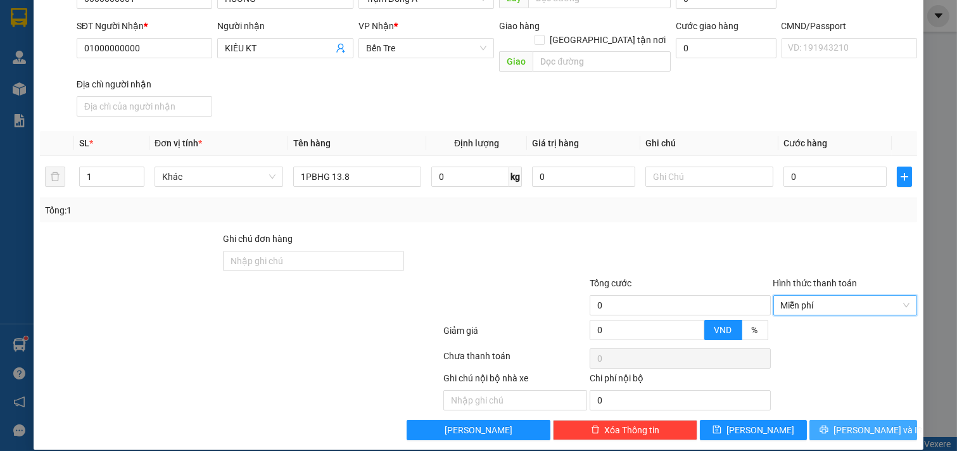
click at [863, 423] on span "[PERSON_NAME] và In" at bounding box center [877, 430] width 89 height 14
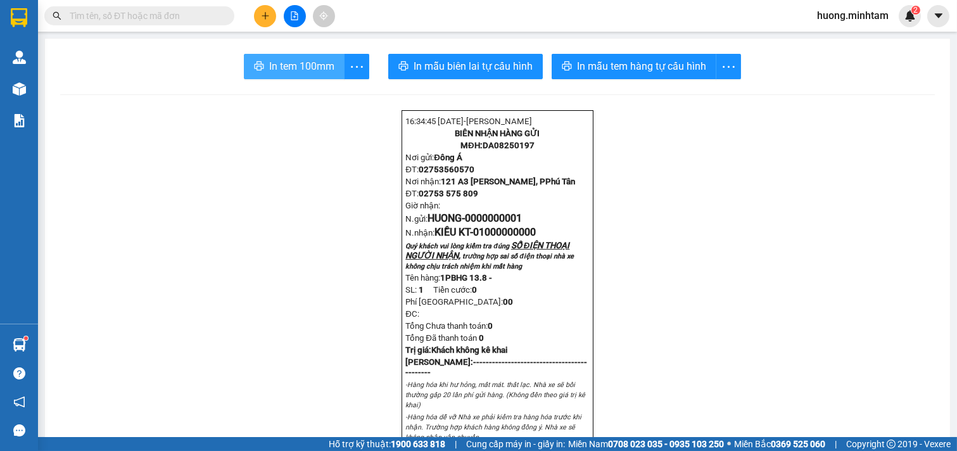
click at [301, 72] on span "In tem 100mm" at bounding box center [301, 66] width 65 height 16
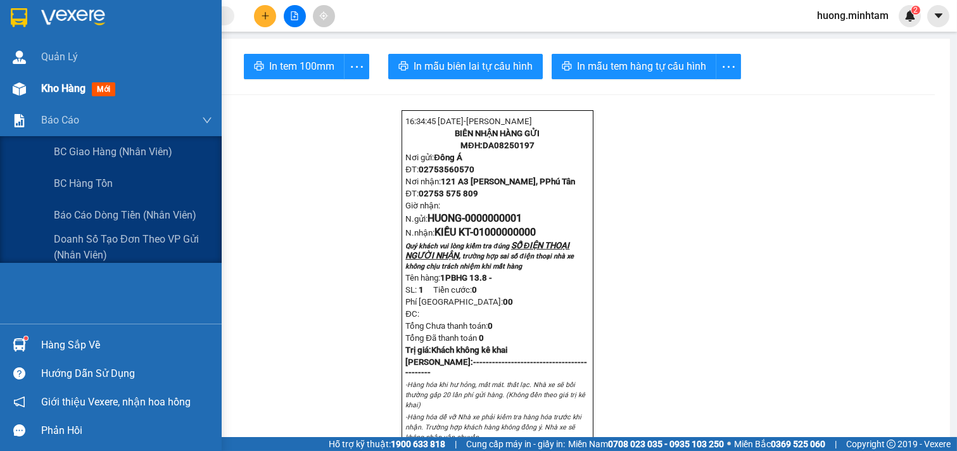
click at [79, 98] on div "Quản [PERSON_NAME] hàng mới Báo cáo BC giao hàng (nhân viên) BC hàng tồn Báo cá…" at bounding box center [111, 182] width 222 height 282
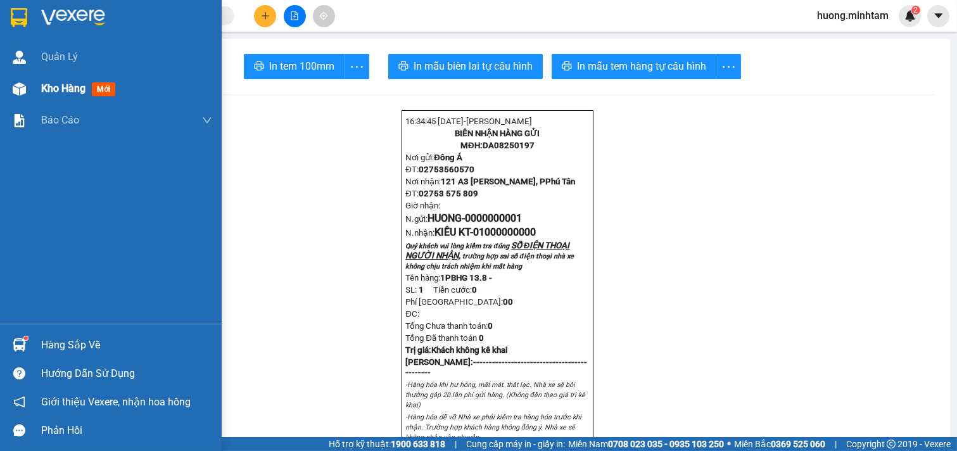
click at [80, 96] on div "Kho hàng mới" at bounding box center [80, 88] width 79 height 16
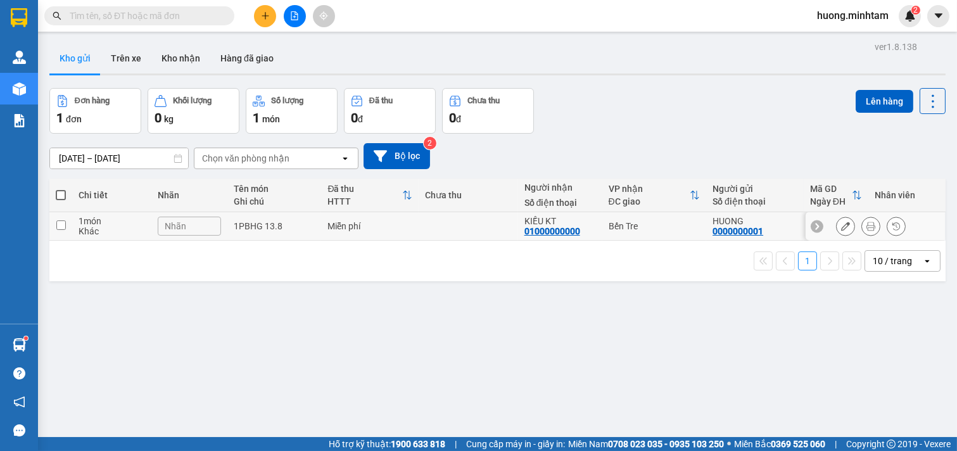
click at [68, 229] on td at bounding box center [60, 226] width 23 height 29
checkbox input "true"
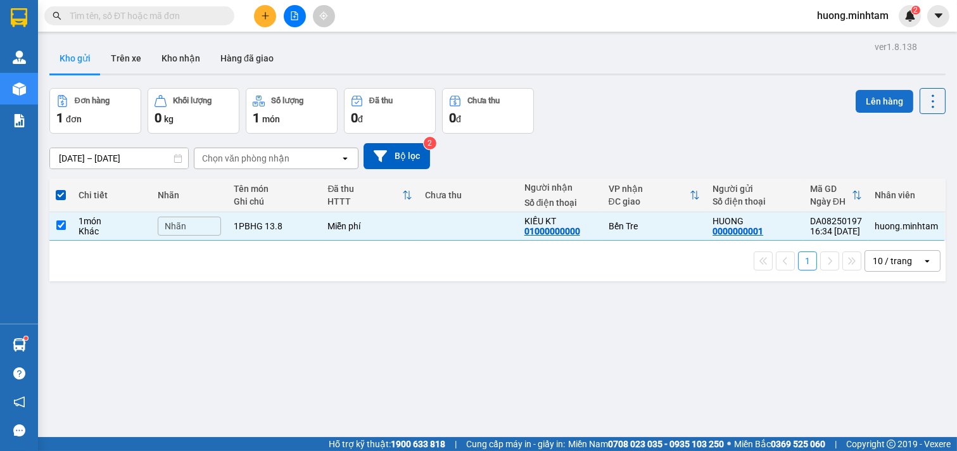
click at [879, 108] on button "Lên hàng" at bounding box center [885, 101] width 58 height 23
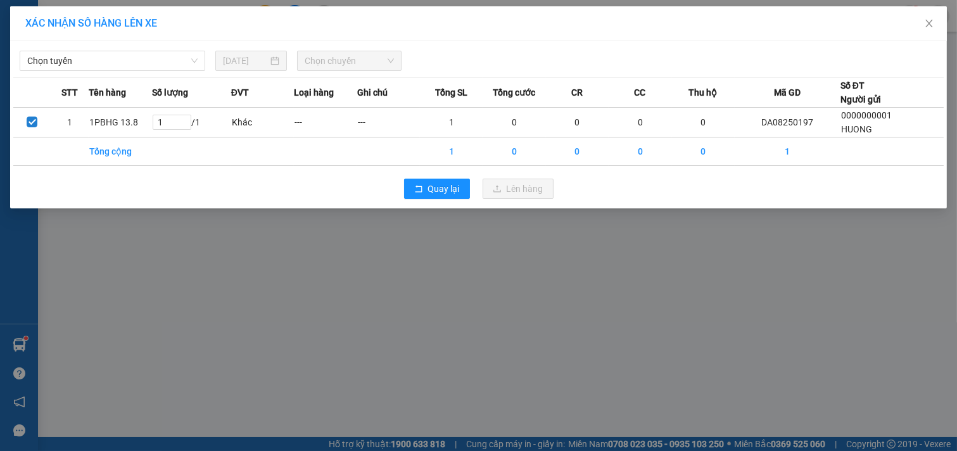
click at [175, 49] on div "Chọn tuyến [DATE] Chọn chuyến" at bounding box center [478, 57] width 930 height 27
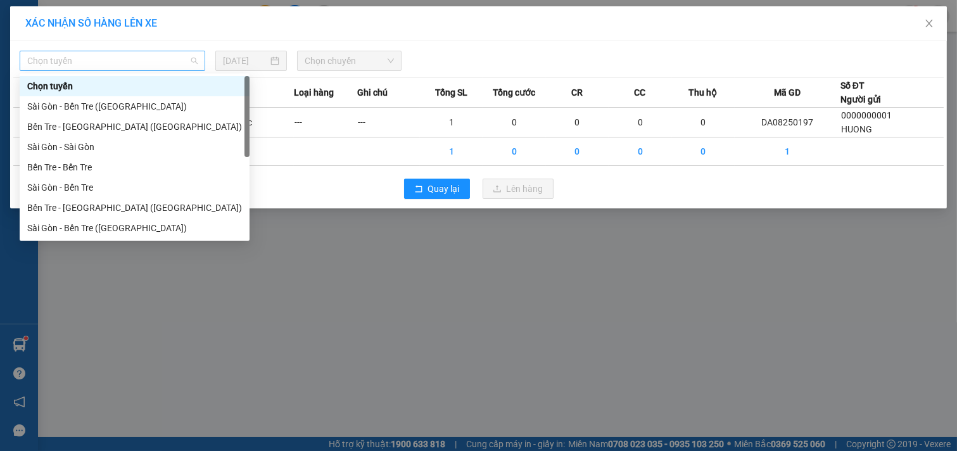
click at [166, 61] on span "Chọn tuyến" at bounding box center [112, 60] width 170 height 19
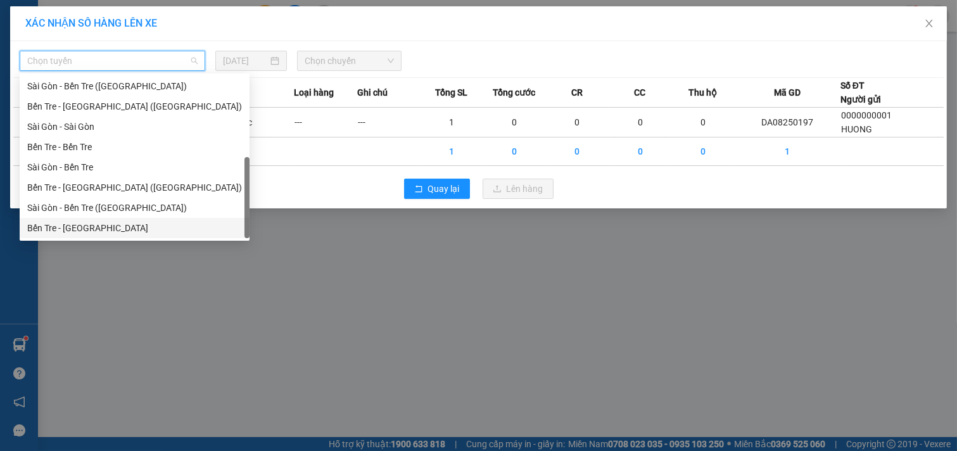
click at [77, 228] on div "Bến Tre - [GEOGRAPHIC_DATA]" at bounding box center [134, 228] width 215 height 14
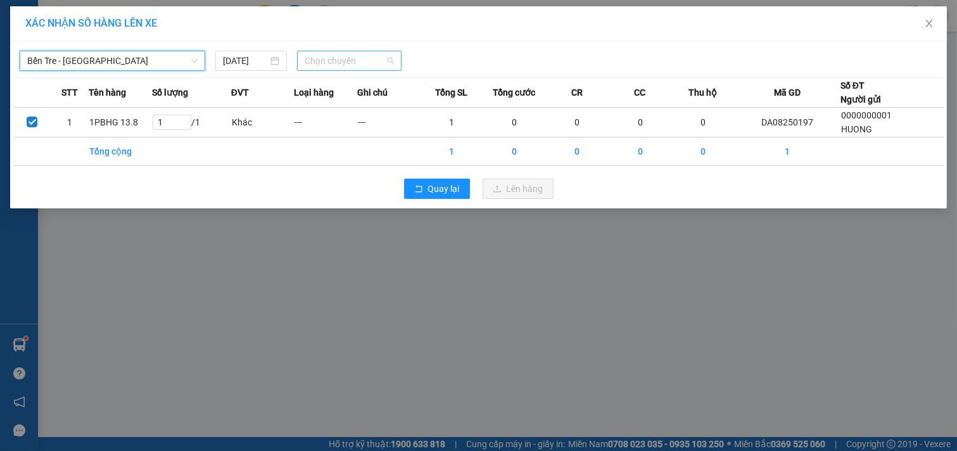
click at [351, 64] on span "Chọn chuyến" at bounding box center [349, 60] width 89 height 19
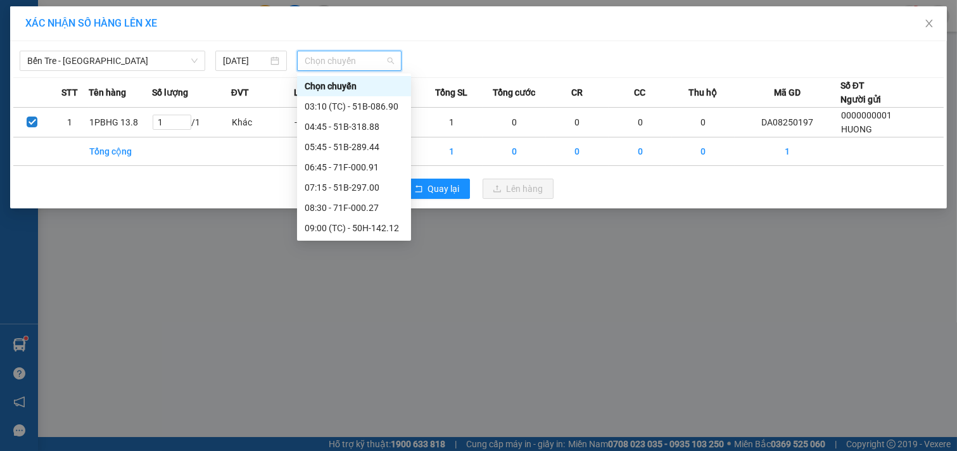
scroll to position [223, 0]
click at [343, 225] on div "18:45 - 51B-086.01" at bounding box center [354, 228] width 99 height 14
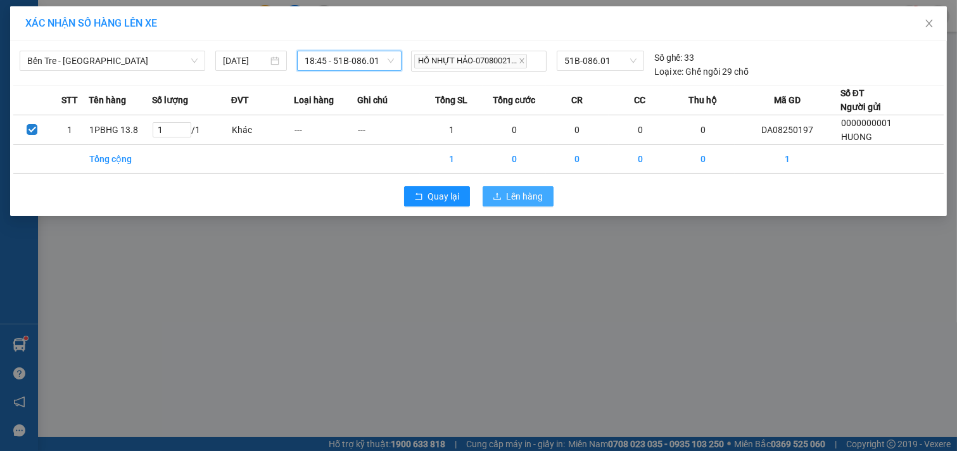
click at [527, 191] on span "Lên hàng" at bounding box center [525, 196] width 37 height 14
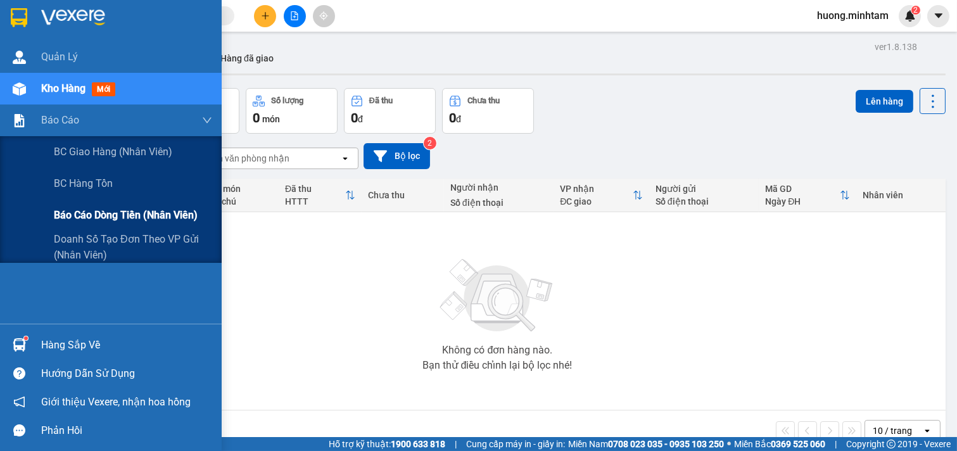
click at [143, 217] on span "Báo cáo dòng tiền (nhân viên)" at bounding box center [126, 215] width 144 height 16
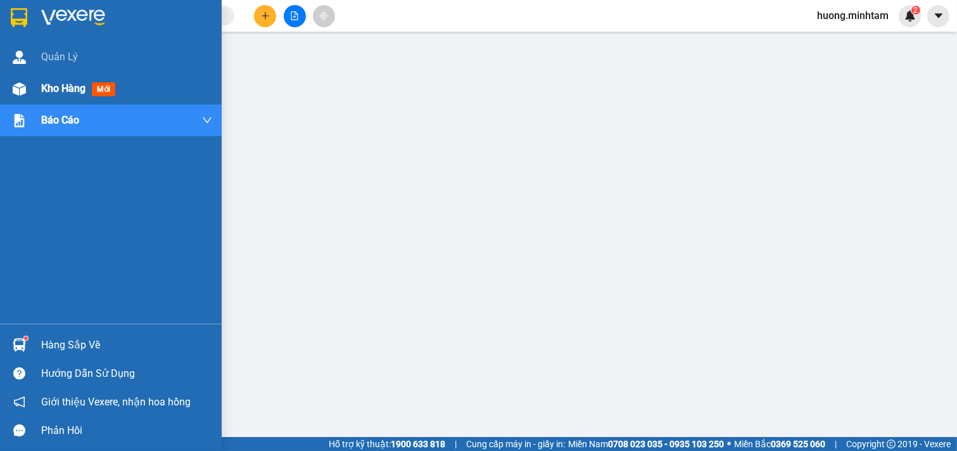
click at [82, 86] on span "Kho hàng" at bounding box center [63, 88] width 44 height 12
